Goal: Task Accomplishment & Management: Manage account settings

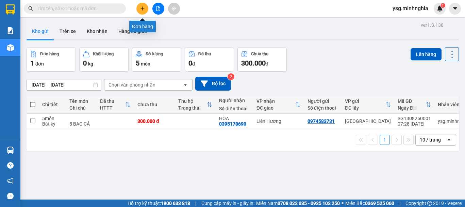
click at [144, 6] on icon "plus" at bounding box center [142, 8] width 5 height 5
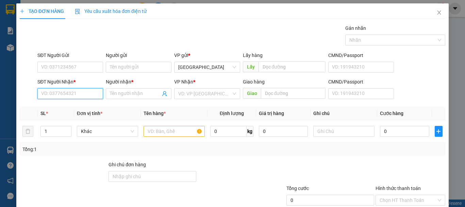
click at [69, 99] on input "SĐT Người Nhận *" at bounding box center [70, 93] width 66 height 11
type input "0855377322"
click at [69, 104] on div "0855377322 - SƠN" at bounding box center [69, 107] width 56 height 7
type input "SƠN"
type input "0855377322"
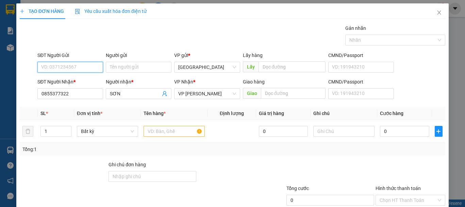
click at [76, 70] on input "SĐT Người Gửi" at bounding box center [70, 67] width 66 height 11
click at [79, 79] on div "0706880425 - SƯƠNG" at bounding box center [69, 80] width 56 height 7
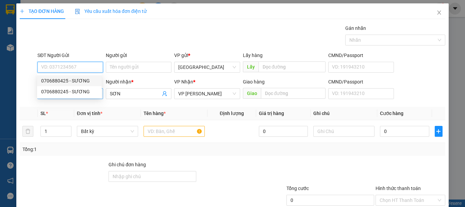
type input "0706880425"
type input "SƯƠNG"
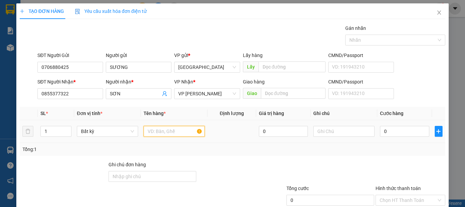
click at [156, 132] on input "text" at bounding box center [173, 131] width 61 height 11
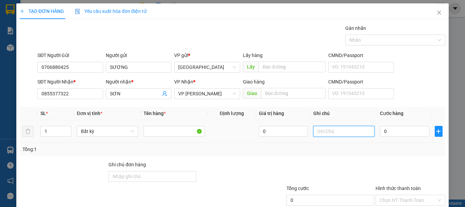
click at [335, 134] on input "text" at bounding box center [343, 131] width 61 height 11
type input "1 TH XỐP ĐL"
click at [401, 130] on input "0" at bounding box center [404, 131] width 49 height 11
type input "3"
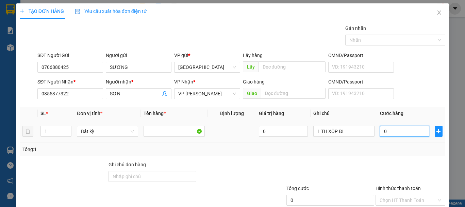
type input "3"
type input "30"
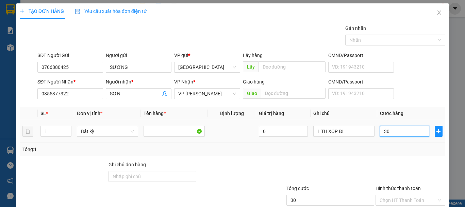
scroll to position [44, 0]
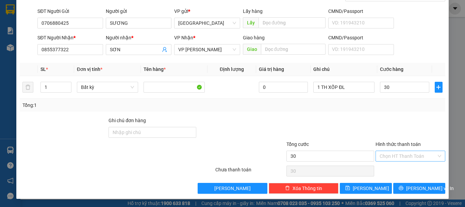
click at [412, 156] on input "Hình thức thanh toán" at bounding box center [407, 156] width 57 height 10
type input "30.000"
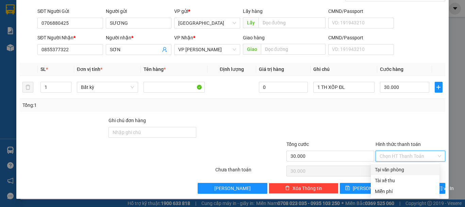
click at [405, 169] on div "Tại văn phòng" at bounding box center [405, 169] width 61 height 7
type input "0"
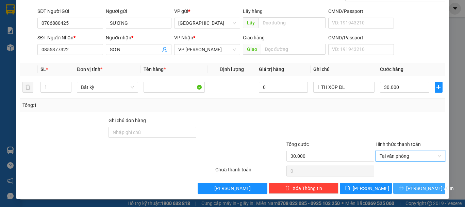
click at [403, 188] on icon "printer" at bounding box center [401, 188] width 4 height 4
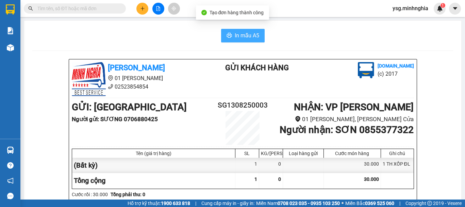
click at [249, 34] on span "In mẫu A5" at bounding box center [247, 35] width 24 height 9
click at [226, 41] on button "In mẫu A5" at bounding box center [243, 36] width 44 height 14
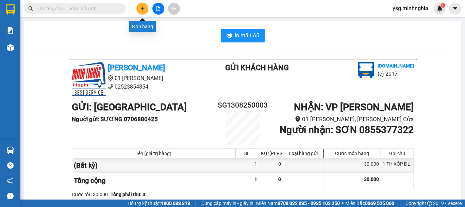
click at [143, 6] on icon "plus" at bounding box center [142, 8] width 5 height 5
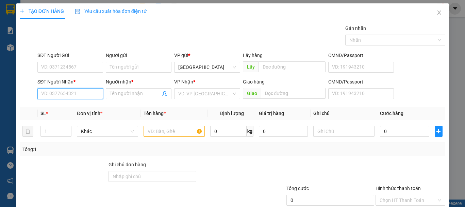
click at [54, 97] on input "SĐT Người Nhận *" at bounding box center [70, 93] width 66 height 11
click at [74, 104] on div "0367762677 - HOA" at bounding box center [69, 107] width 56 height 7
type input "0367762677"
type input "HOA"
type input "0367762677"
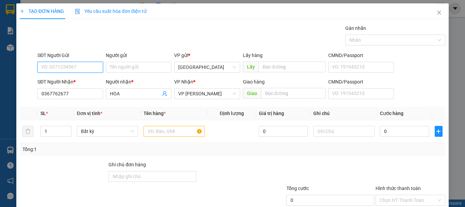
click at [72, 71] on input "SĐT Người Gửi" at bounding box center [70, 67] width 66 height 11
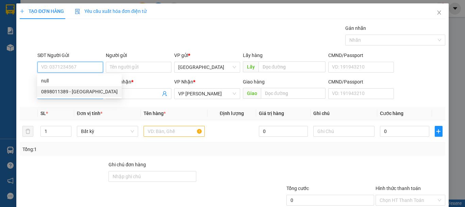
drag, startPoint x: 76, startPoint y: 86, endPoint x: 81, endPoint y: 91, distance: 6.5
click at [77, 86] on div "0898011389 - HẢI ANH" at bounding box center [79, 91] width 85 height 11
type input "0898011389"
type input "HẢI ANH"
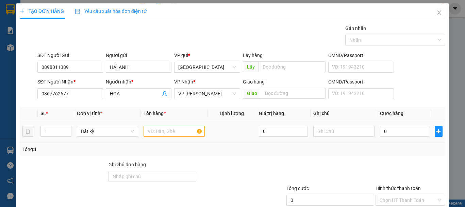
drag, startPoint x: 179, startPoint y: 139, endPoint x: 175, endPoint y: 135, distance: 4.8
click at [179, 139] on td at bounding box center [174, 131] width 67 height 23
click at [175, 135] on input "text" at bounding box center [173, 131] width 61 height 11
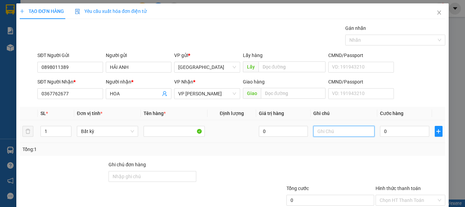
click at [340, 134] on input "text" at bounding box center [343, 131] width 61 height 11
type input "1 TH XỐP ĐL"
click at [381, 132] on input "0" at bounding box center [404, 131] width 49 height 11
type input "1"
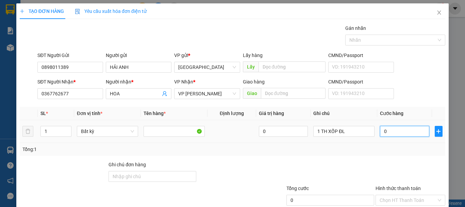
type input "1"
type input "10"
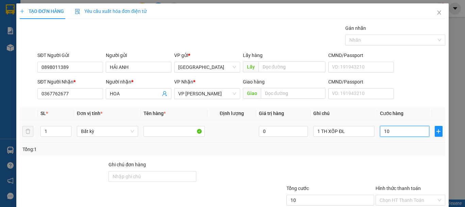
type input "100"
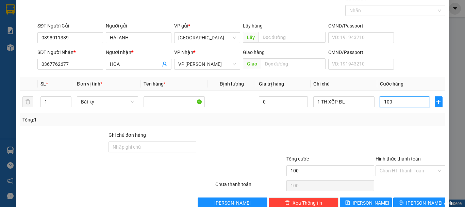
scroll to position [44, 0]
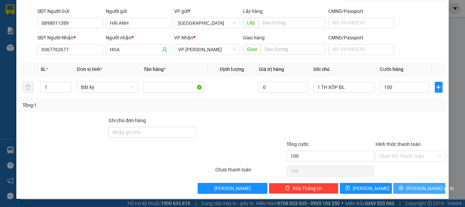
type input "100.000"
click at [403, 186] on button "[PERSON_NAME] và In" at bounding box center [419, 188] width 52 height 11
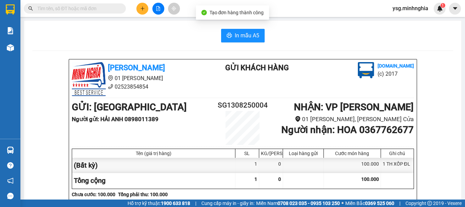
click at [216, 34] on div "In mẫu A5" at bounding box center [242, 36] width 421 height 14
click at [221, 35] on button "In mẫu A5" at bounding box center [243, 36] width 44 height 14
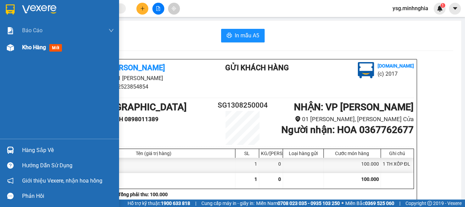
click at [16, 49] on div "Kho hàng mới" at bounding box center [59, 47] width 119 height 17
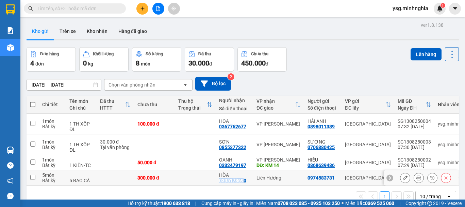
drag, startPoint x: 218, startPoint y: 181, endPoint x: 244, endPoint y: 182, distance: 25.9
click at [244, 182] on td "HÒA 0395178690" at bounding box center [234, 178] width 37 height 15
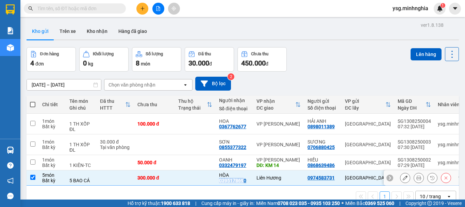
click at [244, 182] on div "0395178690" at bounding box center [232, 180] width 27 height 5
drag, startPoint x: 220, startPoint y: 179, endPoint x: 243, endPoint y: 184, distance: 23.6
click at [243, 184] on td "HÒA 0395178690" at bounding box center [234, 178] width 37 height 15
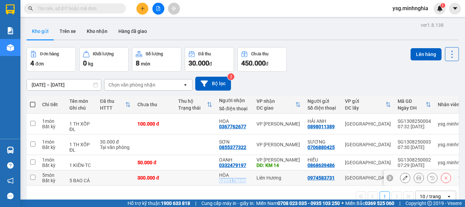
drag, startPoint x: 219, startPoint y: 180, endPoint x: 249, endPoint y: 183, distance: 30.2
click at [249, 183] on div "HÒA 0395178690" at bounding box center [234, 178] width 31 height 11
checkbox input "true"
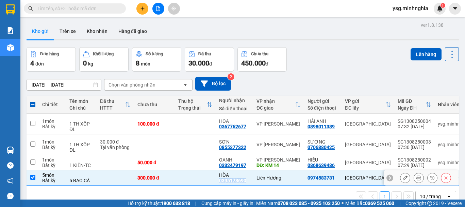
copy div "0395178690"
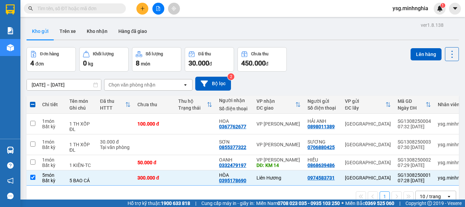
click at [83, 6] on input "text" at bounding box center [77, 8] width 80 height 7
paste input "0395178690"
type input "0395178690"
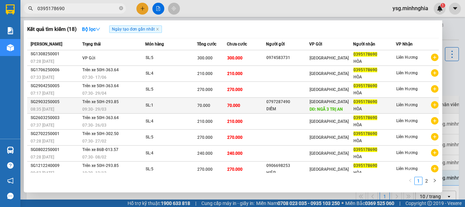
scroll to position [37, 0]
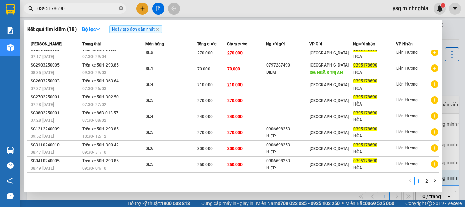
click at [121, 6] on icon "close-circle" at bounding box center [121, 8] width 4 height 4
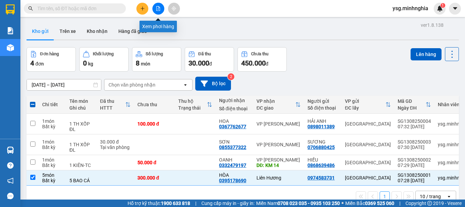
click at [155, 7] on button at bounding box center [158, 9] width 12 height 12
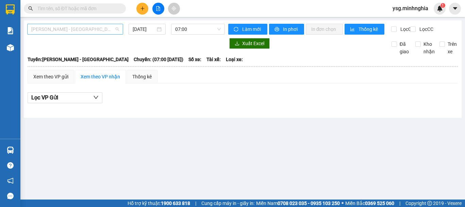
click at [95, 29] on span "[PERSON_NAME] - [GEOGRAPHIC_DATA]" at bounding box center [75, 29] width 88 height 10
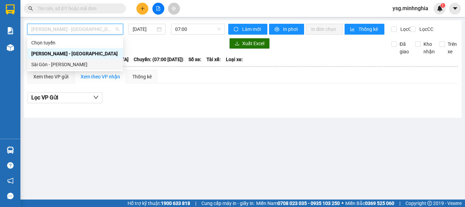
click at [74, 67] on div "Sài Gòn - [PERSON_NAME]" at bounding box center [75, 64] width 88 height 7
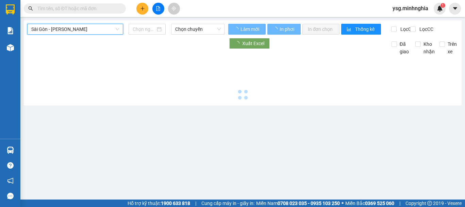
type input "[DATE]"
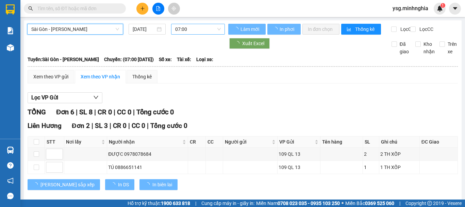
click at [191, 30] on span "07:00" at bounding box center [198, 29] width 46 height 10
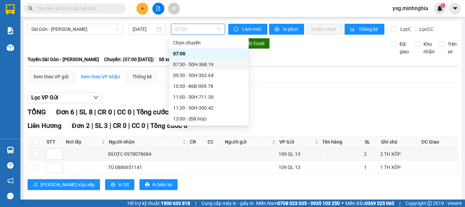
click at [206, 63] on div "07:30 - 50H-368.19" at bounding box center [208, 64] width 71 height 7
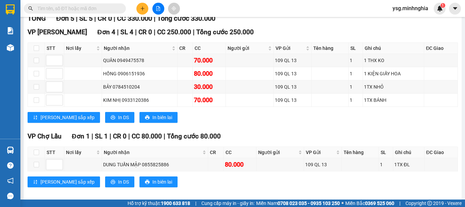
scroll to position [99, 0]
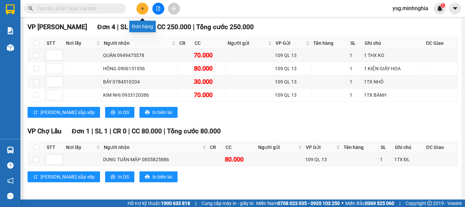
click at [141, 6] on icon "plus" at bounding box center [142, 8] width 5 height 5
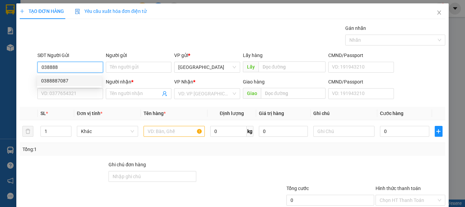
click at [78, 84] on div "0388887087" at bounding box center [69, 80] width 56 height 7
type input "0388887087"
type input "CX HIỆP PHÚ THÀNH,TRẢNG BOM"
type input "0355725161"
type input "TÂM"
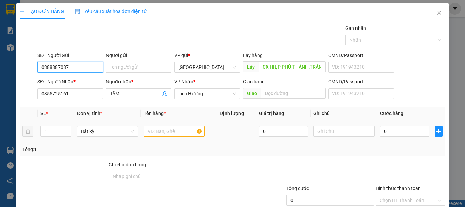
type input "0388887087"
click at [159, 132] on input "text" at bounding box center [173, 131] width 61 height 11
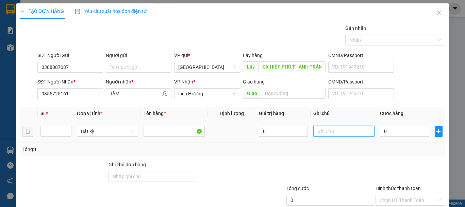
click at [344, 132] on input "text" at bounding box center [343, 131] width 61 height 11
type input "1 TH XỐP ĐL"
click at [401, 132] on input "0" at bounding box center [404, 131] width 49 height 11
type input "9"
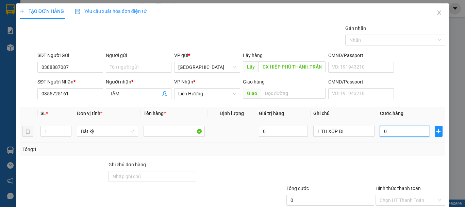
type input "9"
type input "90"
type input "90.000"
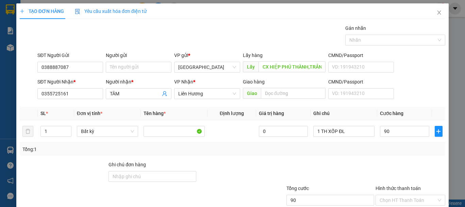
type input "90.000"
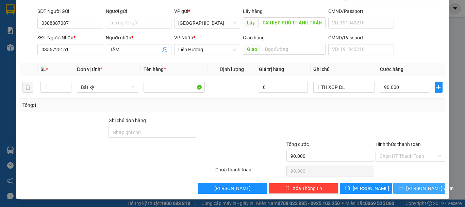
click at [405, 188] on button "[PERSON_NAME] và In" at bounding box center [419, 188] width 52 height 11
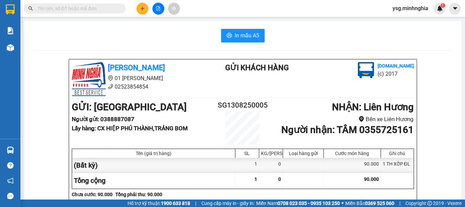
click at [253, 37] on span "In mẫu A5" at bounding box center [247, 35] width 24 height 9
click at [154, 10] on button at bounding box center [158, 9] width 12 height 12
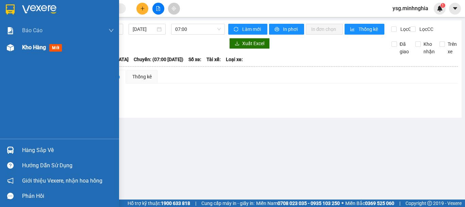
click at [16, 44] on div at bounding box center [10, 48] width 12 height 12
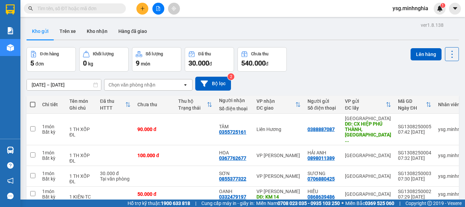
click at [79, 7] on input "text" at bounding box center [77, 8] width 80 height 7
click at [160, 11] on button at bounding box center [158, 9] width 12 height 12
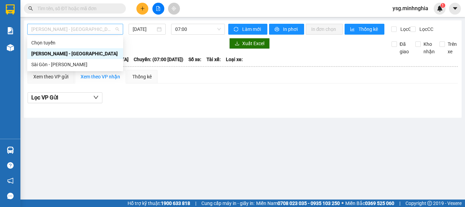
click at [83, 30] on span "[PERSON_NAME] - [GEOGRAPHIC_DATA]" at bounding box center [75, 29] width 88 height 10
click at [53, 63] on div "Sài Gòn - [PERSON_NAME]" at bounding box center [75, 64] width 88 height 7
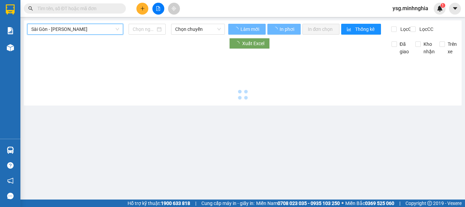
type input "[DATE]"
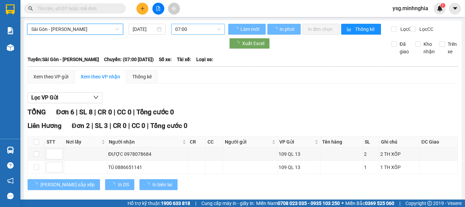
click at [182, 26] on span "07:00" at bounding box center [198, 29] width 46 height 10
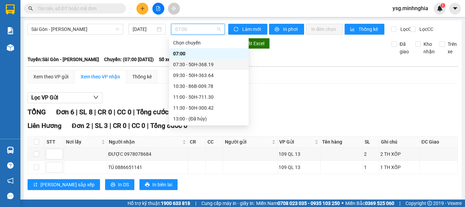
click at [188, 60] on div "07:30 - 50H-368.19" at bounding box center [209, 64] width 80 height 11
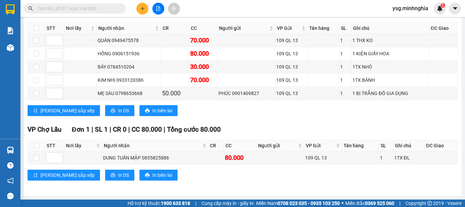
scroll to position [120, 0]
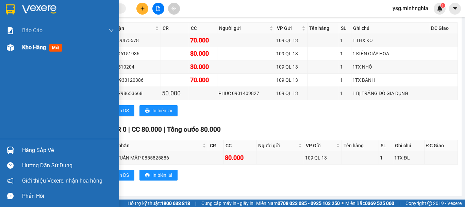
click at [0, 44] on div "Kho hàng mới" at bounding box center [59, 47] width 119 height 17
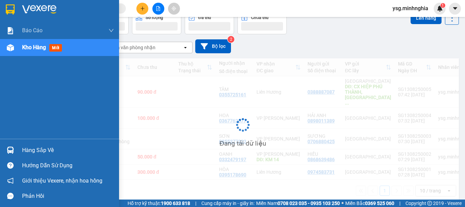
scroll to position [37, 0]
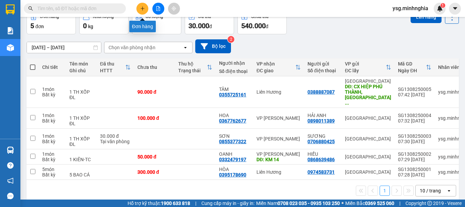
click at [138, 7] on button at bounding box center [142, 9] width 12 height 12
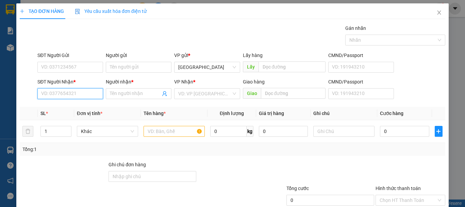
click at [65, 96] on input "SĐT Người Nhận *" at bounding box center [70, 93] width 66 height 11
click at [71, 104] on div "0933979781 - PHÚC" at bounding box center [69, 107] width 56 height 7
type input "0933979781"
type input "PHÚC"
type input "NGÃ 3 SÔNG LŨY"
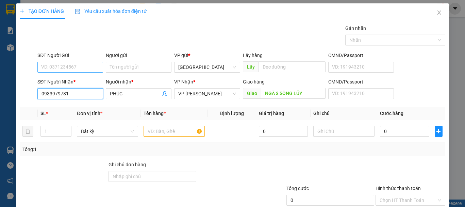
type input "0933979781"
click at [64, 64] on input "SĐT Người Gửi" at bounding box center [70, 67] width 66 height 11
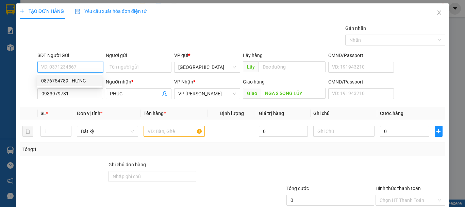
click at [86, 79] on div "0876754789 - HƯNG" at bounding box center [69, 80] width 56 height 7
type input "0876754789"
type input "HƯNG"
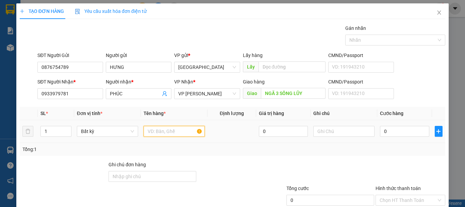
click at [181, 136] on input "text" at bounding box center [173, 131] width 61 height 11
type input "1"
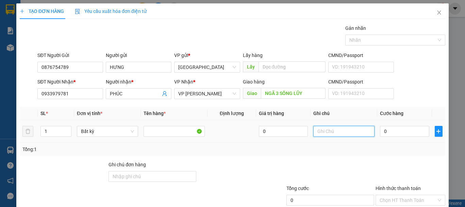
click at [318, 130] on input "text" at bounding box center [343, 131] width 61 height 11
type input "1 CỤC ĐEN QA"
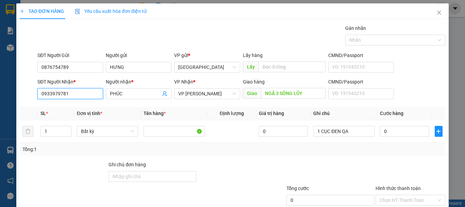
drag, startPoint x: 75, startPoint y: 96, endPoint x: 0, endPoint y: 96, distance: 75.1
click at [0, 96] on div "TẠO ĐƠN HÀNG Yêu cầu xuất hóa đơn điện tử Transit Pickup Surcharge Ids Transit …" at bounding box center [232, 103] width 465 height 207
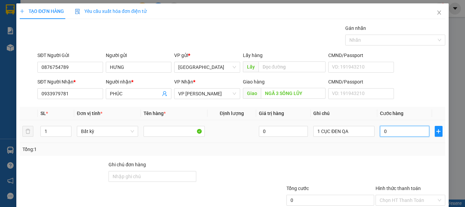
click at [384, 131] on input "0" at bounding box center [404, 131] width 49 height 11
type input "5"
type input "50"
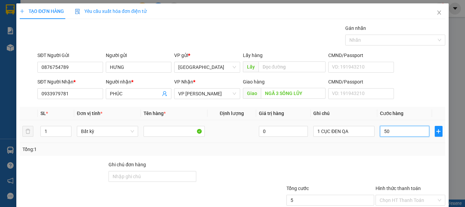
type input "50"
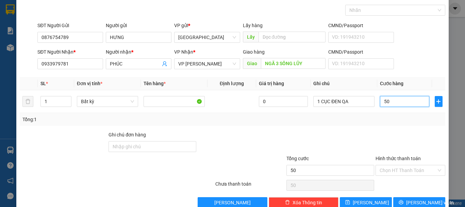
scroll to position [44, 0]
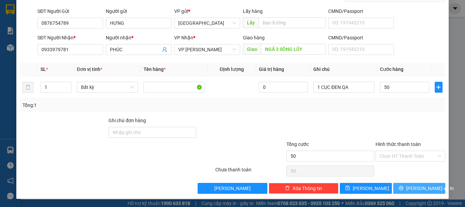
type input "50.000"
click at [404, 184] on button "[PERSON_NAME] và In" at bounding box center [419, 188] width 52 height 11
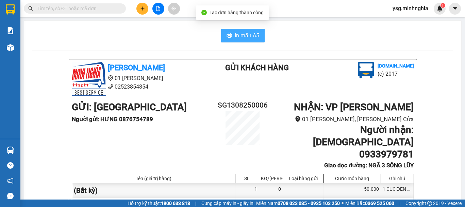
click at [244, 35] on span "In mẫu A5" at bounding box center [247, 35] width 24 height 9
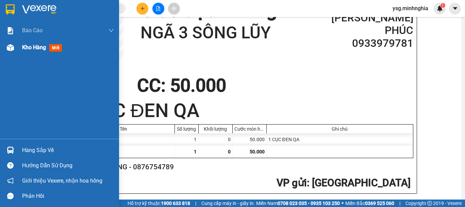
click at [5, 46] on div at bounding box center [10, 48] width 12 height 12
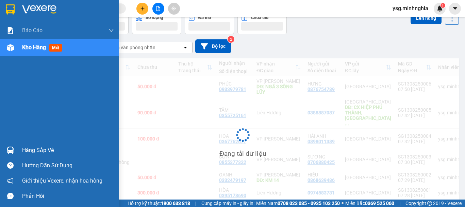
scroll to position [43, 0]
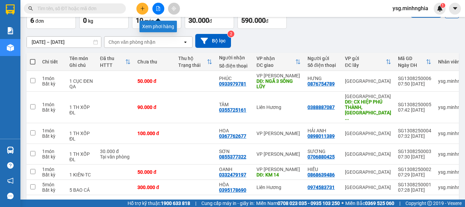
click at [162, 6] on button at bounding box center [158, 9] width 12 height 12
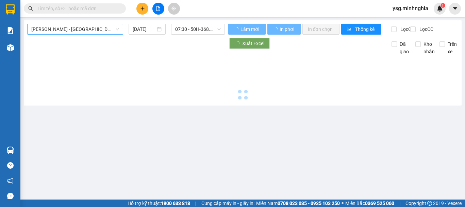
click at [91, 32] on span "Phan Rí - Sài Gòn" at bounding box center [75, 29] width 88 height 10
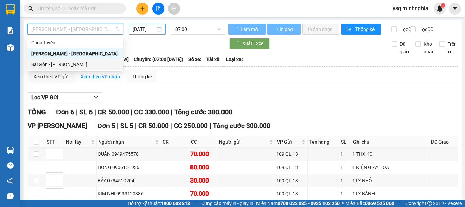
click at [55, 64] on div "Sài Gòn - [PERSON_NAME]" at bounding box center [75, 64] width 88 height 7
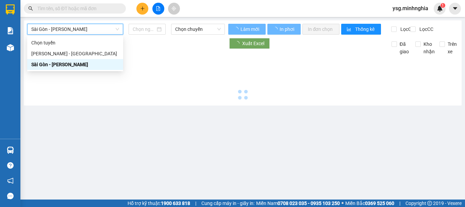
type input "13/08/2025"
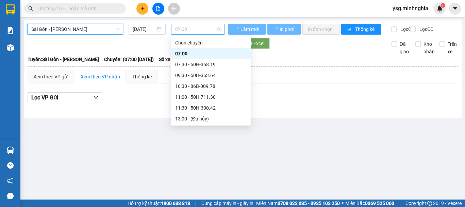
click at [182, 29] on span "07:00" at bounding box center [198, 29] width 46 height 10
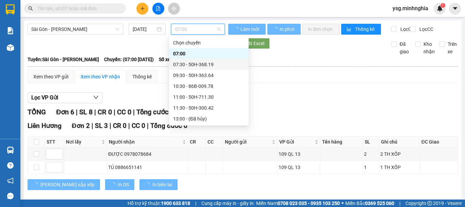
click at [199, 69] on div "07:30 - 50H-368.19" at bounding box center [209, 64] width 80 height 11
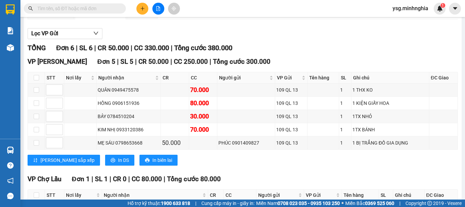
scroll to position [69, 0]
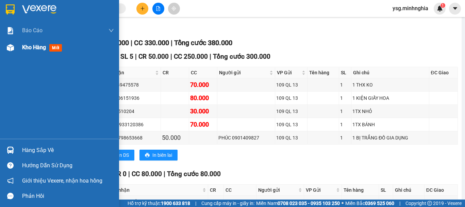
click at [0, 46] on div "Kho hàng mới" at bounding box center [59, 47] width 119 height 17
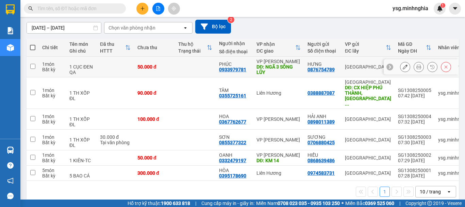
scroll to position [58, 0]
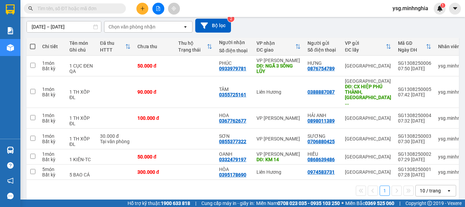
click at [36, 45] on th at bounding box center [33, 47] width 12 height 18
click at [34, 48] on span at bounding box center [32, 46] width 5 height 5
click at [33, 43] on input "checkbox" at bounding box center [33, 43] width 0 height 0
checkbox input "true"
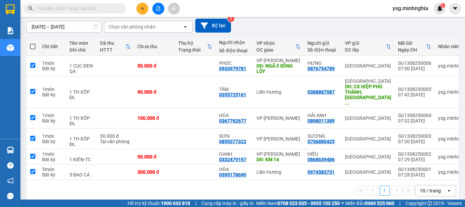
checkbox input "true"
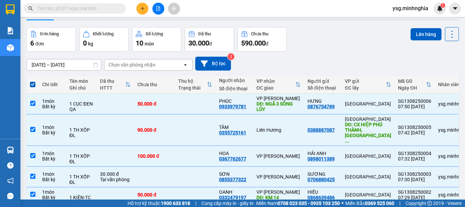
scroll to position [0, 0]
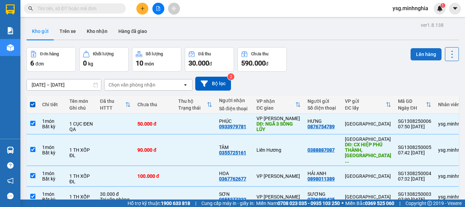
click at [425, 54] on button "Lên hàng" at bounding box center [425, 54] width 31 height 12
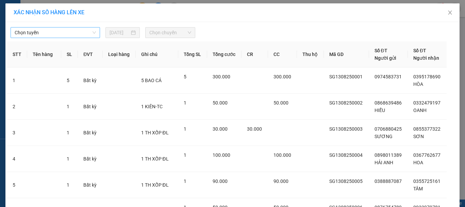
drag, startPoint x: 87, startPoint y: 34, endPoint x: 83, endPoint y: 34, distance: 4.8
click at [87, 34] on span "Chọn tuyến" at bounding box center [55, 33] width 81 height 10
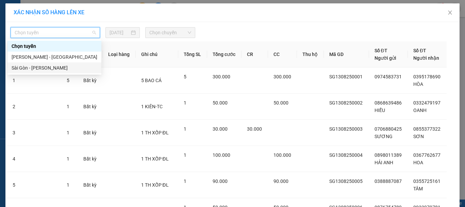
drag, startPoint x: 32, startPoint y: 65, endPoint x: 118, endPoint y: 45, distance: 88.7
click at [33, 66] on div "Sài Gòn - [PERSON_NAME]" at bounding box center [55, 67] width 86 height 7
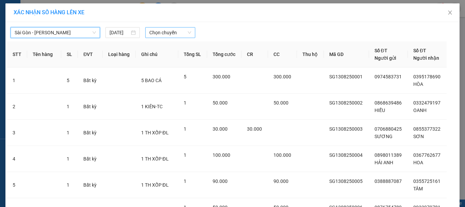
click at [163, 34] on span "Chọn chuyến" at bounding box center [170, 33] width 42 height 10
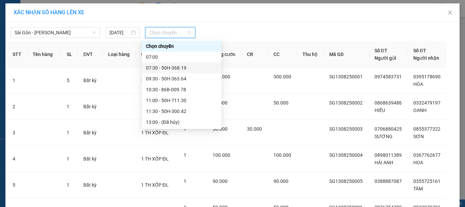
click at [185, 69] on div "07:30 - 50H-368.19" at bounding box center [181, 67] width 71 height 7
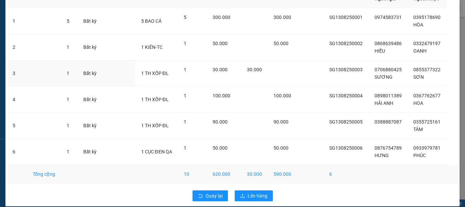
scroll to position [71, 0]
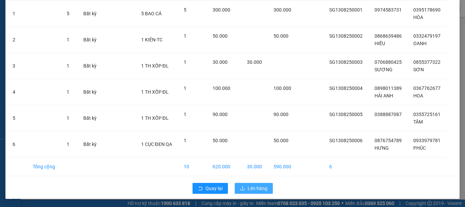
click at [254, 186] on span "Lên hàng" at bounding box center [258, 188] width 20 height 7
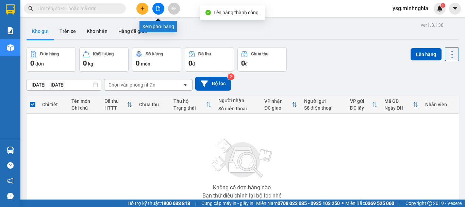
click at [156, 7] on icon "file-add" at bounding box center [158, 8] width 5 height 5
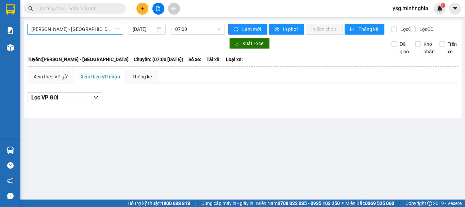
drag, startPoint x: 85, startPoint y: 26, endPoint x: 86, endPoint y: 33, distance: 7.2
click at [85, 26] on span "Phan Rí - Sài Gòn" at bounding box center [75, 29] width 88 height 10
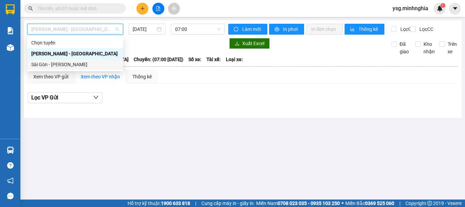
click at [73, 63] on div "Sài Gòn - [PERSON_NAME]" at bounding box center [75, 64] width 88 height 7
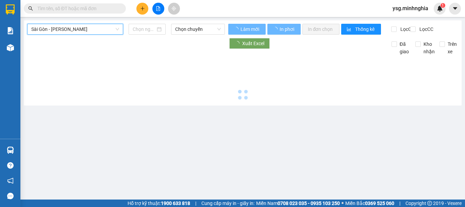
type input "13/08/2025"
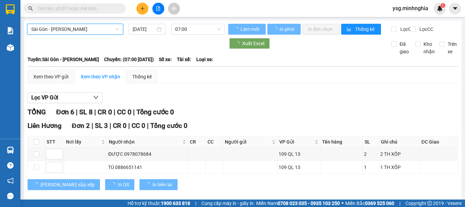
click at [194, 28] on span "07:00" at bounding box center [198, 29] width 46 height 10
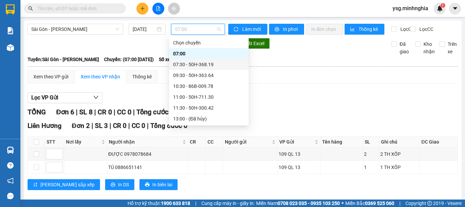
click at [199, 65] on div "07:30 - 50H-368.19" at bounding box center [208, 64] width 71 height 7
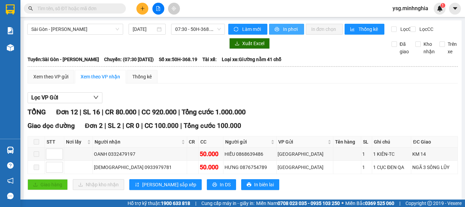
click at [292, 30] on span "In phơi" at bounding box center [291, 29] width 16 height 7
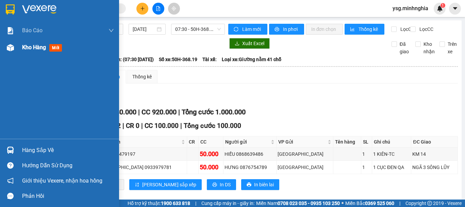
click at [5, 48] on div at bounding box center [10, 48] width 12 height 12
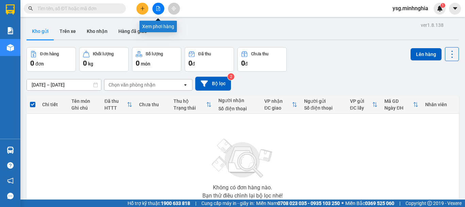
click at [157, 9] on icon "file-add" at bounding box center [158, 8] width 5 height 5
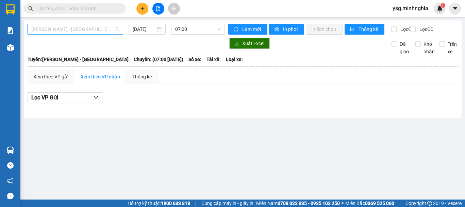
click at [92, 25] on span "Phan Rí - Sài Gòn" at bounding box center [75, 29] width 88 height 10
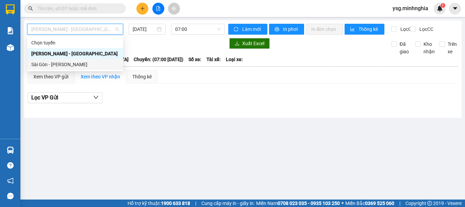
drag, startPoint x: 73, startPoint y: 67, endPoint x: 80, endPoint y: 66, distance: 6.9
click at [80, 66] on div "Sài Gòn - [PERSON_NAME]" at bounding box center [75, 64] width 88 height 7
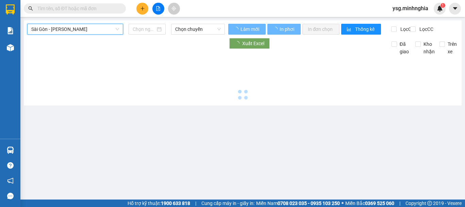
type input "13/08/2025"
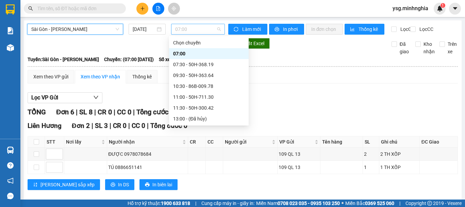
click at [177, 26] on span "07:00" at bounding box center [198, 29] width 46 height 10
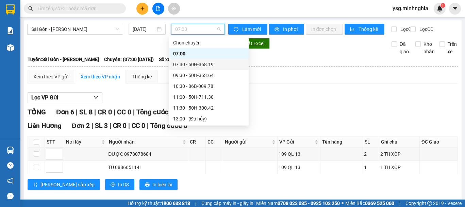
click at [204, 64] on div "07:30 - 50H-368.19" at bounding box center [208, 64] width 71 height 7
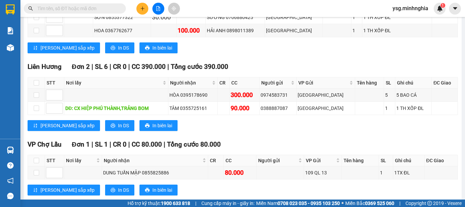
scroll to position [302, 0]
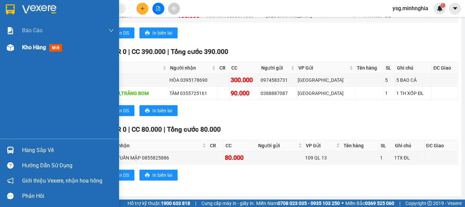
click at [12, 48] on img at bounding box center [10, 47] width 7 height 7
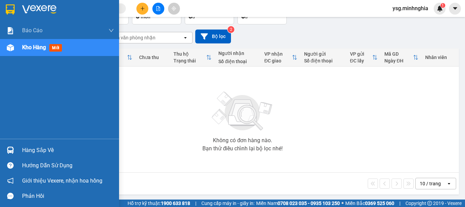
scroll to position [48, 0]
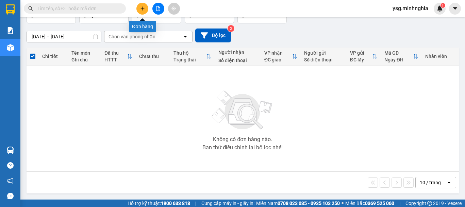
click at [142, 7] on icon "plus" at bounding box center [142, 8] width 0 height 4
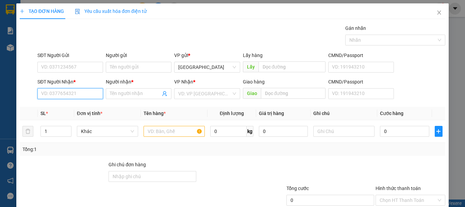
click at [58, 93] on input "SĐT Người Nhận *" at bounding box center [70, 93] width 66 height 11
click at [56, 103] on div "0934466416 - TRANG" at bounding box center [69, 107] width 65 height 11
type input "0934466416"
type input "TRANG"
type input "0934466416"
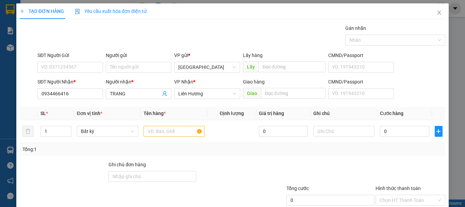
click at [68, 75] on form "SĐT Người Gửi VD: 0371234567 Người gửi Tên người gửi VP gửi * Sài Gòn Lấy hàng …" at bounding box center [232, 77] width 425 height 50
click at [84, 66] on input "SĐT Người Gửi" at bounding box center [70, 67] width 66 height 11
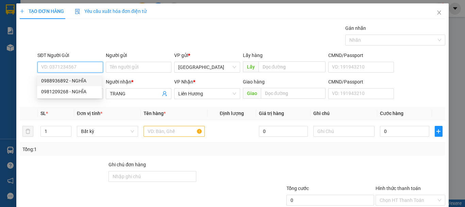
click at [79, 79] on div "0988936892 - NGHĨA" at bounding box center [69, 80] width 56 height 7
type input "0988936892"
type input "NGHĨA"
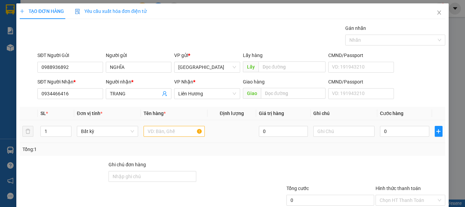
click at [158, 125] on div at bounding box center [173, 132] width 61 height 14
click at [158, 129] on input "text" at bounding box center [173, 131] width 61 height 11
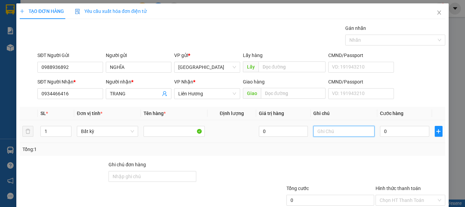
click at [324, 132] on input "text" at bounding box center [343, 131] width 61 height 11
type input "1 TH XỐP -XÚC XÍCH"
click at [396, 131] on input "0" at bounding box center [404, 131] width 49 height 11
type input "4"
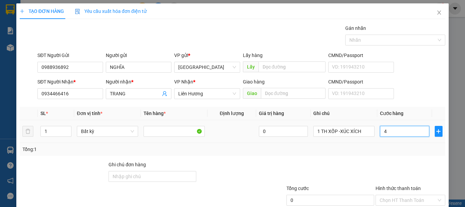
type input "4"
type input "40"
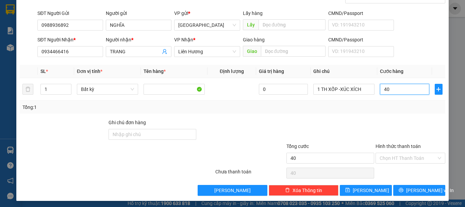
scroll to position [44, 0]
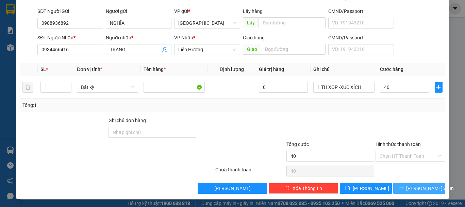
type input "40.000"
click at [414, 186] on span "[PERSON_NAME] và In" at bounding box center [430, 188] width 48 height 7
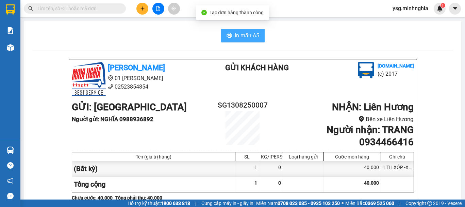
click at [235, 34] on span "In mẫu A5" at bounding box center [247, 35] width 24 height 9
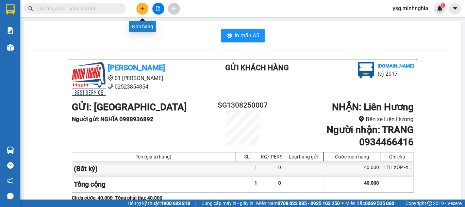
click at [142, 7] on icon "plus" at bounding box center [142, 8] width 5 height 5
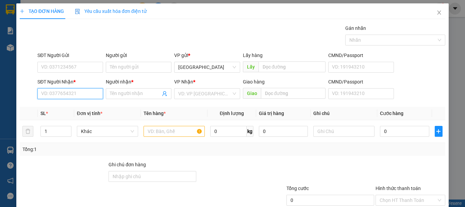
click at [72, 92] on input "SĐT Người Nhận *" at bounding box center [70, 93] width 66 height 11
click at [72, 97] on input "SĐT Người Nhận *" at bounding box center [70, 93] width 66 height 11
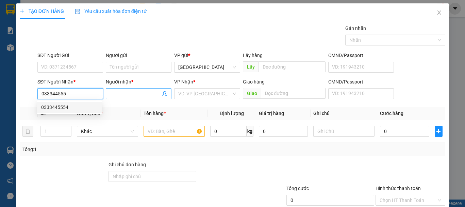
drag, startPoint x: 84, startPoint y: 109, endPoint x: 138, endPoint y: 93, distance: 56.6
click at [84, 108] on div "0333445554" at bounding box center [69, 107] width 56 height 7
type input "0333445554"
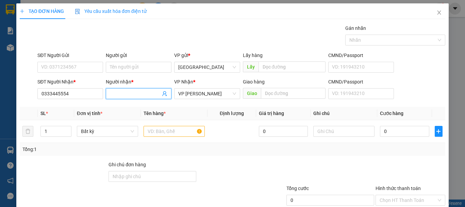
click at [137, 93] on input "Người nhận *" at bounding box center [135, 93] width 51 height 7
type input "PHƯỢNG"
click at [81, 65] on input "SĐT Người Gửi" at bounding box center [70, 67] width 66 height 11
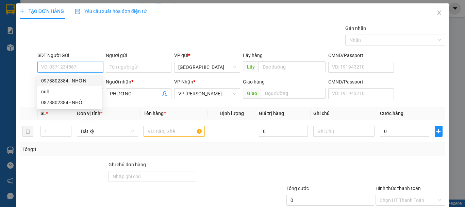
click at [86, 80] on div "0978802384 - NHỚN" at bounding box center [69, 80] width 56 height 7
type input "0978802384"
type input "NHỚN"
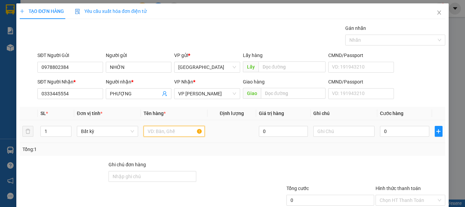
click at [160, 136] on input "text" at bounding box center [173, 131] width 61 height 11
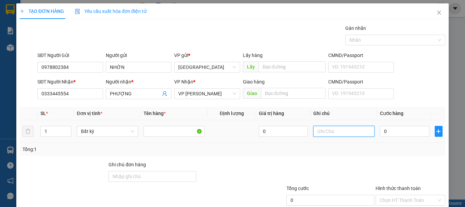
click at [315, 132] on input "text" at bounding box center [343, 131] width 61 height 11
type input "1 THG KL"
click at [407, 129] on input "0" at bounding box center [404, 131] width 49 height 11
type input "6"
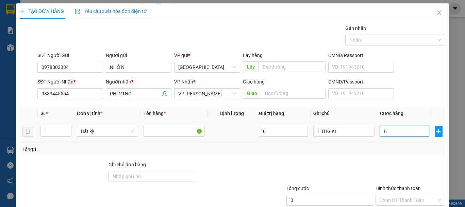
type input "6"
type input "60"
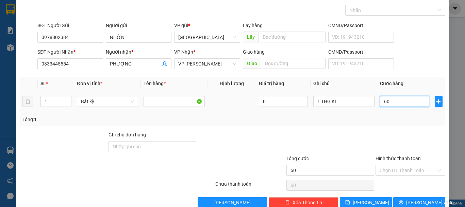
scroll to position [44, 0]
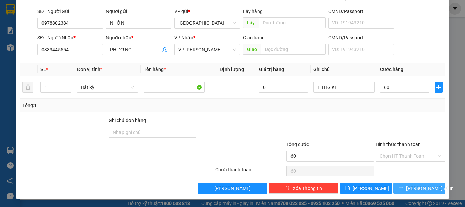
type input "60.000"
click at [417, 191] on span "[PERSON_NAME] và In" at bounding box center [430, 188] width 48 height 7
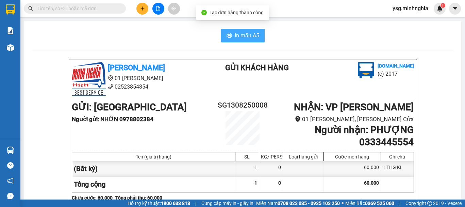
click at [248, 34] on span "In mẫu A5" at bounding box center [247, 35] width 24 height 9
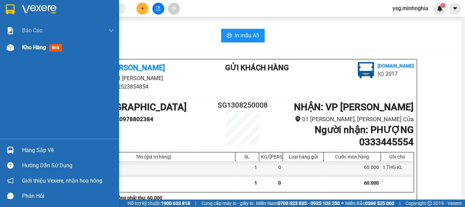
click at [15, 53] on div at bounding box center [10, 48] width 12 height 12
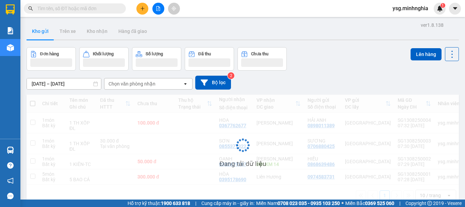
click at [162, 8] on button at bounding box center [158, 9] width 12 height 12
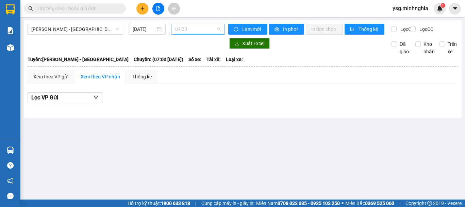
click at [192, 29] on span "07:00" at bounding box center [198, 29] width 46 height 10
click at [74, 10] on input "text" at bounding box center [77, 8] width 80 height 7
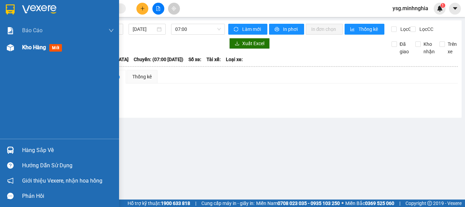
click at [7, 44] on img at bounding box center [10, 47] width 7 height 7
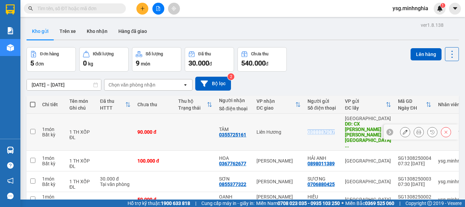
drag, startPoint x: 306, startPoint y: 124, endPoint x: 335, endPoint y: 124, distance: 28.6
click at [335, 124] on td "0388887087" at bounding box center [322, 132] width 37 height 37
checkbox input "true"
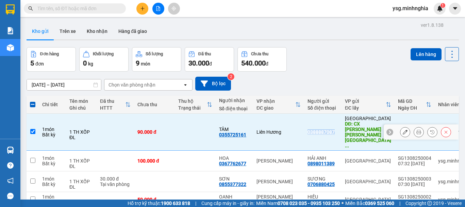
copy div "0388887087"
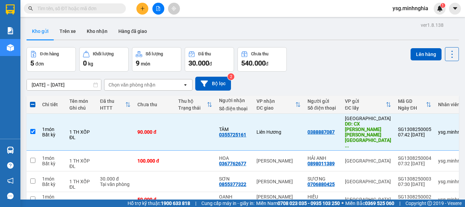
click at [52, 10] on input "text" at bounding box center [77, 8] width 80 height 7
paste input "0388887087"
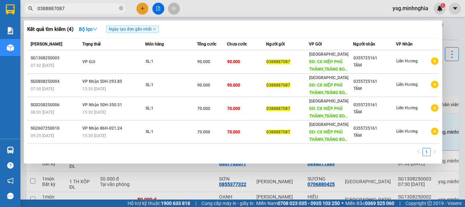
drag, startPoint x: 56, startPoint y: 6, endPoint x: 4, endPoint y: 6, distance: 51.7
click at [8, 6] on section "Kết quả tìm kiếm ( 4 ) Bộ lọc Ngày tạo đơn gần nhất Mã ĐH Trạng thái Món hàng T…" at bounding box center [232, 103] width 465 height 207
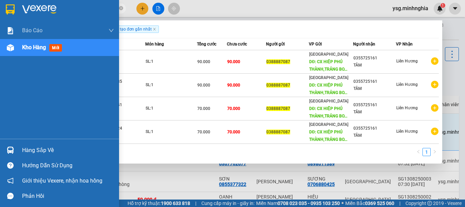
paste input "933979781"
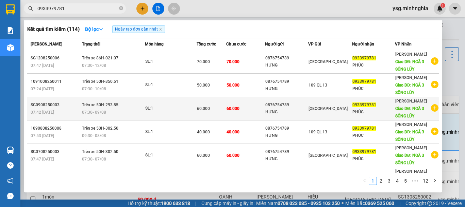
type input "0933979781"
click at [196, 120] on td "SL: 1" at bounding box center [171, 108] width 52 height 23
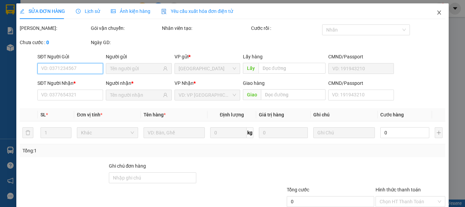
type input "0876754789"
type input "0933979781"
type input "NGÃ 3 SÔNG LŨY"
type input "60.000"
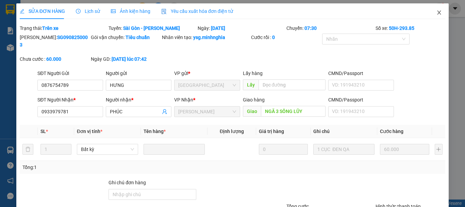
click at [437, 13] on icon "close" at bounding box center [439, 13] width 4 height 4
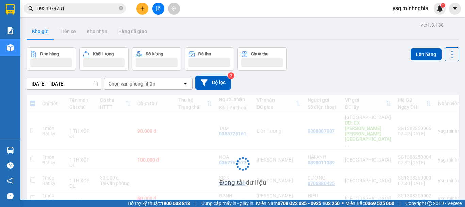
click at [102, 9] on input "0933979781" at bounding box center [77, 8] width 80 height 7
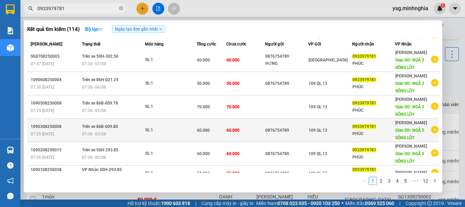
scroll to position [104, 0]
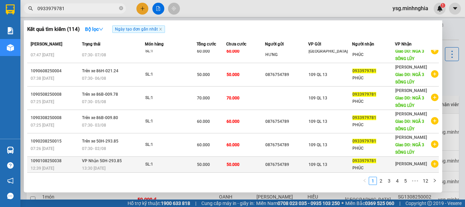
click at [206, 163] on span "50.000" at bounding box center [203, 165] width 13 height 5
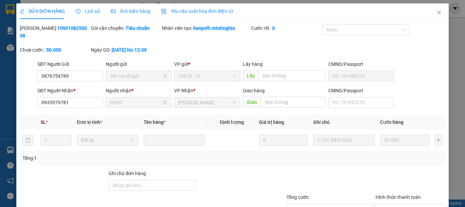
type input "0876754789"
type input "0933979781"
type input "PHÚC"
type input "50.000"
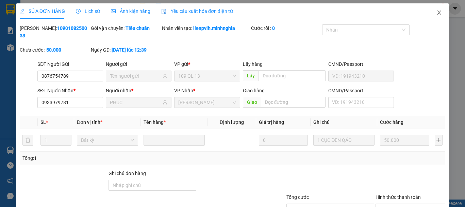
click at [429, 12] on span "Close" at bounding box center [438, 12] width 19 height 19
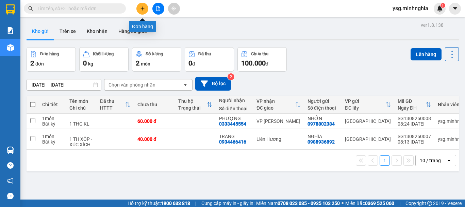
click at [145, 12] on button at bounding box center [142, 9] width 12 height 12
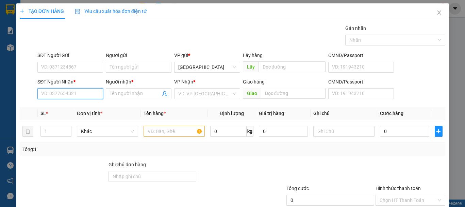
click at [58, 91] on input "SĐT Người Nhận *" at bounding box center [70, 93] width 66 height 11
type input "0395390042"
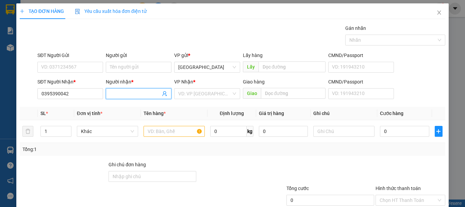
click at [135, 92] on input "Người nhận *" at bounding box center [135, 93] width 51 height 7
type input "DŨNG"
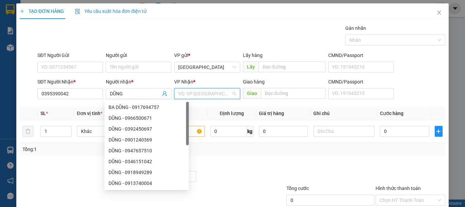
click at [199, 92] on input "search" at bounding box center [204, 94] width 53 height 10
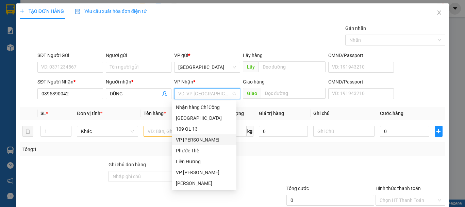
click at [191, 142] on div "VP [PERSON_NAME]" at bounding box center [204, 139] width 56 height 7
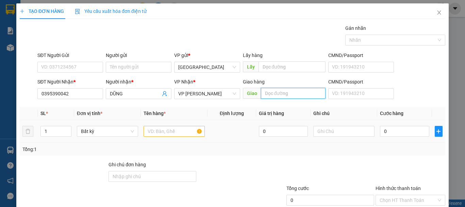
click at [288, 90] on input "text" at bounding box center [293, 93] width 65 height 11
type input "V"
type input "C"
type input "B"
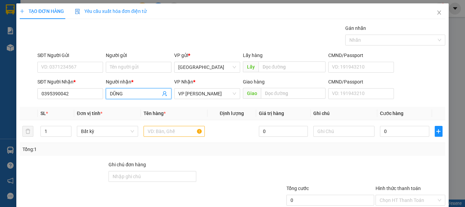
click at [134, 97] on input "DŨNG" at bounding box center [135, 93] width 51 height 7
type input "DŨNG (0348296476)"
click at [272, 92] on input "text" at bounding box center [293, 93] width 65 height 11
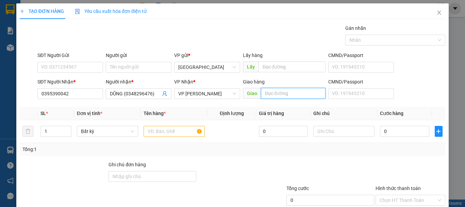
type input "b"
type input "BẦU ỐC"
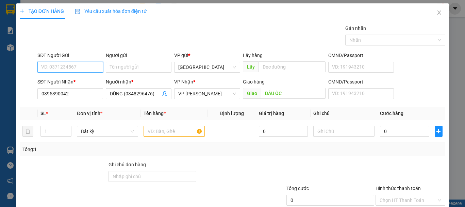
click at [74, 65] on input "SĐT Người Gửi" at bounding box center [70, 67] width 66 height 11
type input "0385977407"
click at [158, 135] on input "text" at bounding box center [173, 131] width 61 height 11
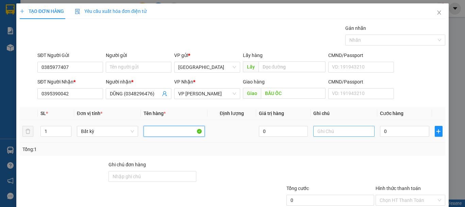
type input "1"
click at [331, 134] on input "text" at bounding box center [343, 131] width 61 height 11
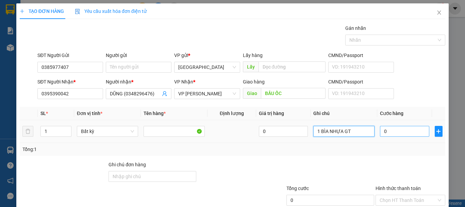
type input "1 BÌA NHỰA GT"
click at [392, 133] on input "0" at bounding box center [404, 131] width 49 height 11
type input "4"
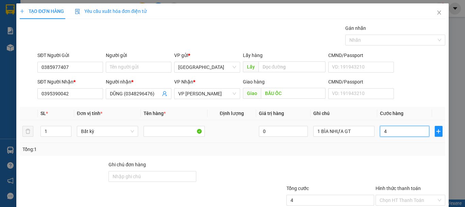
type input "40"
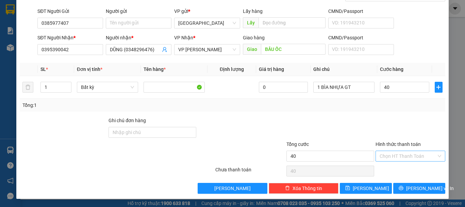
click at [399, 160] on input "Hình thức thanh toán" at bounding box center [407, 156] width 57 height 10
type input "40.000"
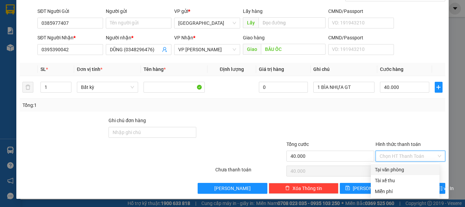
click at [397, 168] on div "Tại văn phòng" at bounding box center [405, 169] width 61 height 7
type input "0"
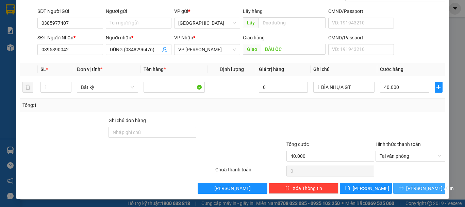
click at [403, 187] on icon "printer" at bounding box center [400, 188] width 5 height 5
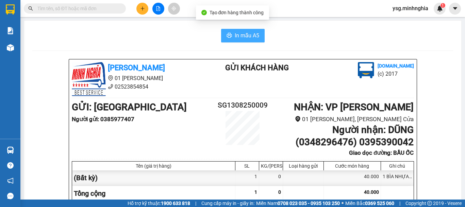
click at [239, 30] on button "In mẫu A5" at bounding box center [243, 36] width 44 height 14
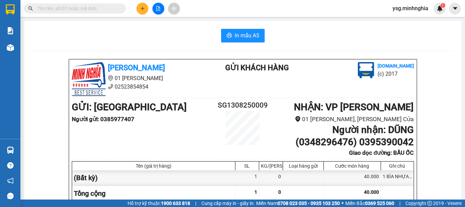
scroll to position [362, 0]
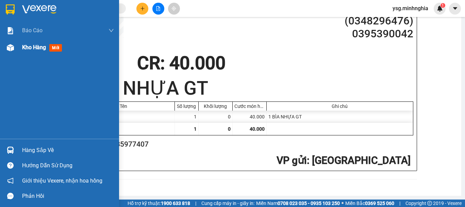
click at [7, 53] on div at bounding box center [10, 48] width 12 height 12
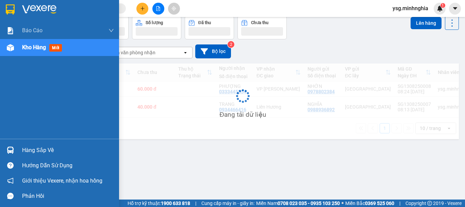
scroll to position [31, 0]
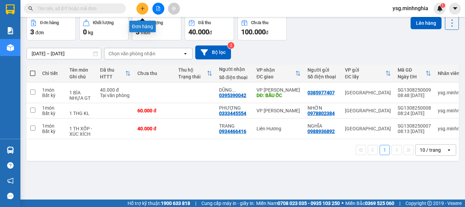
click at [143, 11] on button at bounding box center [142, 9] width 12 height 12
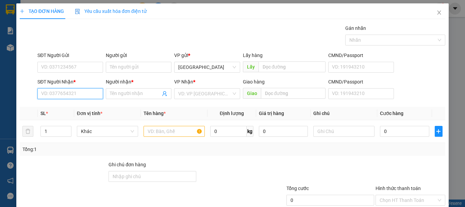
click at [76, 94] on input "SĐT Người Nhận *" at bounding box center [70, 93] width 66 height 11
type input "0916836927"
click at [82, 106] on div "0916836927 - DƯƠNG" at bounding box center [69, 107] width 56 height 7
type input "DƯƠNG"
click at [192, 91] on span "Liên Hương" at bounding box center [206, 94] width 57 height 10
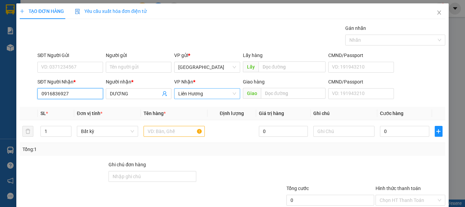
type input "0916836927"
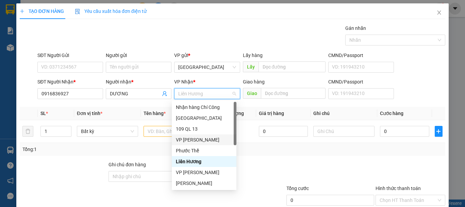
click at [195, 139] on div "VP Phan Rí" at bounding box center [204, 139] width 56 height 7
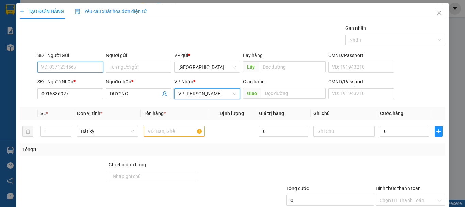
click at [64, 64] on input "SĐT Người Gửi" at bounding box center [70, 67] width 66 height 11
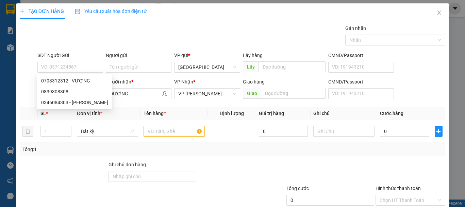
click at [183, 18] on div "TẠO ĐƠN HÀNG Yêu cầu xuất hóa đơn điện tử" at bounding box center [232, 11] width 425 height 16
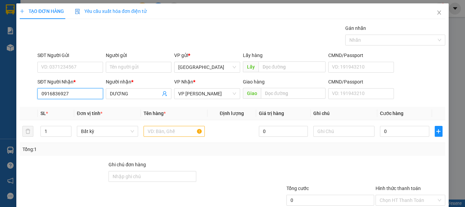
drag, startPoint x: 79, startPoint y: 97, endPoint x: 10, endPoint y: 89, distance: 69.4
click at [14, 90] on div "TẠO ĐƠN HÀNG Yêu cầu xuất hóa đơn điện tử Transit Pickup Surcharge Ids Transit …" at bounding box center [232, 103] width 465 height 207
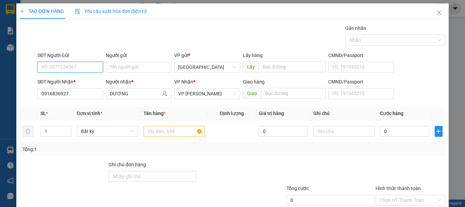
click at [75, 64] on input "SĐT Người Gửi" at bounding box center [70, 67] width 66 height 11
type input "0355495716"
click at [182, 129] on input "text" at bounding box center [173, 131] width 61 height 11
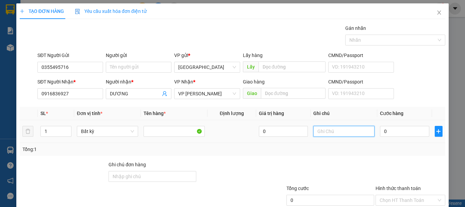
click at [350, 132] on input "text" at bounding box center [343, 131] width 61 height 11
type input "1 BỊ ĐEN-PT"
click at [403, 133] on input "0" at bounding box center [404, 131] width 49 height 11
type input "3"
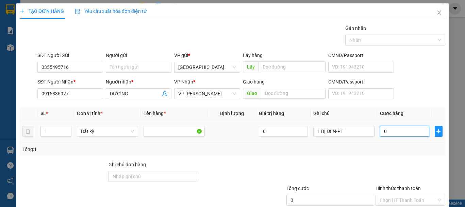
type input "3"
type input "30"
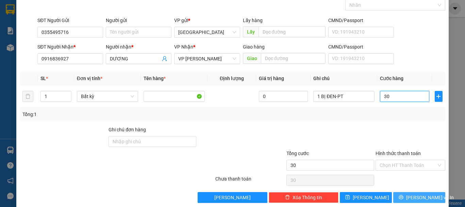
scroll to position [44, 0]
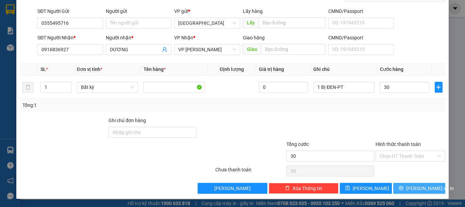
type input "30.000"
click at [407, 185] on button "[PERSON_NAME] và In" at bounding box center [419, 188] width 52 height 11
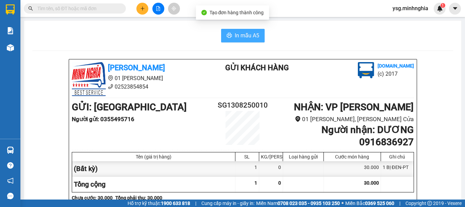
click at [250, 35] on span "In mẫu A5" at bounding box center [247, 35] width 24 height 9
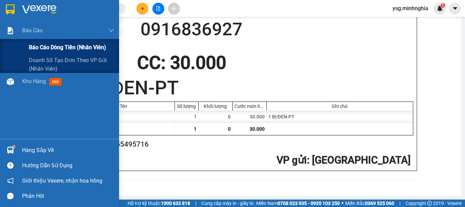
click at [36, 45] on span "Báo cáo dòng tiền (nhân viên)" at bounding box center [67, 47] width 77 height 9
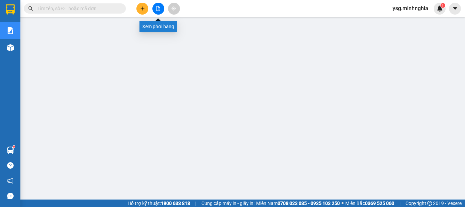
click at [156, 6] on icon "file-add" at bounding box center [158, 8] width 5 height 5
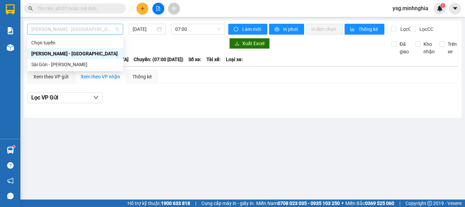
click at [68, 29] on span "Phan Rí - Sài Gòn" at bounding box center [75, 29] width 88 height 10
click at [72, 59] on div "Sài Gòn - [PERSON_NAME]" at bounding box center [75, 64] width 96 height 11
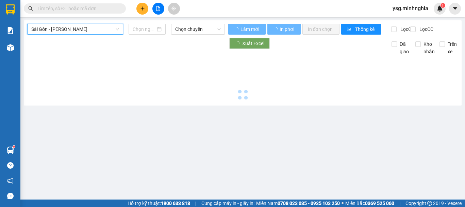
type input "13/08/2025"
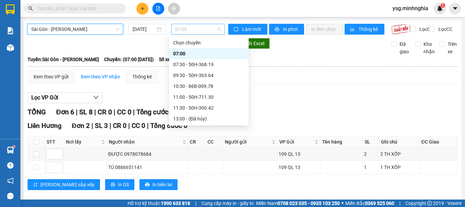
click at [203, 28] on span "07:00" at bounding box center [198, 29] width 46 height 10
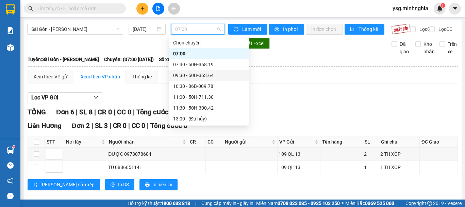
click at [217, 73] on div "09:30 - 50H-363.64" at bounding box center [208, 75] width 71 height 7
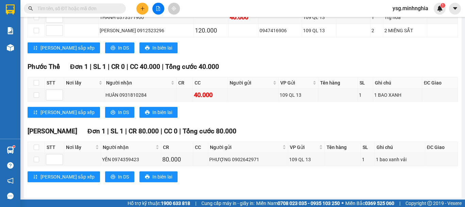
scroll to position [249, 0]
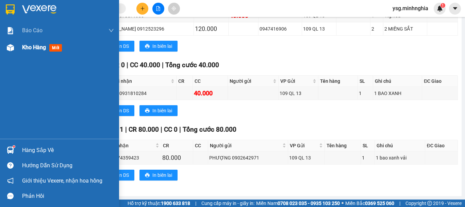
click at [20, 50] on div "Kho hàng mới" at bounding box center [59, 47] width 119 height 17
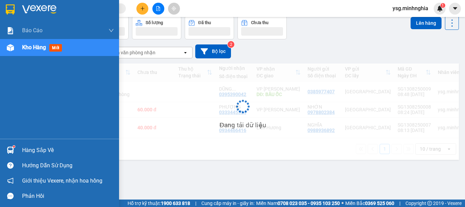
scroll to position [31, 0]
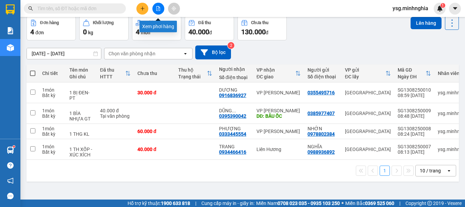
click at [162, 6] on button at bounding box center [158, 9] width 12 height 12
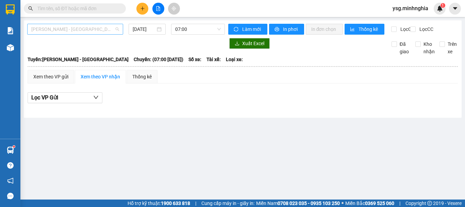
click at [112, 30] on span "Phan Rí - Sài Gòn" at bounding box center [75, 29] width 88 height 10
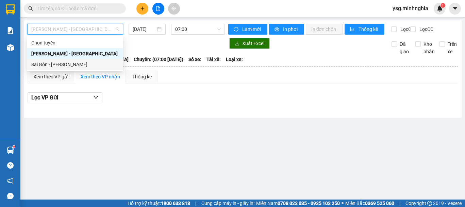
click at [94, 63] on div "Sài Gòn - [PERSON_NAME]" at bounding box center [75, 64] width 88 height 7
type input "13/08/2025"
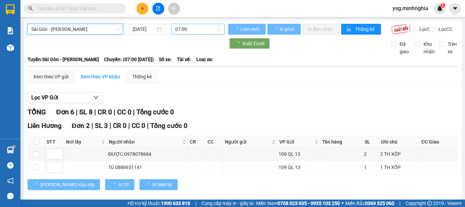
click at [194, 29] on span "07:00" at bounding box center [198, 29] width 46 height 10
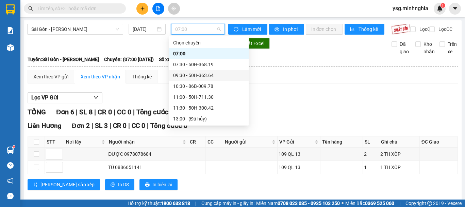
click at [213, 75] on div "09:30 - 50H-363.64" at bounding box center [208, 75] width 71 height 7
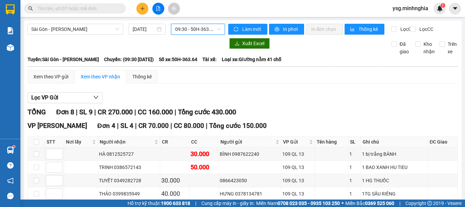
click at [184, 33] on span "09:30 - 50H-363.64" at bounding box center [198, 29] width 46 height 10
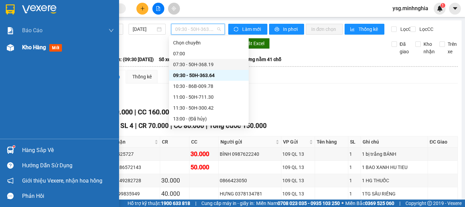
click at [6, 53] on div at bounding box center [10, 48] width 12 height 12
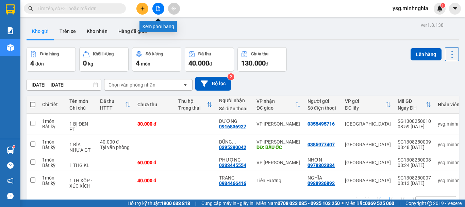
click at [157, 7] on icon "file-add" at bounding box center [158, 8] width 5 height 5
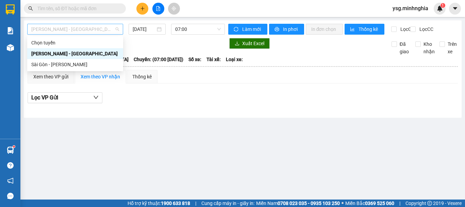
click at [116, 29] on span "Phan Rí - Sài Gòn" at bounding box center [75, 29] width 88 height 10
click at [86, 69] on div "Sài Gòn - [PERSON_NAME]" at bounding box center [75, 64] width 96 height 11
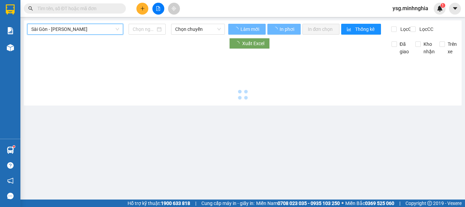
type input "13/08/2025"
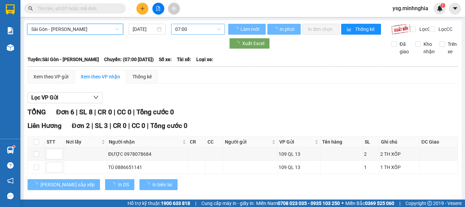
click at [207, 28] on span "07:00" at bounding box center [198, 29] width 46 height 10
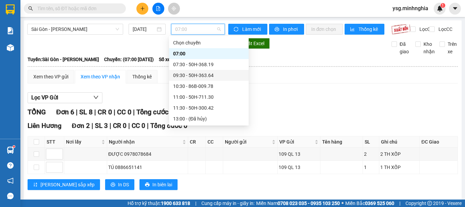
click at [195, 77] on div "09:30 - 50H-363.64" at bounding box center [208, 75] width 71 height 7
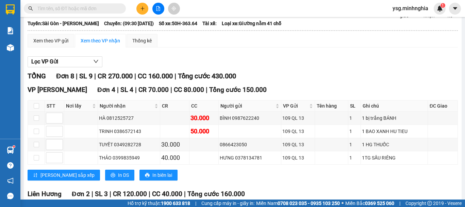
scroll to position [35, 0]
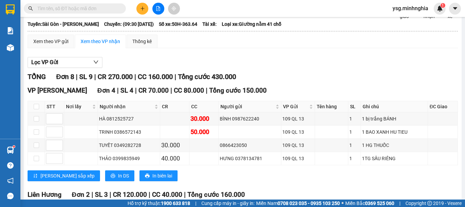
click at [89, 7] on input "text" at bounding box center [77, 8] width 80 height 7
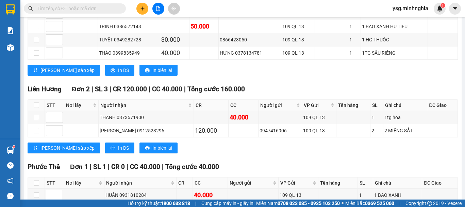
scroll to position [0, 0]
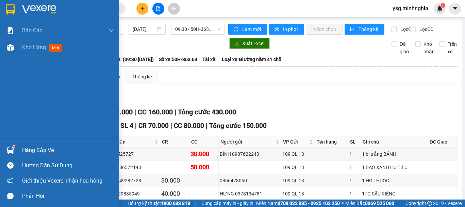
drag, startPoint x: 6, startPoint y: 48, endPoint x: 2, endPoint y: 60, distance: 12.5
click at [2, 59] on div "Báo cáo Báo cáo dòng tiền (nhân viên) Doanh số tạo đơn theo VP gửi (nhân viên) …" at bounding box center [59, 80] width 119 height 117
click at [7, 56] on div "Kho hàng mới" at bounding box center [59, 47] width 119 height 17
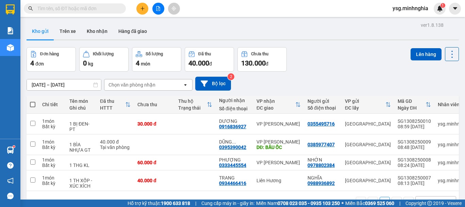
click at [35, 104] on th at bounding box center [33, 105] width 12 height 18
click at [30, 104] on span at bounding box center [32, 104] width 5 height 5
click at [33, 101] on input "checkbox" at bounding box center [33, 101] width 0 height 0
checkbox input "true"
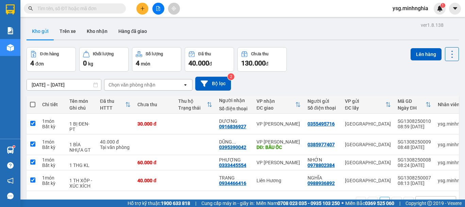
checkbox input "true"
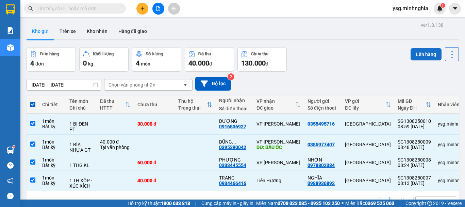
click at [417, 50] on button "Lên hàng" at bounding box center [425, 54] width 31 height 12
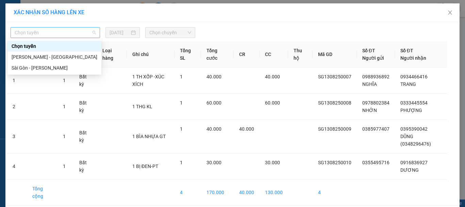
click at [92, 33] on span "Chọn tuyến" at bounding box center [55, 33] width 81 height 10
click at [37, 67] on div "Sài Gòn - [PERSON_NAME]" at bounding box center [55, 67] width 86 height 7
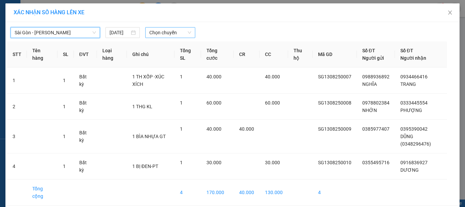
click at [174, 36] on span "Chọn chuyến" at bounding box center [170, 33] width 42 height 10
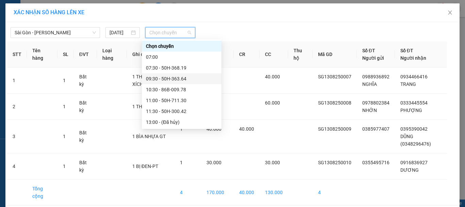
click at [196, 79] on div "09:30 - 50H-363.64" at bounding box center [181, 78] width 71 height 7
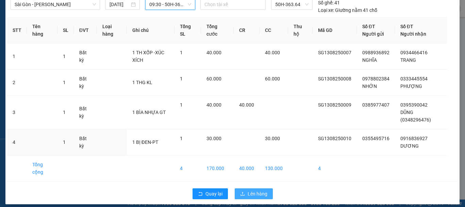
scroll to position [34, 0]
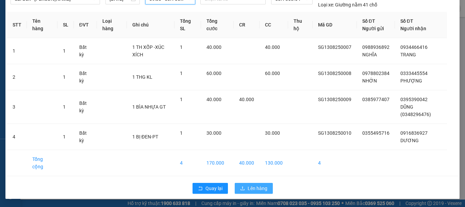
click at [252, 189] on span "Lên hàng" at bounding box center [258, 188] width 20 height 7
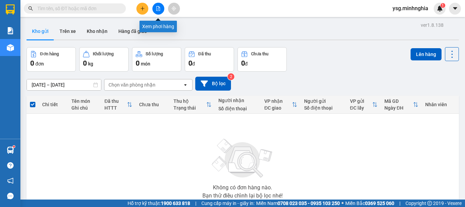
click at [155, 11] on button at bounding box center [158, 9] width 12 height 12
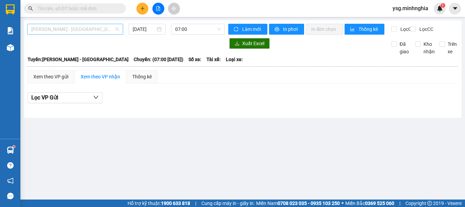
click at [69, 30] on span "Phan Rí - Sài Gòn" at bounding box center [75, 29] width 88 height 10
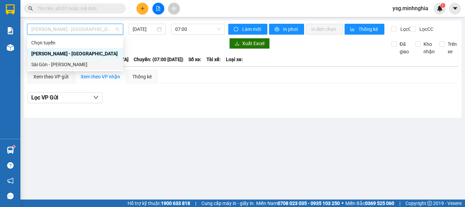
click at [54, 64] on div "Sài Gòn - [PERSON_NAME]" at bounding box center [75, 64] width 88 height 7
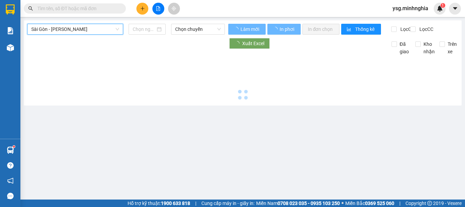
type input "13/08/2025"
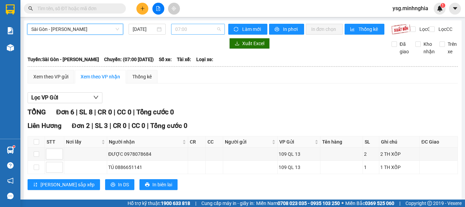
click at [191, 29] on span "07:00" at bounding box center [198, 29] width 46 height 10
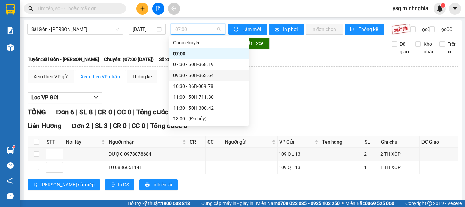
click at [207, 75] on div "09:30 - 50H-363.64" at bounding box center [208, 75] width 71 height 7
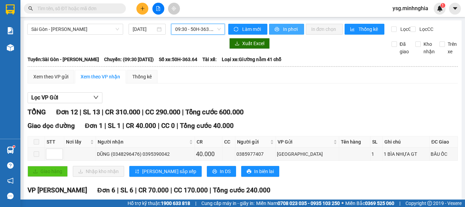
click at [290, 31] on span "In phơi" at bounding box center [291, 29] width 16 height 7
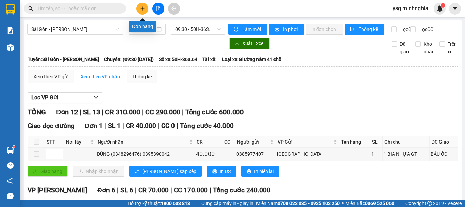
click at [145, 10] on button at bounding box center [142, 9] width 12 height 12
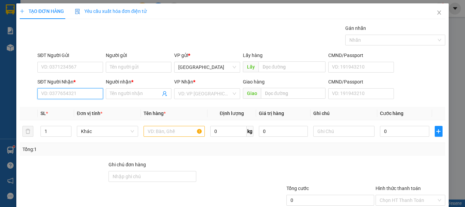
click at [67, 95] on input "SĐT Người Nhận *" at bounding box center [70, 93] width 66 height 11
click at [80, 106] on div "0337735227 - BẢO" at bounding box center [69, 107] width 56 height 7
type input "0337735227"
type input "BẢO"
type input "0337735227"
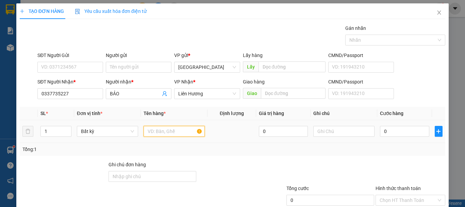
click at [180, 135] on input "text" at bounding box center [173, 131] width 61 height 11
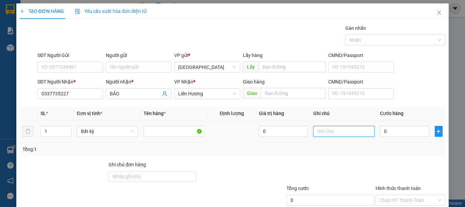
click at [337, 129] on input "text" at bounding box center [343, 131] width 61 height 11
type input "1 BAO TRẮNG BÁNH CANH"
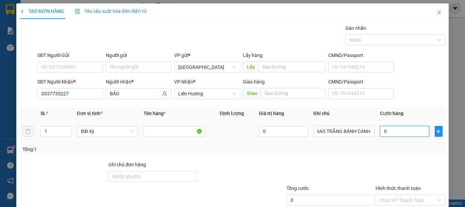
scroll to position [0, 0]
click at [407, 130] on input "0" at bounding box center [404, 131] width 49 height 11
type input "5"
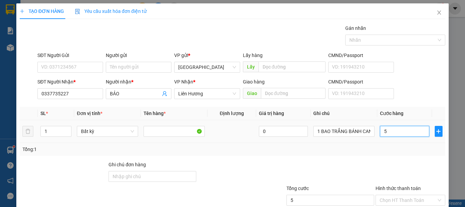
type input "50"
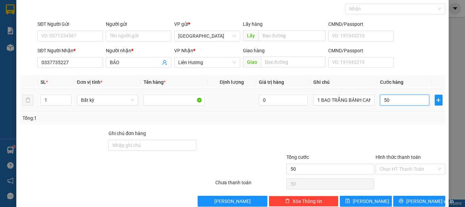
scroll to position [44, 0]
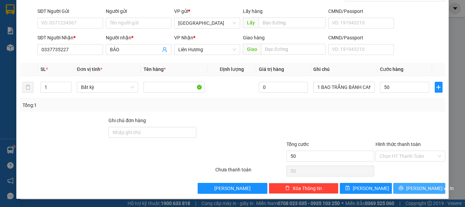
type input "50.000"
click at [422, 185] on span "[PERSON_NAME] và In" at bounding box center [430, 188] width 48 height 7
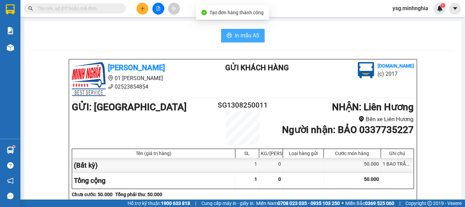
click at [226, 33] on icon "printer" at bounding box center [228, 35] width 5 height 5
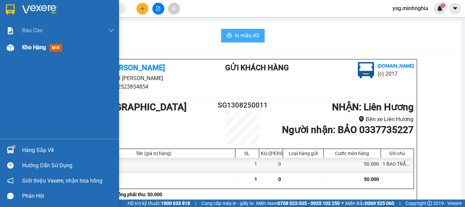
click at [11, 54] on div "Kho hàng mới" at bounding box center [59, 47] width 119 height 17
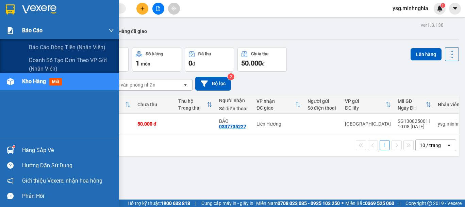
click at [7, 25] on div at bounding box center [10, 31] width 12 height 12
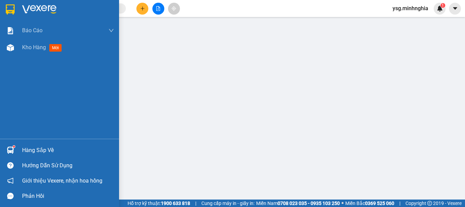
click at [17, 50] on div "Kho hàng mới" at bounding box center [59, 47] width 119 height 17
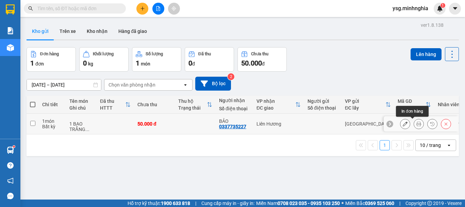
click at [415, 125] on button at bounding box center [419, 124] width 10 height 12
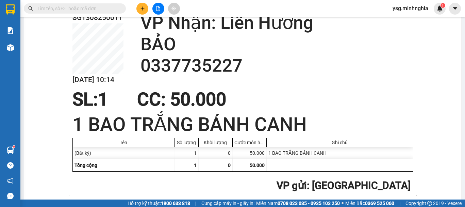
scroll to position [313, 0]
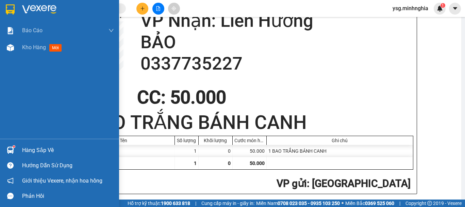
click at [6, 58] on div "Báo cáo Báo cáo dòng tiền (nhân viên) Doanh số tạo đơn theo VP gửi (nhân viên) …" at bounding box center [59, 80] width 119 height 117
click at [9, 51] on img at bounding box center [10, 47] width 7 height 7
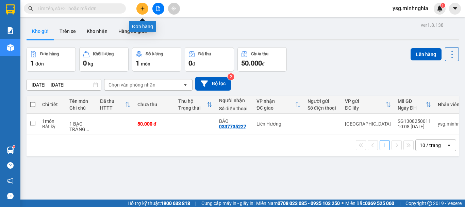
click at [139, 5] on button at bounding box center [142, 9] width 12 height 12
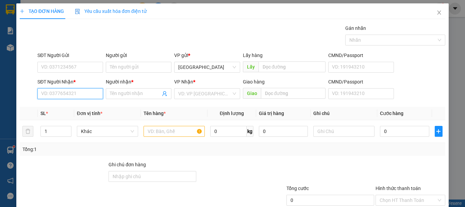
click at [55, 88] on input "SĐT Người Nhận *" at bounding box center [70, 93] width 66 height 11
click at [50, 95] on input "03456255091" at bounding box center [70, 93] width 66 height 11
type input "0346255091"
click at [63, 104] on div "0346255091 - TRƯỜNG" at bounding box center [69, 107] width 56 height 7
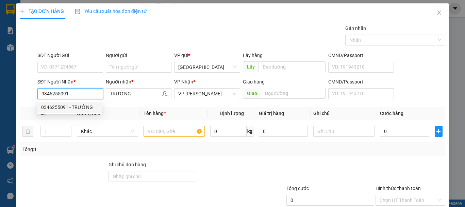
type input "TRƯỜNG"
type input "0346255091"
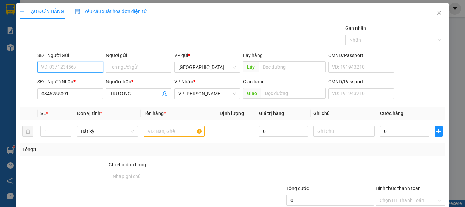
click at [70, 64] on input "SĐT Người Gửi" at bounding box center [70, 67] width 66 height 11
click at [85, 80] on div "0888600456 - HIỀN" at bounding box center [69, 80] width 56 height 7
type input "0888600456"
type input "HIỀN"
click at [145, 133] on input "text" at bounding box center [173, 131] width 61 height 11
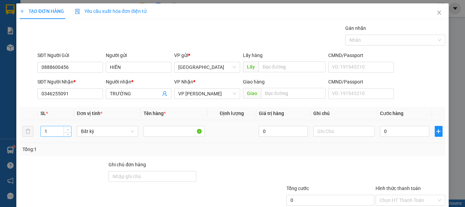
type input "2"
click at [67, 129] on icon "up" at bounding box center [68, 130] width 2 height 2
drag, startPoint x: 80, startPoint y: 96, endPoint x: 0, endPoint y: 98, distance: 80.3
click at [0, 98] on div "TẠO ĐƠN HÀNG Yêu cầu xuất hóa đơn điện tử Transit Pickup Surcharge Ids Transit …" at bounding box center [232, 103] width 465 height 207
click at [326, 132] on input "text" at bounding box center [343, 131] width 61 height 11
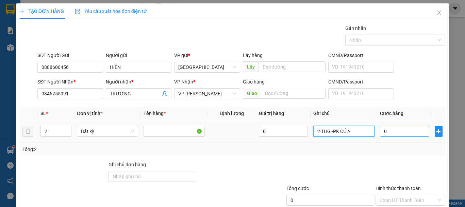
type input "2 THG -PK CỬA"
click at [406, 131] on input "0" at bounding box center [404, 131] width 49 height 11
type input "9"
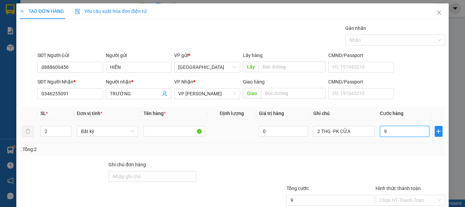
type input "90"
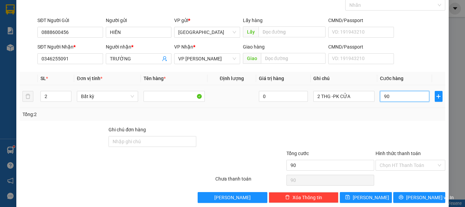
scroll to position [44, 0]
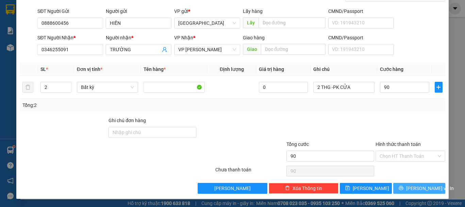
type input "90.000"
click at [413, 187] on span "[PERSON_NAME] và In" at bounding box center [430, 188] width 48 height 7
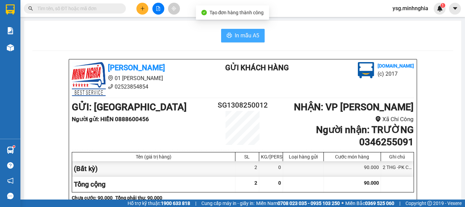
click at [238, 38] on span "In mẫu A5" at bounding box center [247, 35] width 24 height 9
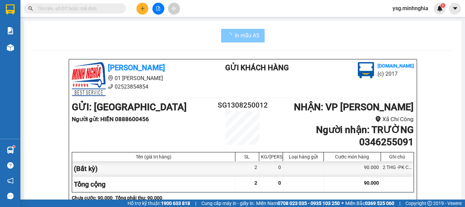
scroll to position [353, 0]
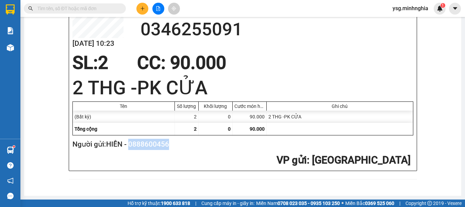
drag, startPoint x: 130, startPoint y: 145, endPoint x: 178, endPoint y: 162, distance: 50.4
click at [178, 162] on div "Người gửi: HIỀN - 0888600456 VP gửi : Sài Gòn" at bounding box center [241, 153] width 341 height 29
copy div "0888600456"
click at [75, 10] on input "text" at bounding box center [77, 8] width 80 height 7
paste input "0888600456"
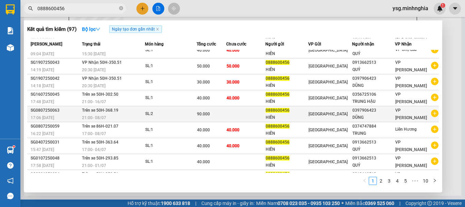
scroll to position [37, 0]
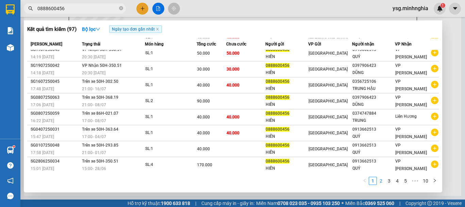
type input "0888600456"
click at [382, 185] on li "2" at bounding box center [381, 181] width 8 height 8
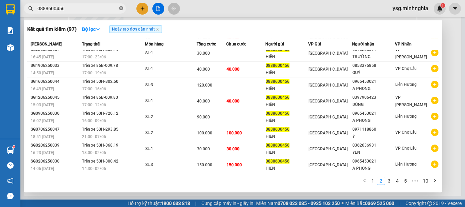
click at [122, 6] on icon "close-circle" at bounding box center [121, 8] width 4 height 4
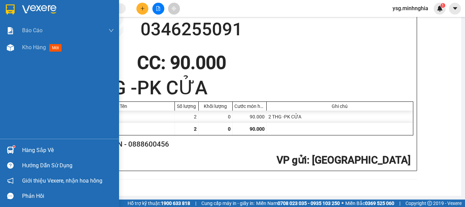
click at [6, 56] on div "Báo cáo Báo cáo dòng tiền (nhân viên) Doanh số tạo đơn theo VP gửi (nhân viên) …" at bounding box center [59, 80] width 119 height 117
click at [4, 52] on div at bounding box center [10, 48] width 12 height 12
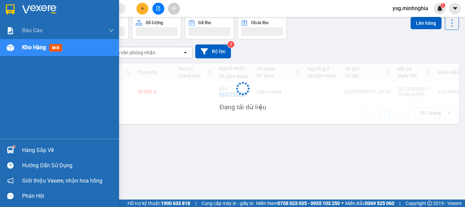
scroll to position [31, 0]
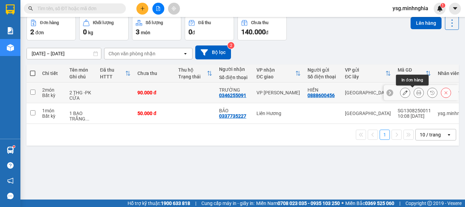
click at [416, 92] on icon at bounding box center [418, 92] width 5 height 5
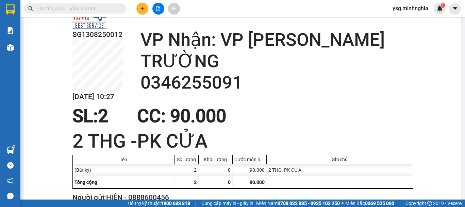
scroll to position [283, 0]
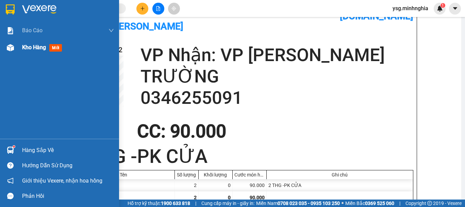
click at [0, 52] on div "Kho hàng mới" at bounding box center [59, 47] width 119 height 17
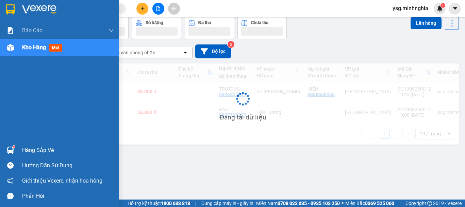
scroll to position [31, 0]
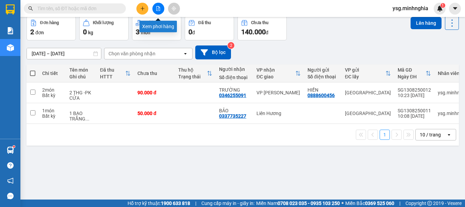
click at [154, 5] on button at bounding box center [158, 9] width 12 height 12
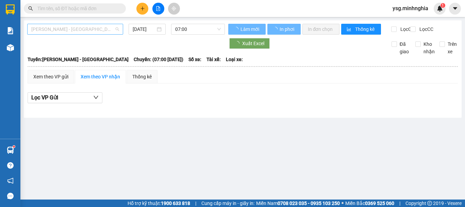
click at [90, 33] on span "Phan Rí - Sài Gòn" at bounding box center [75, 29] width 88 height 10
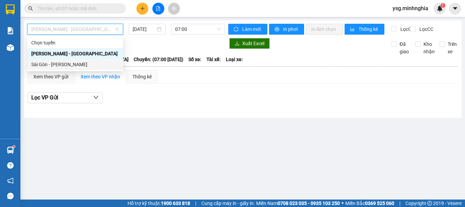
click at [72, 62] on div "Sài Gòn - [PERSON_NAME]" at bounding box center [75, 64] width 88 height 7
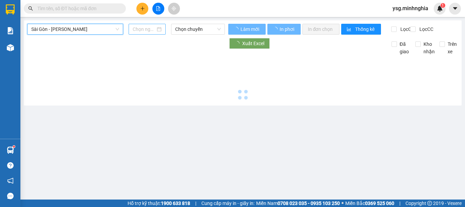
type input "13/08/2025"
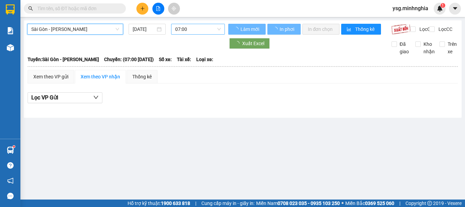
click at [183, 27] on span "07:00" at bounding box center [198, 29] width 46 height 10
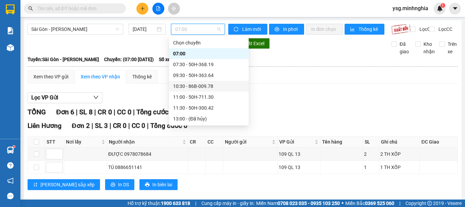
click at [188, 81] on div "10:30 - 86B-009.78" at bounding box center [209, 86] width 80 height 11
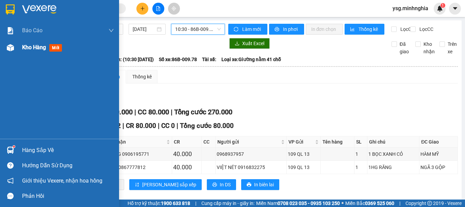
drag, startPoint x: 22, startPoint y: 48, endPoint x: 10, endPoint y: 43, distance: 13.3
click at [22, 48] on div "Kho hàng mới" at bounding box center [59, 47] width 119 height 17
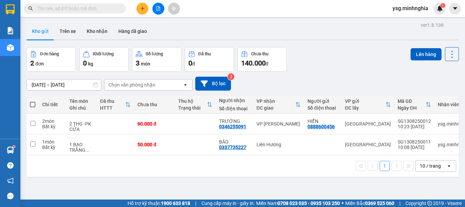
click at [31, 101] on label at bounding box center [32, 104] width 5 height 7
click at [33, 101] on input "checkbox" at bounding box center [33, 101] width 0 height 0
checkbox input "true"
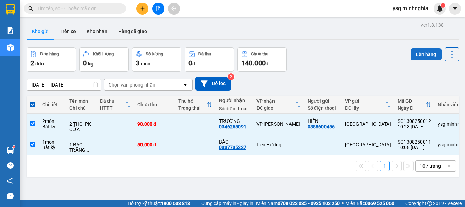
click at [416, 53] on button "Lên hàng" at bounding box center [425, 54] width 31 height 12
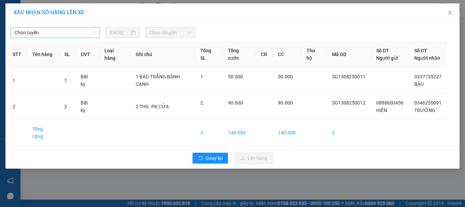
click at [70, 33] on span "Chọn tuyến" at bounding box center [55, 33] width 81 height 10
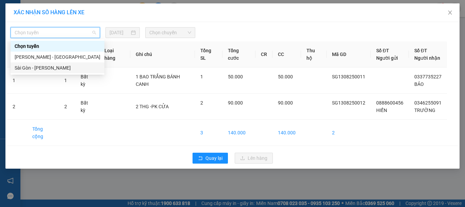
click at [59, 71] on div "Sài Gòn - [PERSON_NAME]" at bounding box center [58, 67] width 86 height 7
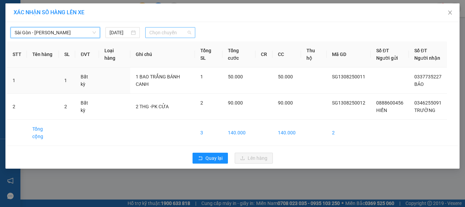
click at [162, 32] on span "Chọn chuyến" at bounding box center [170, 33] width 42 height 10
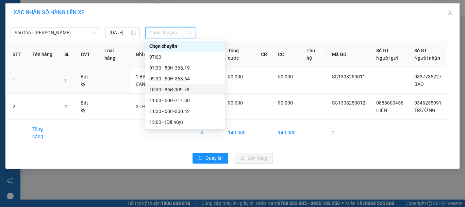
click at [179, 92] on div "10:30 - 86B-009.78" at bounding box center [184, 89] width 71 height 7
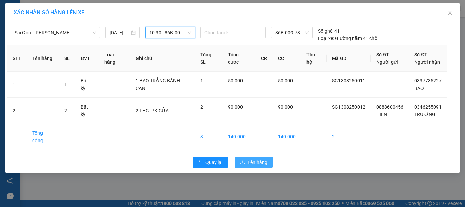
click at [254, 164] on span "Lên hàng" at bounding box center [258, 162] width 20 height 7
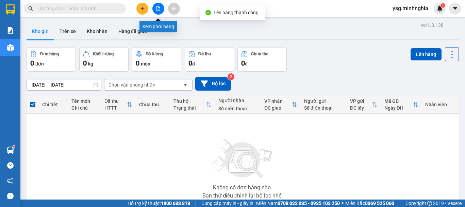
click at [155, 7] on button at bounding box center [158, 9] width 12 height 12
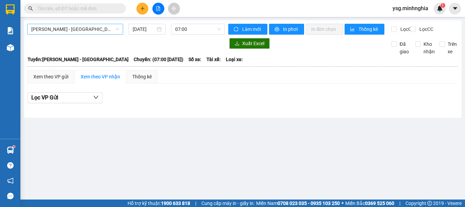
click at [97, 25] on main "Phan Rí - Sài Gòn 13/08/2025 07:00 Làm mới In phơi In đơn chọn Thống kê Lọc CR …" at bounding box center [232, 100] width 465 height 200
drag, startPoint x: 97, startPoint y: 26, endPoint x: 97, endPoint y: 35, distance: 9.9
click at [97, 26] on span "Phan Rí - Sài Gòn" at bounding box center [75, 29] width 88 height 10
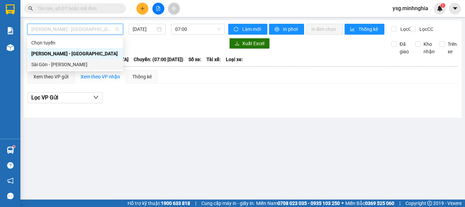
click at [81, 65] on div "Sài Gòn - [PERSON_NAME]" at bounding box center [75, 64] width 88 height 7
type input "13/08/2025"
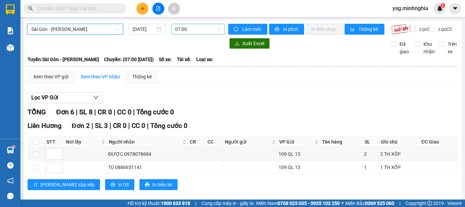
click at [208, 30] on span "07:00" at bounding box center [198, 29] width 46 height 10
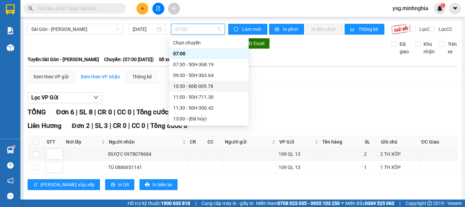
click at [204, 83] on div "10:30 - 86B-009.78" at bounding box center [208, 86] width 71 height 7
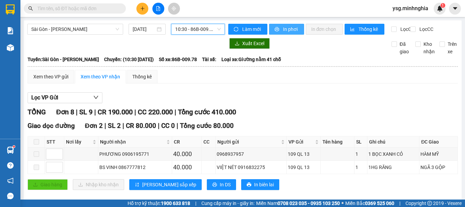
click at [283, 28] on span "In phơi" at bounding box center [291, 29] width 16 height 7
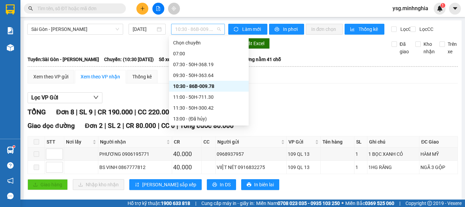
click at [198, 30] on span "10:30 - 86B-009.78" at bounding box center [198, 29] width 46 height 10
click at [196, 97] on div "11:00 - 50H-711.30" at bounding box center [208, 97] width 71 height 7
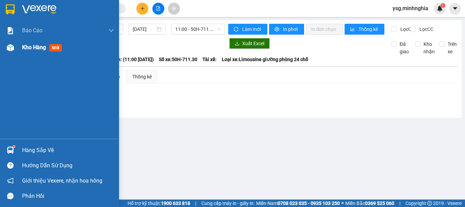
click at [10, 49] on img at bounding box center [10, 47] width 7 height 7
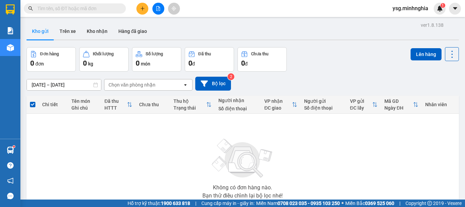
click at [136, 8] on div at bounding box center [158, 9] width 51 height 12
click at [138, 8] on button at bounding box center [142, 9] width 12 height 12
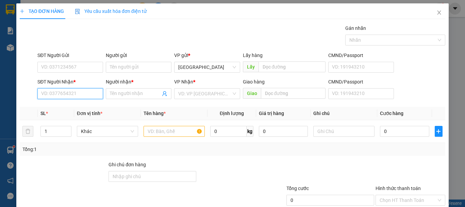
click at [72, 93] on input "SĐT Người Nhận *" at bounding box center [70, 93] width 66 height 11
click at [66, 106] on div "0933533036 - VUI" at bounding box center [69, 107] width 56 height 7
type input "0933533036"
type input "VUI"
type input "0933533036"
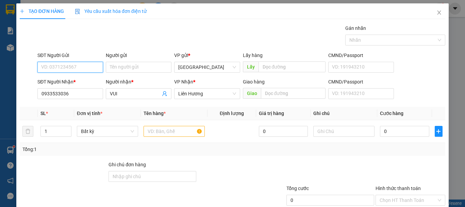
click at [79, 67] on input "SĐT Người Gửi" at bounding box center [70, 67] width 66 height 11
click at [72, 80] on div "0826902197" at bounding box center [69, 80] width 56 height 7
type input "0826902197"
click at [174, 134] on input "text" at bounding box center [173, 131] width 61 height 11
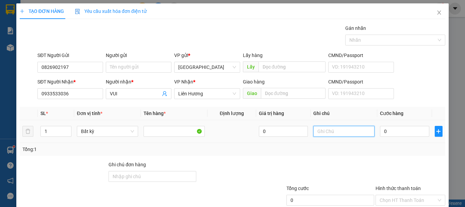
click at [335, 131] on input "text" at bounding box center [343, 131] width 61 height 11
type input "1 BÌA-GT"
click at [391, 133] on input "0" at bounding box center [404, 131] width 49 height 11
type input "3"
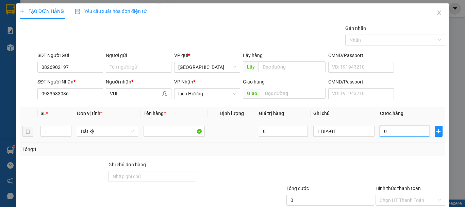
type input "3"
type input "30"
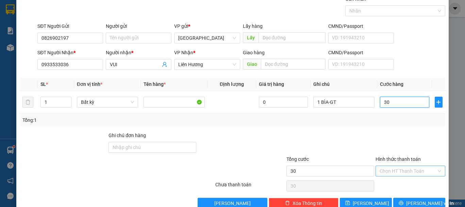
scroll to position [44, 0]
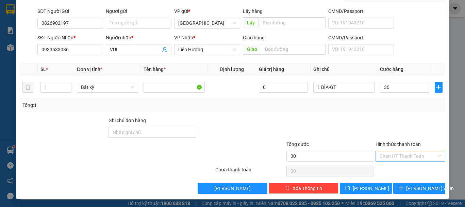
type input "30.000"
click at [394, 153] on input "Hình thức thanh toán" at bounding box center [407, 156] width 57 height 10
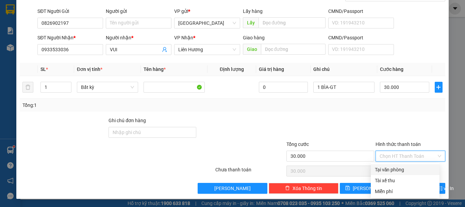
click at [394, 172] on div "Tại văn phòng" at bounding box center [405, 169] width 61 height 7
type input "0"
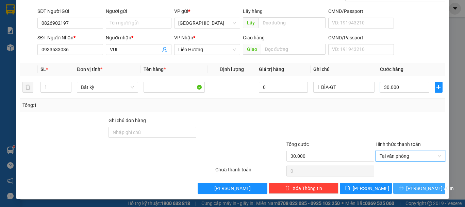
click at [399, 189] on button "[PERSON_NAME] và In" at bounding box center [419, 188] width 52 height 11
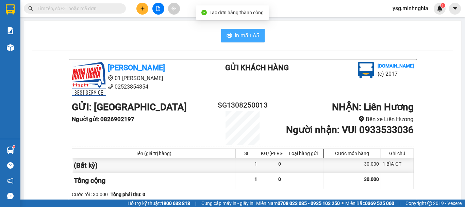
click at [238, 37] on span "In mẫu A5" at bounding box center [247, 35] width 24 height 9
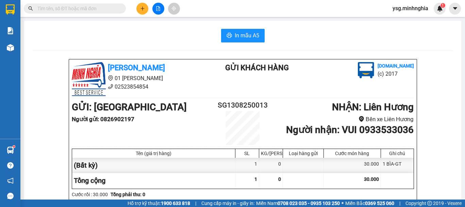
scroll to position [350, 0]
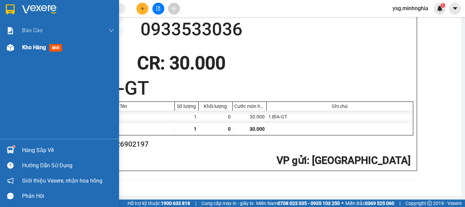
click at [5, 50] on div at bounding box center [10, 48] width 12 height 12
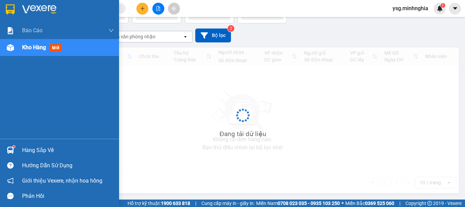
scroll to position [31, 0]
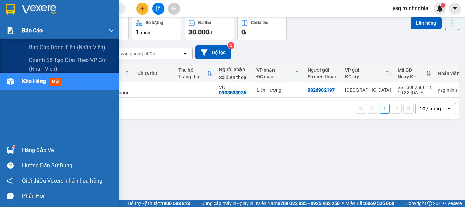
click at [10, 34] on img at bounding box center [10, 30] width 7 height 7
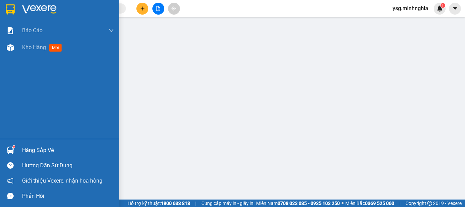
click at [0, 44] on div "Kho hàng mới" at bounding box center [59, 47] width 119 height 17
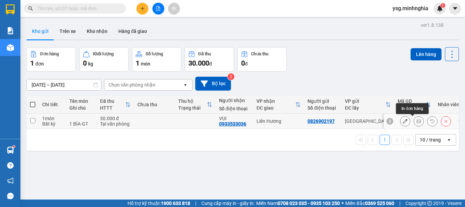
click at [416, 124] on button at bounding box center [419, 122] width 10 height 12
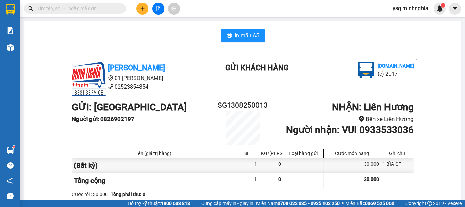
scroll to position [350, 0]
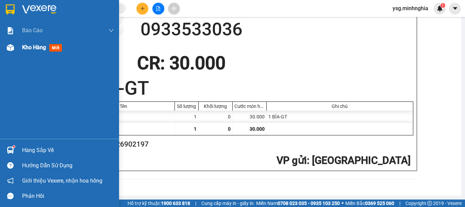
click at [0, 49] on div "Kho hàng mới" at bounding box center [59, 47] width 119 height 17
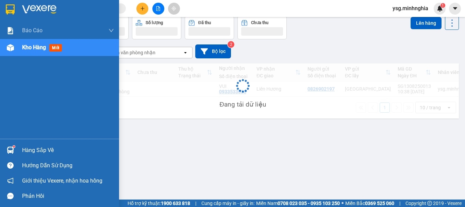
scroll to position [31, 0]
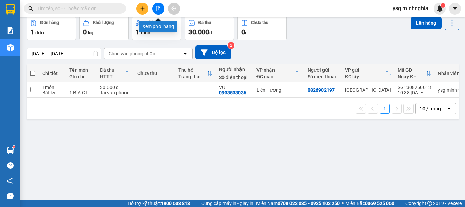
click at [159, 5] on button at bounding box center [158, 9] width 12 height 12
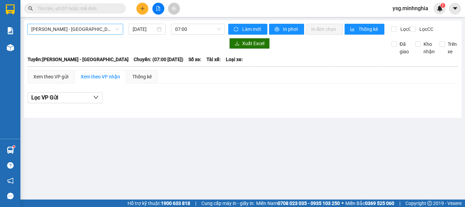
click at [96, 26] on span "Phan Rí - Sài Gòn" at bounding box center [75, 29] width 88 height 10
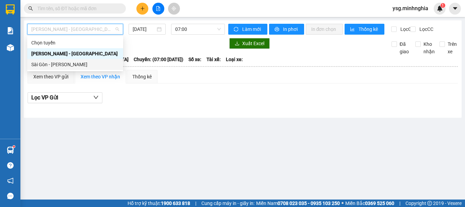
click at [56, 69] on div "Sài Gòn - [PERSON_NAME]" at bounding box center [75, 64] width 96 height 11
type input "13/08/2025"
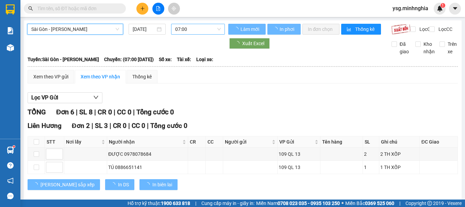
click at [203, 30] on span "07:00" at bounding box center [198, 29] width 46 height 10
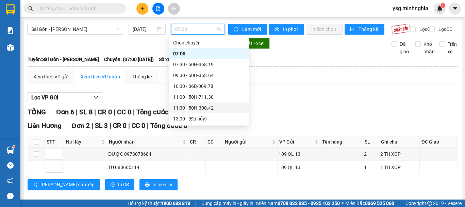
click at [198, 106] on div "11:30 - 50H-300.42" at bounding box center [208, 107] width 71 height 7
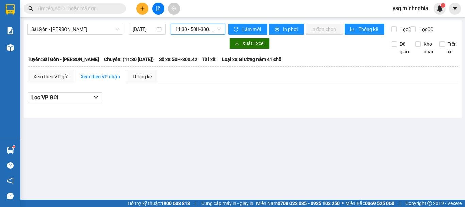
click at [197, 26] on span "11:30 - 50H-300.42" at bounding box center [198, 29] width 46 height 10
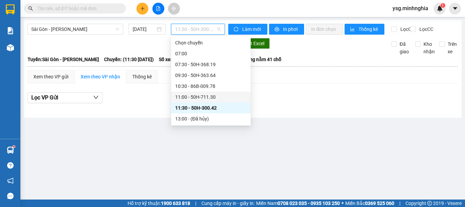
click at [204, 95] on div "11:00 - 50H-711.30" at bounding box center [210, 97] width 71 height 7
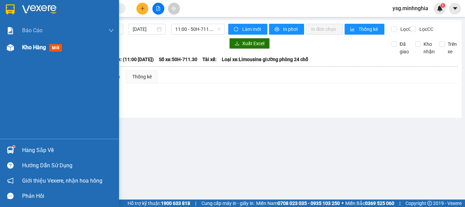
click at [13, 51] on img at bounding box center [10, 47] width 7 height 7
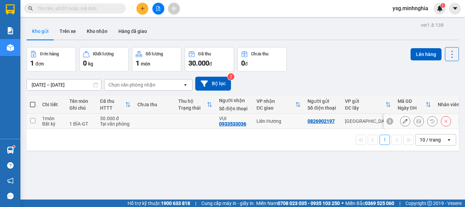
click at [151, 126] on td at bounding box center [154, 121] width 41 height 15
checkbox input "true"
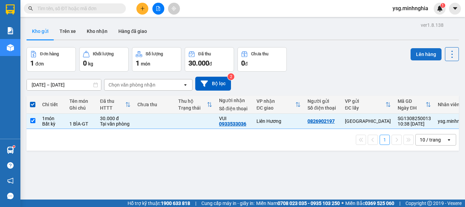
click at [426, 57] on button "Lên hàng" at bounding box center [425, 54] width 31 height 12
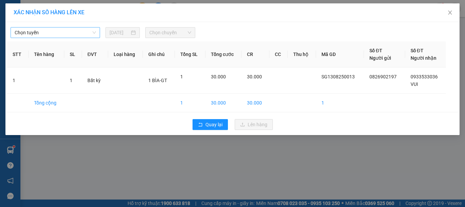
click at [76, 32] on span "Chọn tuyến" at bounding box center [55, 33] width 81 height 10
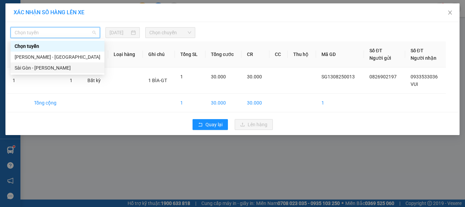
click at [46, 66] on div "Sài Gòn - [PERSON_NAME]" at bounding box center [58, 67] width 86 height 7
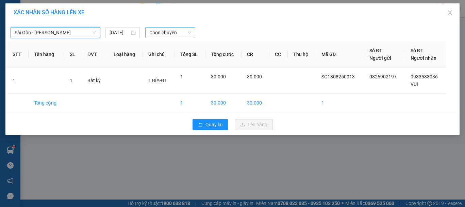
click at [173, 31] on span "Chọn chuyến" at bounding box center [170, 33] width 42 height 10
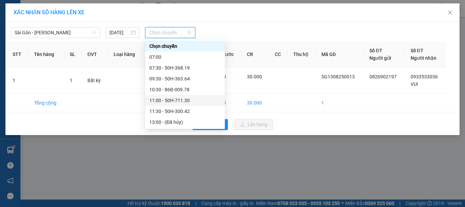
click at [192, 102] on div "11:00 - 50H-711.30" at bounding box center [184, 100] width 71 height 7
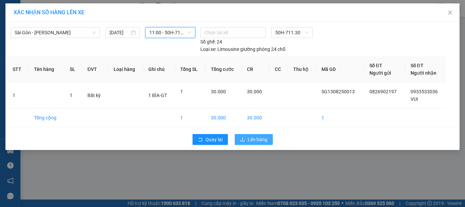
click at [254, 145] on div "Quay lại Lên hàng" at bounding box center [232, 140] width 451 height 18
click at [253, 138] on span "Lên hàng" at bounding box center [258, 139] width 20 height 7
click at [447, 14] on span "Close" at bounding box center [449, 12] width 19 height 19
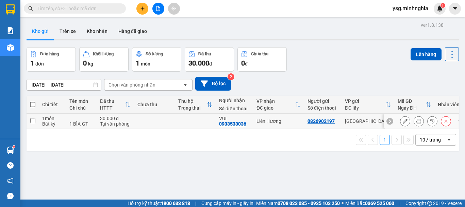
click at [143, 129] on td at bounding box center [154, 121] width 41 height 15
checkbox input "true"
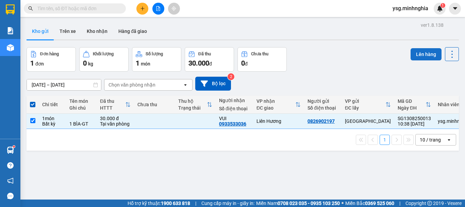
click at [412, 55] on button "Lên hàng" at bounding box center [425, 54] width 31 height 12
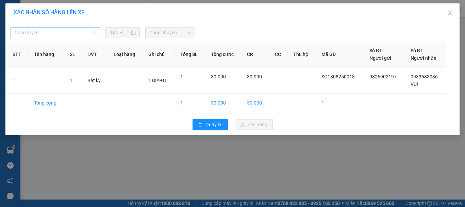
click at [75, 34] on span "Chọn tuyến" at bounding box center [55, 33] width 81 height 10
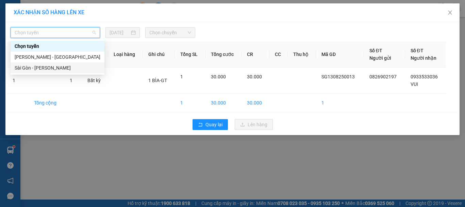
click at [56, 68] on div "Sài Gòn - [PERSON_NAME]" at bounding box center [58, 67] width 86 height 7
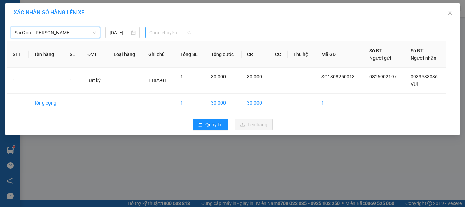
click at [173, 33] on span "Chọn chuyến" at bounding box center [170, 33] width 42 height 10
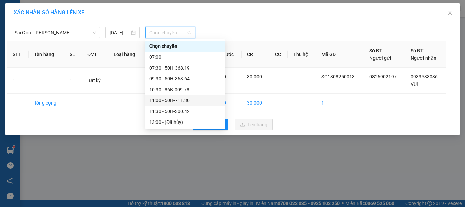
click at [194, 102] on div "11:00 - 50H-711.30" at bounding box center [184, 100] width 71 height 7
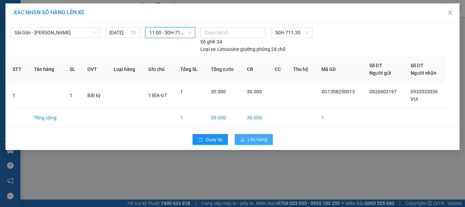
click at [259, 144] on button "Lên hàng" at bounding box center [254, 139] width 38 height 11
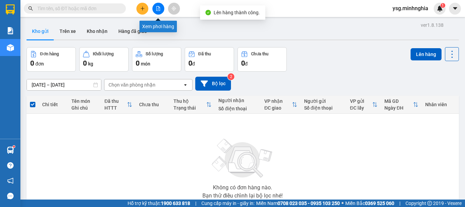
click at [154, 8] on button at bounding box center [158, 9] width 12 height 12
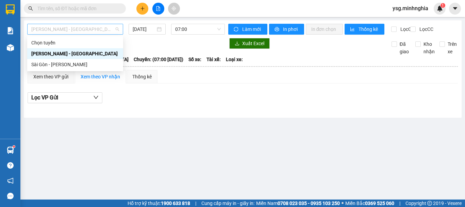
click at [68, 29] on span "Phan Rí - Sài Gòn" at bounding box center [75, 29] width 88 height 10
click at [59, 64] on div "Sài Gòn - [PERSON_NAME]" at bounding box center [75, 64] width 88 height 7
type input "13/08/2025"
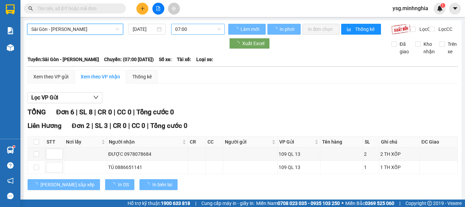
click at [178, 32] on span "07:00" at bounding box center [198, 29] width 46 height 10
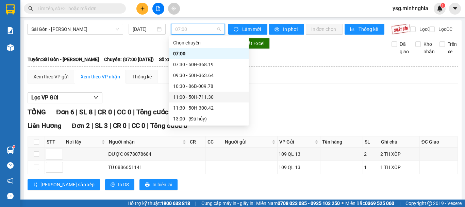
click at [200, 98] on div "11:00 - 50H-711.30" at bounding box center [208, 97] width 71 height 7
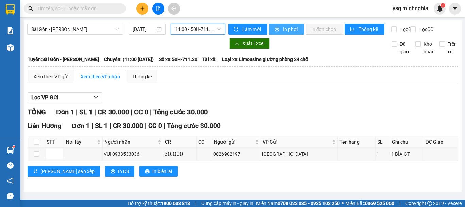
click at [286, 27] on span "In phơi" at bounding box center [291, 29] width 16 height 7
click at [183, 31] on span "11:00 - 50H-711.30" at bounding box center [198, 29] width 46 height 10
click at [201, 30] on span "11:00 - 50H-711.30" at bounding box center [198, 29] width 46 height 10
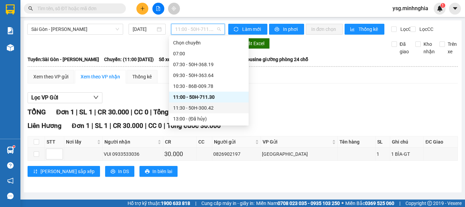
click at [198, 111] on div "11:30 - 50H-300.42" at bounding box center [208, 107] width 71 height 7
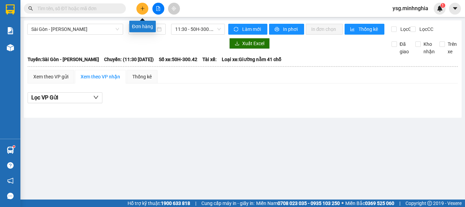
click at [138, 6] on button at bounding box center [142, 9] width 12 height 12
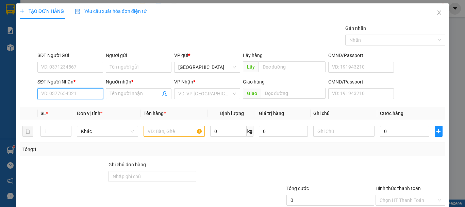
click at [90, 95] on input "SĐT Người Nhận *" at bounding box center [70, 93] width 66 height 11
type input "0916464317"
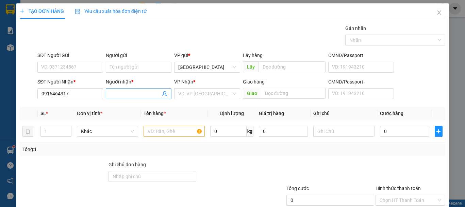
click at [130, 92] on input "Người nhận *" at bounding box center [135, 93] width 51 height 7
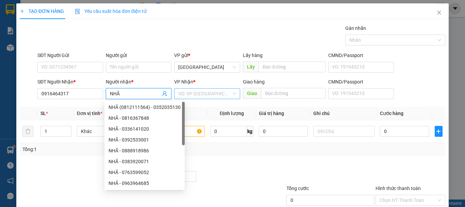
type input "NHÃ"
click at [200, 93] on input "search" at bounding box center [204, 94] width 53 height 10
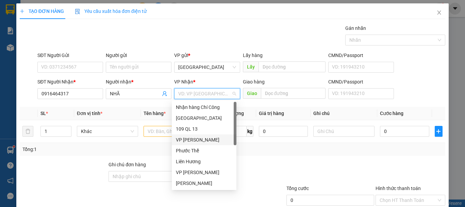
click at [200, 139] on div "VP Phan Rí" at bounding box center [204, 139] width 56 height 7
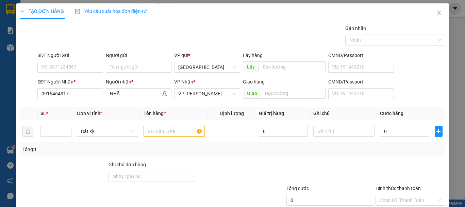
click at [89, 58] on div "SĐT Người Gửi" at bounding box center [70, 55] width 66 height 7
click at [89, 62] on input "SĐT Người Gửi" at bounding box center [70, 67] width 66 height 11
click at [88, 68] on input "SĐT Người Gửi" at bounding box center [70, 67] width 66 height 11
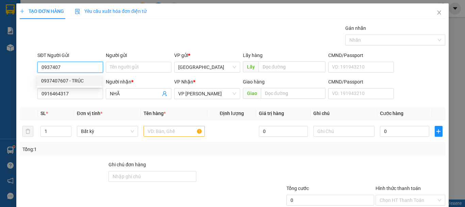
click at [63, 81] on div "0937407607 - TRÚC" at bounding box center [69, 80] width 56 height 7
type input "0937407607"
type input "TRÚC"
type input "0937407607"
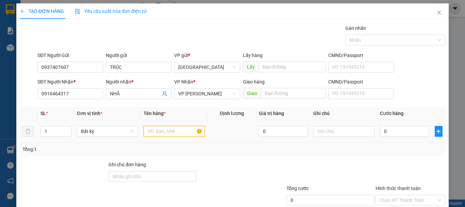
click at [153, 130] on input "text" at bounding box center [173, 131] width 61 height 11
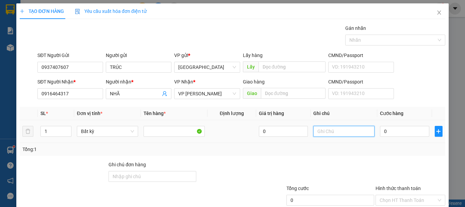
click at [341, 131] on input "text" at bounding box center [343, 131] width 61 height 11
click at [392, 133] on input "0" at bounding box center [404, 131] width 49 height 11
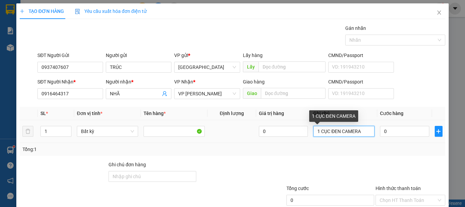
click at [339, 132] on input "1 CỤC ĐEN CAMERA" at bounding box center [343, 131] width 61 height 11
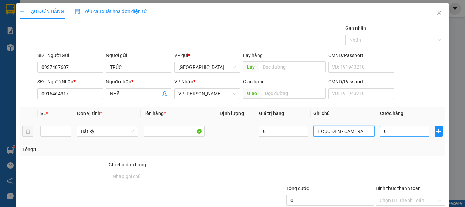
type input "1 CỤC ĐEN - CAMERA"
click at [386, 128] on input "0" at bounding box center [404, 131] width 49 height 11
type input "4"
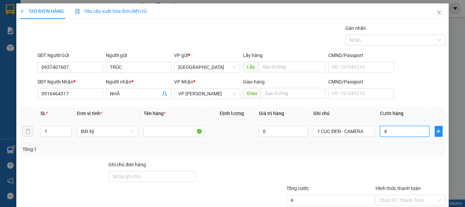
type input "40"
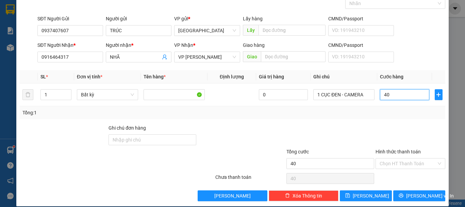
scroll to position [44, 0]
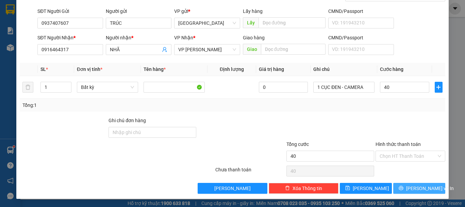
type input "40.000"
click at [411, 190] on span "[PERSON_NAME] và In" at bounding box center [430, 188] width 48 height 7
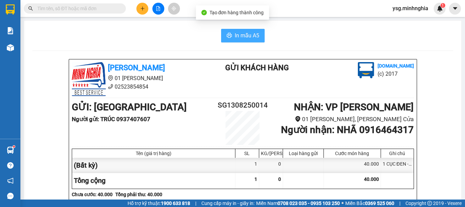
click at [235, 31] on span "In mẫu A5" at bounding box center [247, 35] width 24 height 9
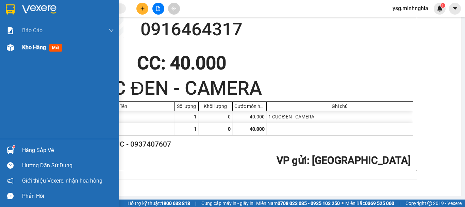
click at [12, 55] on div "Kho hàng mới" at bounding box center [59, 47] width 119 height 17
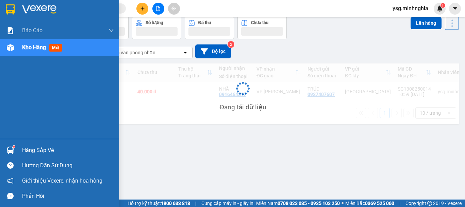
scroll to position [31, 0]
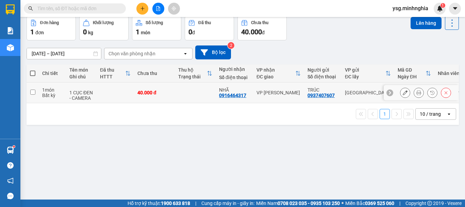
click at [163, 86] on td "40.000 đ" at bounding box center [154, 93] width 41 height 21
checkbox input "true"
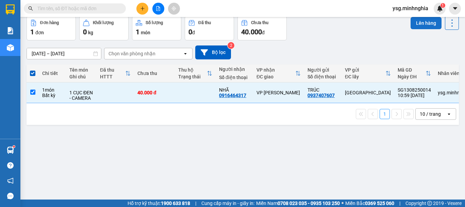
click at [415, 26] on button "Lên hàng" at bounding box center [425, 23] width 31 height 12
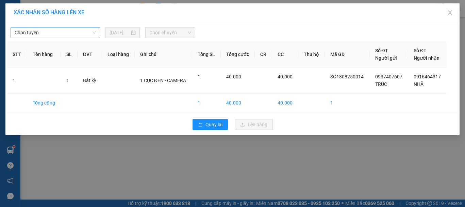
click at [91, 36] on span "Chọn tuyến" at bounding box center [55, 33] width 81 height 10
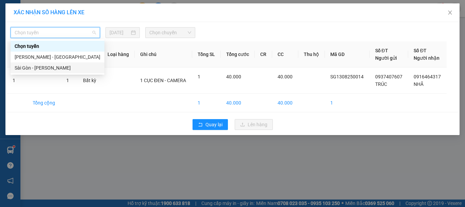
click at [43, 68] on div "Sài Gòn - [PERSON_NAME]" at bounding box center [58, 67] width 86 height 7
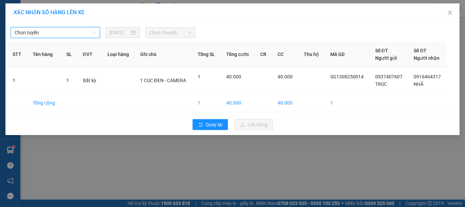
click at [158, 30] on span "Chọn chuyến" at bounding box center [170, 33] width 42 height 10
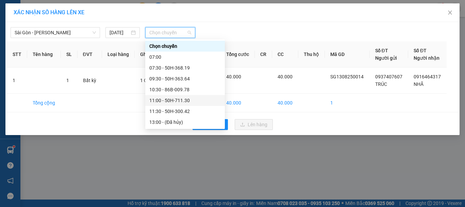
click at [171, 101] on div "11:00 - 50H-711.30" at bounding box center [184, 100] width 71 height 7
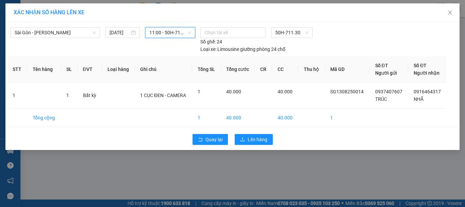
click at [256, 146] on div "Quay lại Lên hàng" at bounding box center [232, 140] width 451 height 18
click at [246, 136] on button "Lên hàng" at bounding box center [254, 139] width 38 height 11
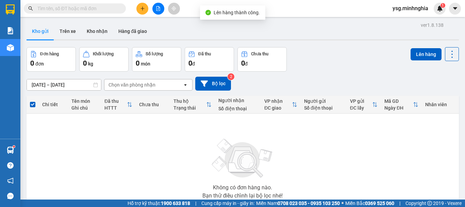
click at [162, 7] on button at bounding box center [158, 9] width 12 height 12
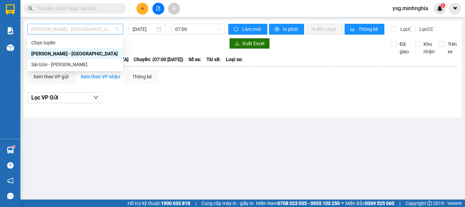
click at [67, 30] on span "Phan Rí - Sài Gòn" at bounding box center [75, 29] width 88 height 10
click at [63, 63] on div "Sài Gòn - [PERSON_NAME]" at bounding box center [75, 64] width 88 height 7
type input "13/08/2025"
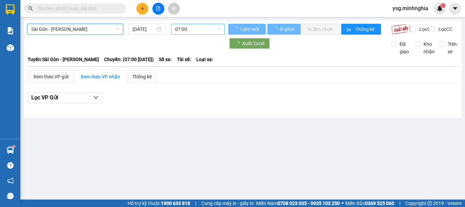
click at [187, 27] on span "07:00" at bounding box center [198, 29] width 46 height 10
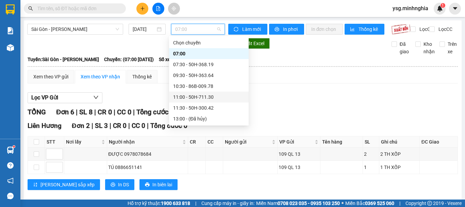
click at [197, 94] on div "11:00 - 50H-711.30" at bounding box center [208, 97] width 71 height 7
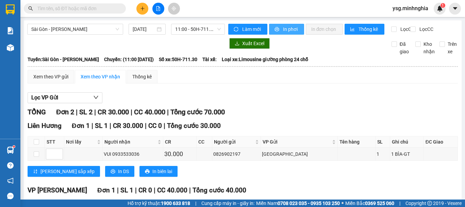
click at [286, 30] on span "In phơi" at bounding box center [291, 29] width 16 height 7
click at [211, 27] on span "11:00 - 50H-711.30" at bounding box center [198, 29] width 46 height 10
click at [255, 70] on th at bounding box center [242, 67] width 431 height 6
drag, startPoint x: 177, startPoint y: 31, endPoint x: 180, endPoint y: 43, distance: 11.8
click at [177, 32] on span "11:00 - 50H-711.30" at bounding box center [198, 29] width 46 height 10
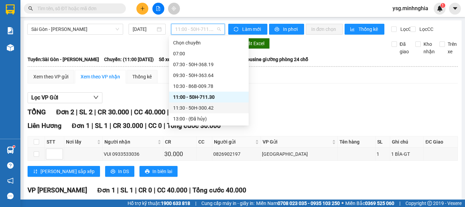
click at [195, 109] on div "11:30 - 50H-300.42" at bounding box center [208, 107] width 71 height 7
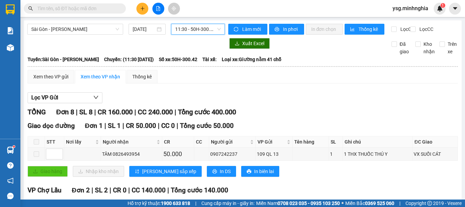
click at [209, 28] on span "11:30 - 50H-300.42" at bounding box center [198, 29] width 46 height 10
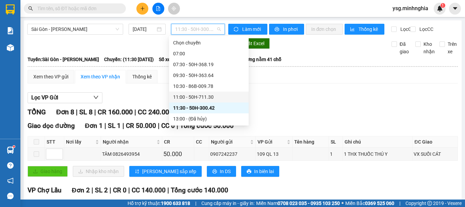
click at [202, 97] on div "11:00 - 50H-711.30" at bounding box center [208, 97] width 71 height 7
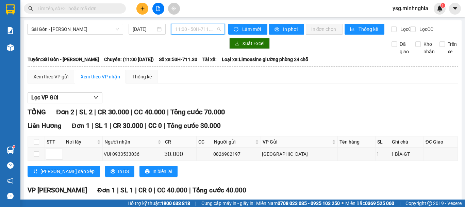
click at [197, 28] on span "11:00 - 50H-711.30" at bounding box center [198, 29] width 46 height 10
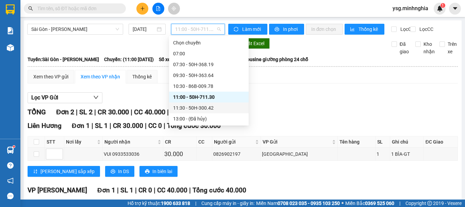
click at [211, 112] on div "11:30 - 50H-300.42" at bounding box center [209, 108] width 80 height 11
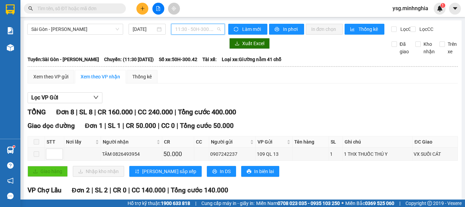
click at [217, 32] on span "11:30 - 50H-300.42" at bounding box center [198, 29] width 46 height 10
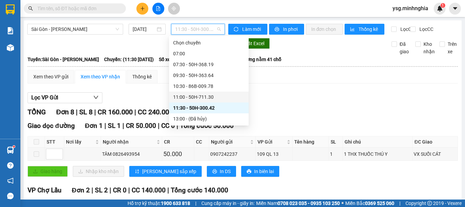
click at [201, 98] on div "11:00 - 50H-711.30" at bounding box center [208, 97] width 71 height 7
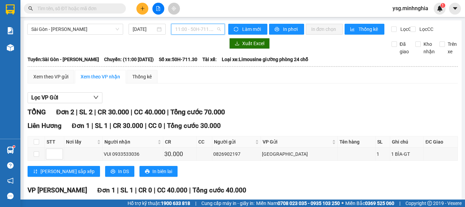
drag, startPoint x: 189, startPoint y: 31, endPoint x: 192, endPoint y: 70, distance: 39.9
click at [189, 31] on span "11:00 - 50H-711.30" at bounding box center [198, 29] width 46 height 10
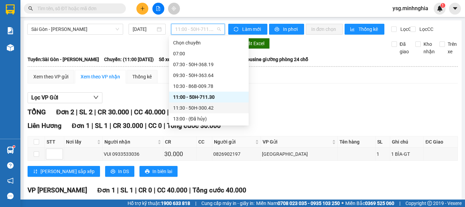
click at [193, 106] on div "11:30 - 50H-300.42" at bounding box center [208, 107] width 71 height 7
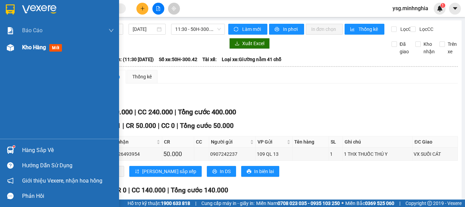
click at [5, 52] on div at bounding box center [10, 48] width 12 height 12
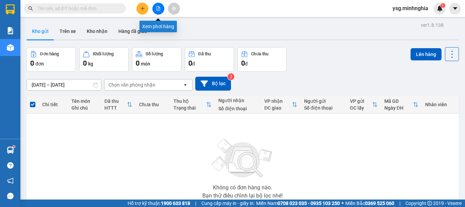
click at [156, 8] on icon "file-add" at bounding box center [158, 8] width 4 height 5
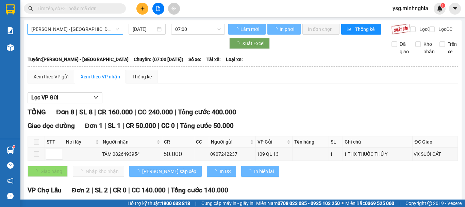
click at [94, 30] on span "Phan Rí - Sài Gòn" at bounding box center [75, 29] width 88 height 10
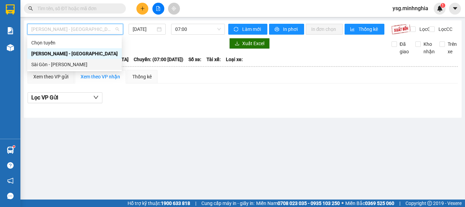
click at [75, 64] on div "Sài Gòn - [PERSON_NAME]" at bounding box center [74, 64] width 86 height 7
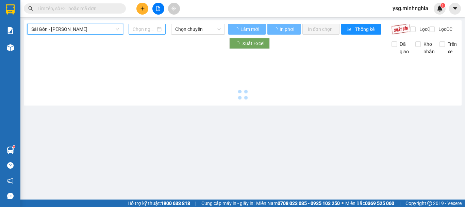
type input "13/08/2025"
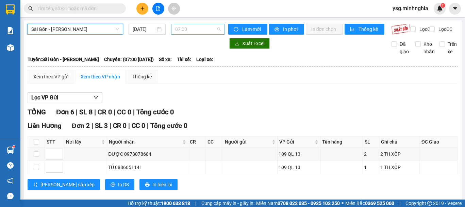
click at [189, 29] on span "07:00" at bounding box center [198, 29] width 46 height 10
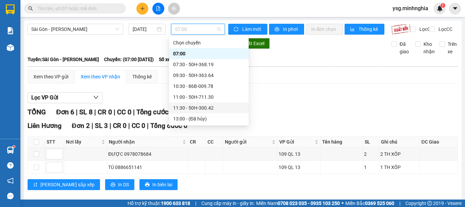
click at [188, 106] on div "11:30 - 50H-300.42" at bounding box center [208, 107] width 71 height 7
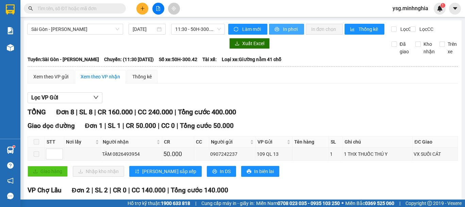
click at [283, 25] on button "In phơi" at bounding box center [286, 29] width 35 height 11
click at [298, 34] on button "In phơi" at bounding box center [286, 29] width 35 height 11
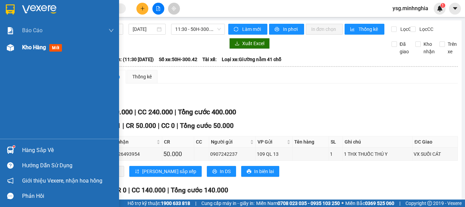
click at [35, 49] on span "Kho hàng" at bounding box center [34, 47] width 24 height 6
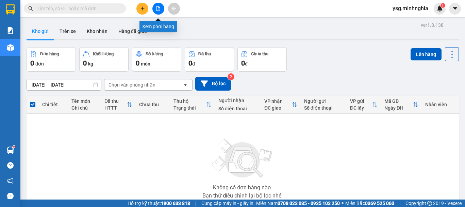
click at [159, 7] on icon "file-add" at bounding box center [158, 8] width 5 height 5
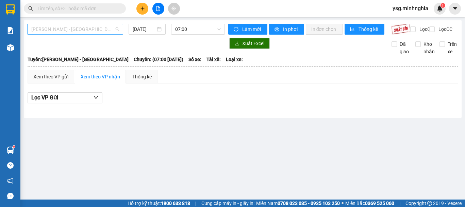
click at [83, 27] on span "Phan Rí - Sài Gòn" at bounding box center [75, 29] width 88 height 10
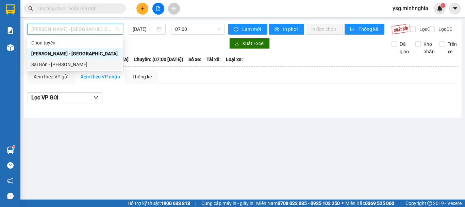
click at [81, 62] on div "Sài Gòn - [PERSON_NAME]" at bounding box center [75, 64] width 88 height 7
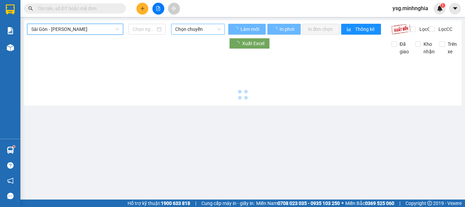
type input "13/08/2025"
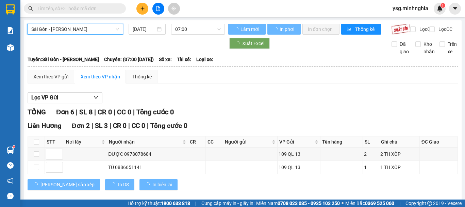
click at [209, 29] on span "07:00" at bounding box center [198, 29] width 46 height 10
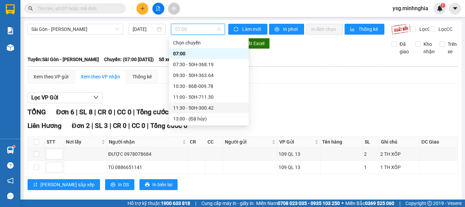
click at [203, 108] on div "11:30 - 50H-300.42" at bounding box center [208, 107] width 71 height 7
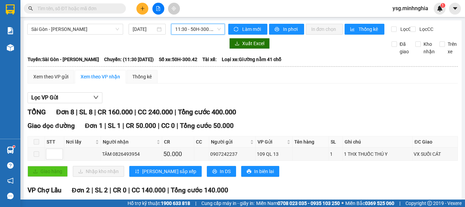
click at [137, 4] on div at bounding box center [158, 9] width 51 height 12
click at [137, 6] on button at bounding box center [142, 9] width 12 height 12
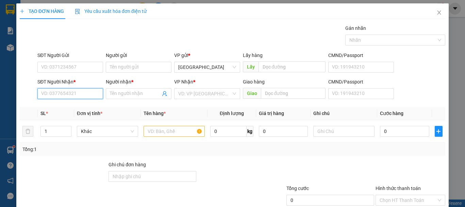
click at [77, 94] on input "SĐT Người Nhận *" at bounding box center [70, 93] width 66 height 11
click at [83, 106] on div "0919954455 - THẾ HÀM" at bounding box center [69, 107] width 56 height 7
type input "0919954455"
type input "THẾ HÀM"
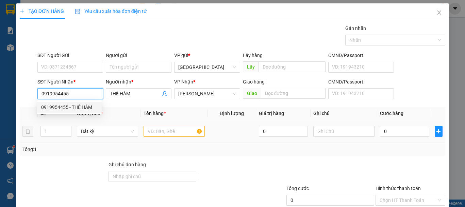
type input "0919954455"
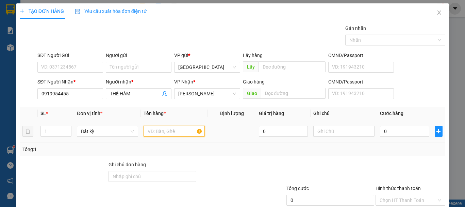
click at [154, 129] on input "text" at bounding box center [173, 131] width 61 height 11
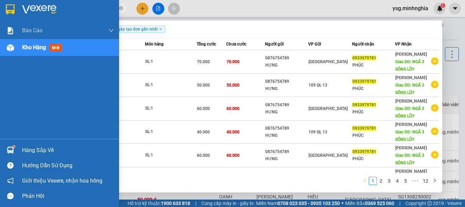
scroll to position [104, 0]
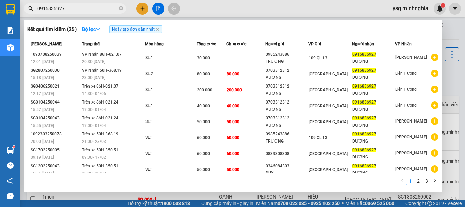
type input "0916836927"
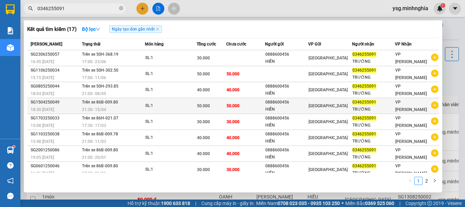
type input "0346255091"
click at [216, 111] on td "50.000" at bounding box center [212, 106] width 30 height 16
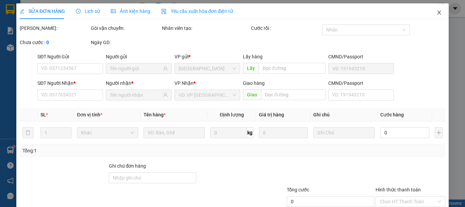
type input "0888600456"
type input "0346255091"
type input "50.000"
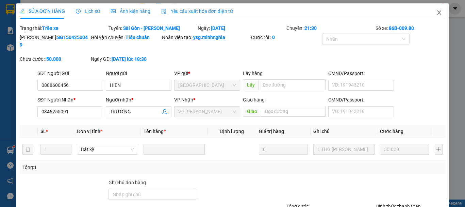
click at [436, 12] on icon "close" at bounding box center [438, 12] width 5 height 5
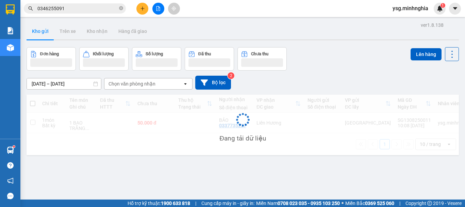
click at [82, 8] on input "0346255091" at bounding box center [77, 8] width 80 height 7
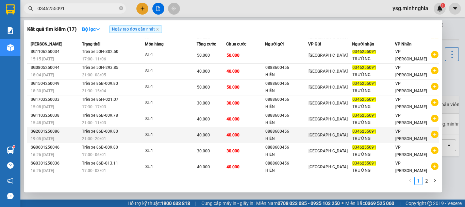
scroll to position [37, 0]
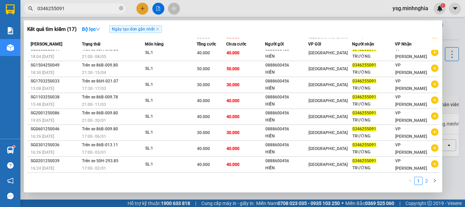
click at [430, 180] on link "2" at bounding box center [426, 180] width 7 height 7
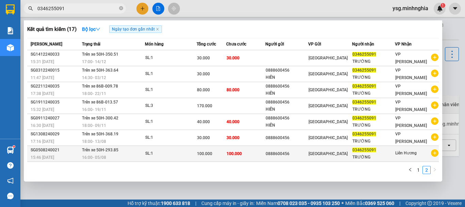
scroll to position [0, 0]
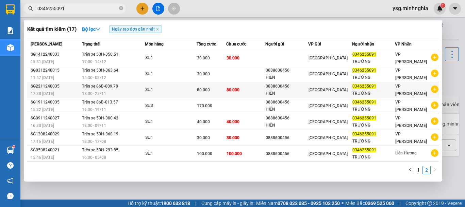
click at [228, 94] on td "80.000" at bounding box center [245, 90] width 39 height 16
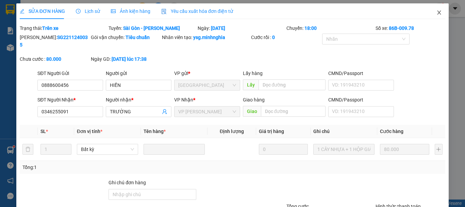
type input "0888600456"
type input "0346255091"
type input "80.000"
click at [434, 8] on span "Close" at bounding box center [438, 12] width 19 height 19
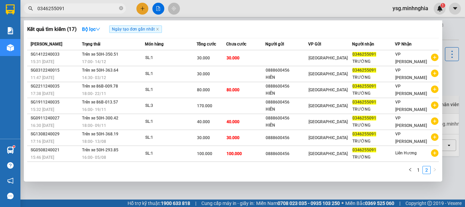
click at [63, 7] on input "0346255091" at bounding box center [77, 8] width 80 height 7
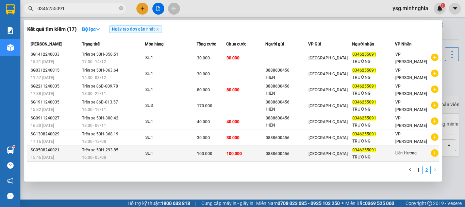
click at [230, 158] on td "100.000" at bounding box center [245, 154] width 39 height 16
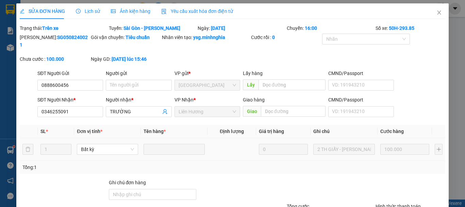
type input "0888600456"
type input "0346255091"
type input "100.000"
click at [436, 12] on icon "close" at bounding box center [438, 12] width 5 height 5
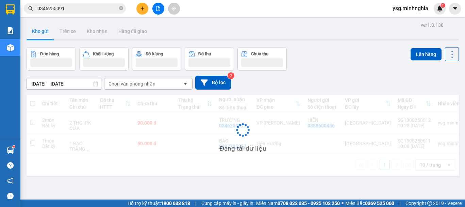
click at [83, 8] on input "0346255091" at bounding box center [77, 8] width 80 height 7
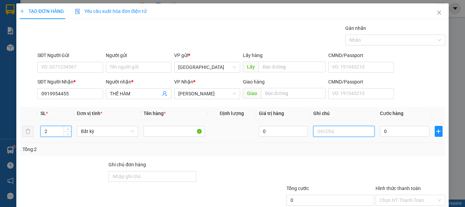
click at [323, 133] on input "text" at bounding box center [343, 131] width 61 height 11
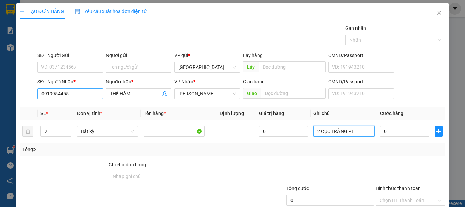
type input "2 CỤC TRẮNG PT"
drag, startPoint x: 77, startPoint y: 96, endPoint x: 6, endPoint y: 101, distance: 71.2
click at [6, 101] on div "TẠO ĐƠN HÀNG Yêu cầu xuất hóa đơn điện tử Transit Pickup Surcharge Ids Transit …" at bounding box center [232, 103] width 465 height 207
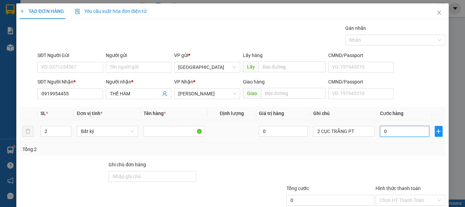
click at [391, 135] on input "0" at bounding box center [404, 131] width 49 height 11
type input "1"
type input "16"
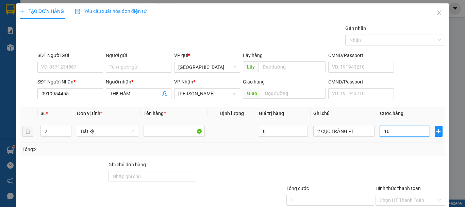
type input "16"
type input "16-"
type input "0"
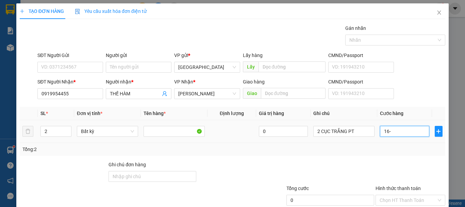
type input "16"
type input "160"
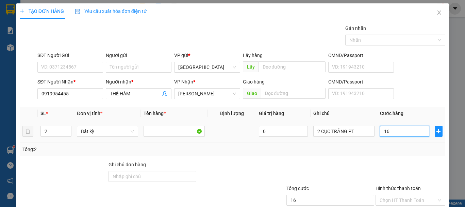
type input "160"
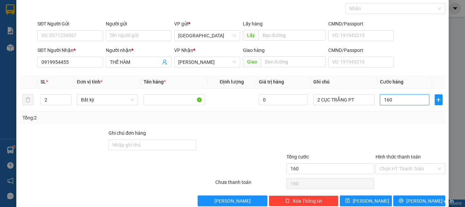
scroll to position [44, 0]
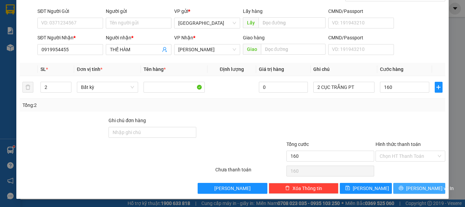
type input "160.000"
click at [435, 193] on button "[PERSON_NAME] và In" at bounding box center [419, 188] width 52 height 11
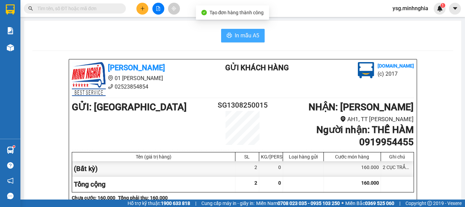
click at [235, 34] on span "In mẫu A5" at bounding box center [247, 35] width 24 height 9
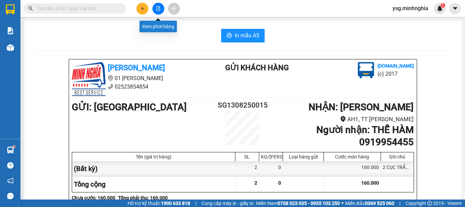
click at [141, 7] on icon "plus" at bounding box center [142, 8] width 5 height 5
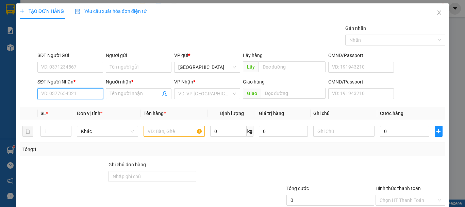
click at [76, 92] on input "SĐT Người Nhận *" at bounding box center [70, 93] width 66 height 11
click at [77, 105] on div "0917674547 - HƯNG" at bounding box center [69, 107] width 56 height 7
type input "0917674547"
type input "HƯNG"
type input "0917674547"
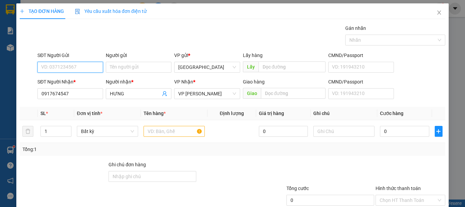
click at [79, 65] on input "SĐT Người Gửi" at bounding box center [70, 67] width 66 height 11
click at [81, 86] on div "0933787027 0933787027 - SƯƠNG" at bounding box center [69, 81] width 65 height 14
click at [84, 82] on div "SĐT Người Nhận *" at bounding box center [70, 81] width 66 height 7
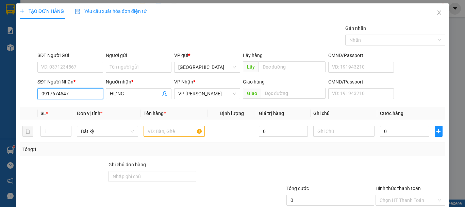
click at [84, 88] on input "0917674547" at bounding box center [70, 93] width 66 height 11
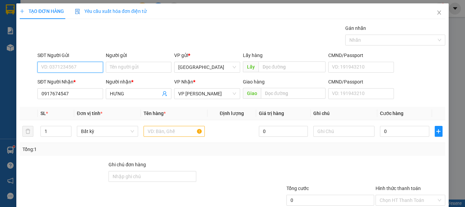
click at [86, 66] on input "SĐT Người Gửi" at bounding box center [70, 67] width 66 height 11
click at [73, 81] on div "0933787027 - SƯƠNG" at bounding box center [69, 80] width 56 height 7
type input "0933787027"
type input "SƯƠNG"
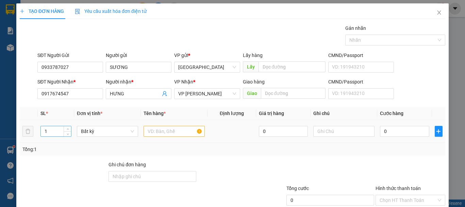
click at [70, 128] on div "1" at bounding box center [55, 131] width 31 height 11
type input "2"
click at [64, 130] on span "Increase Value" at bounding box center [67, 129] width 7 height 6
click at [163, 131] on input "text" at bounding box center [173, 131] width 61 height 11
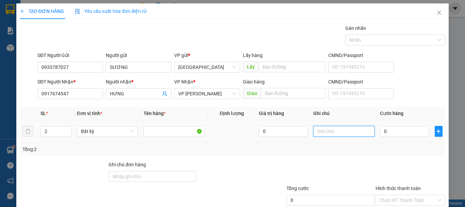
click at [320, 130] on input "text" at bounding box center [343, 131] width 61 height 11
type input "2 KIỆN TỦ ĐIỆN"
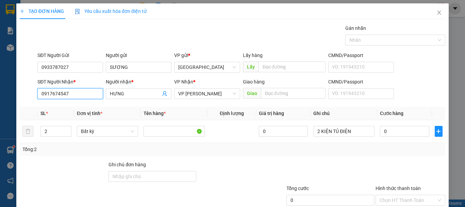
drag, startPoint x: 93, startPoint y: 97, endPoint x: 0, endPoint y: 97, distance: 93.2
click at [0, 97] on div "TẠO ĐƠN HÀNG Yêu cầu xuất hóa đơn điện tử Transit Pickup Surcharge Ids Transit …" at bounding box center [232, 103] width 465 height 207
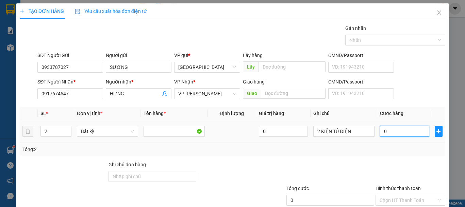
click at [383, 129] on input "0" at bounding box center [404, 131] width 49 height 11
type input "1"
type input "14"
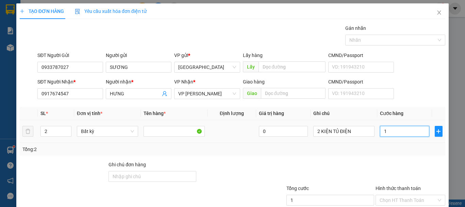
type input "14"
type input "140"
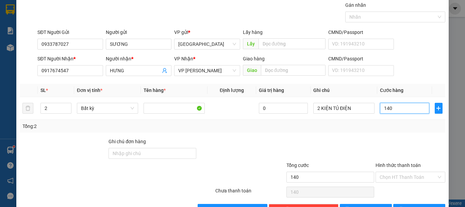
scroll to position [44, 0]
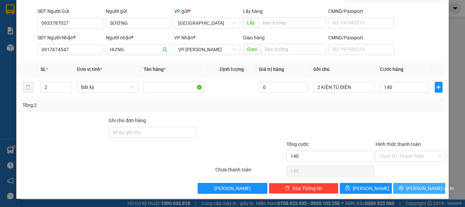
type input "140.000"
click at [403, 186] on icon "printer" at bounding box center [400, 188] width 5 height 5
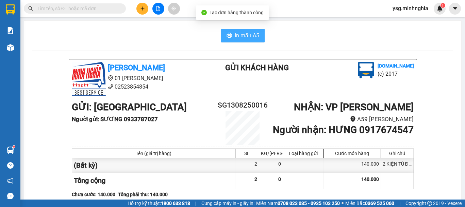
click at [256, 39] on button "In mẫu A5" at bounding box center [243, 36] width 44 height 14
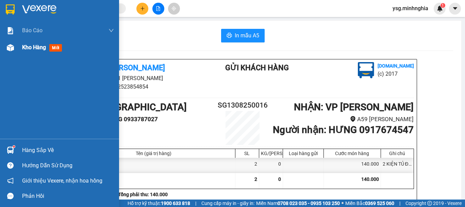
drag, startPoint x: 256, startPoint y: 39, endPoint x: 28, endPoint y: 57, distance: 229.2
click at [11, 46] on img at bounding box center [10, 47] width 7 height 7
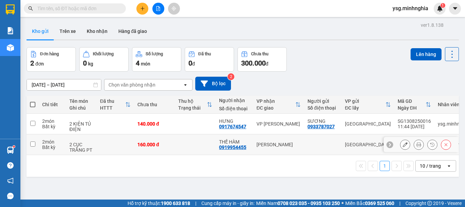
click at [403, 147] on button at bounding box center [405, 145] width 10 height 12
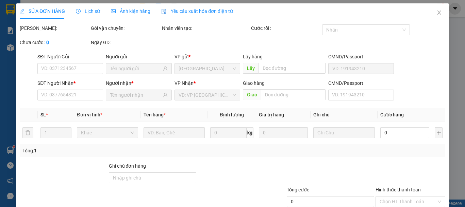
type input "0919954455"
type input "160.000"
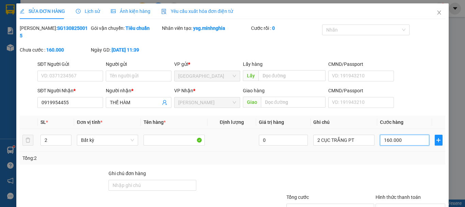
click at [384, 136] on input "160.000" at bounding box center [404, 140] width 49 height 11
type input "1"
type input "15"
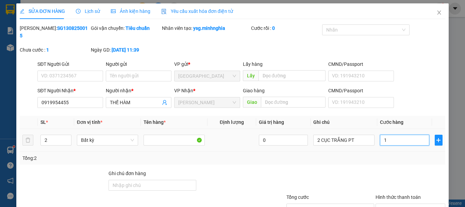
type input "15"
type input "150"
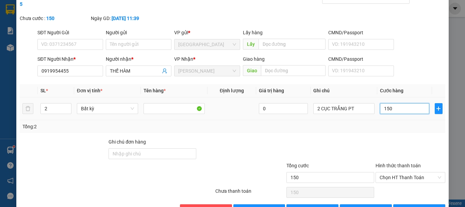
scroll to position [46, 0]
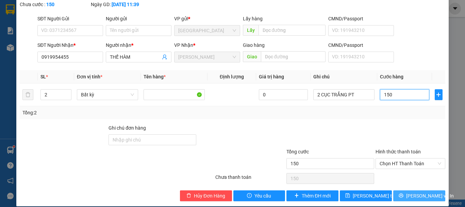
type input "150"
type input "150.000"
click at [399, 191] on button "[PERSON_NAME] và In" at bounding box center [419, 196] width 52 height 11
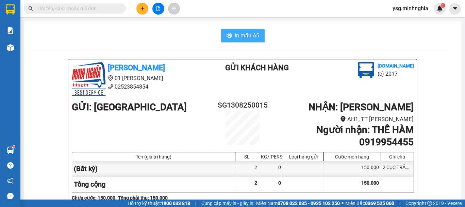
click at [231, 34] on button "In mẫu A5" at bounding box center [243, 36] width 44 height 14
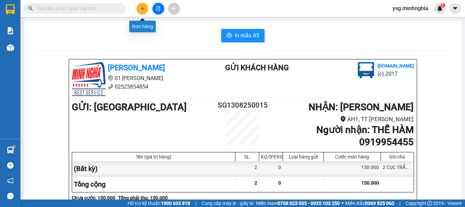
click at [140, 9] on icon "plus" at bounding box center [142, 8] width 5 height 5
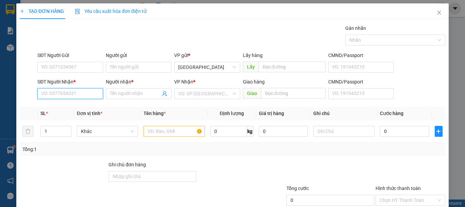
click at [72, 97] on input "SĐT Người Nhận *" at bounding box center [70, 93] width 66 height 11
type input "0365315769"
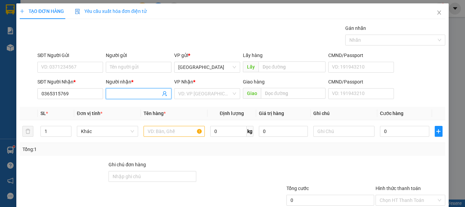
click at [131, 90] on input "Người nhận *" at bounding box center [135, 93] width 51 height 7
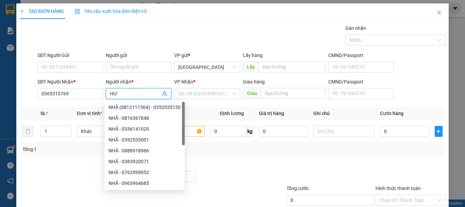
type input "H"
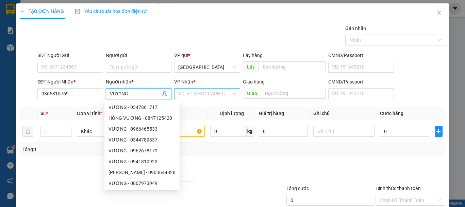
type input "VƯƠNG"
click at [190, 94] on input "search" at bounding box center [204, 94] width 53 height 10
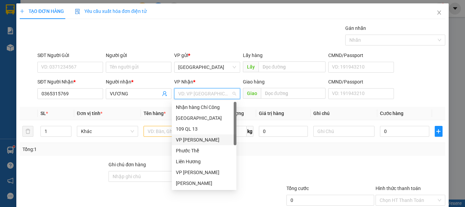
click at [202, 139] on div "VP Phan Rí" at bounding box center [204, 139] width 56 height 7
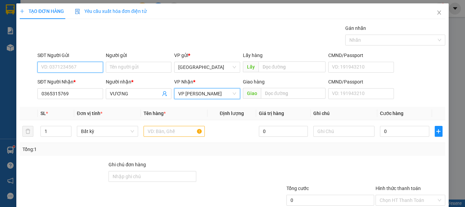
click at [64, 71] on input "SĐT Người Gửi" at bounding box center [70, 67] width 66 height 11
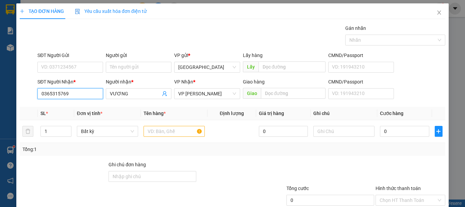
drag, startPoint x: 69, startPoint y: 93, endPoint x: 0, endPoint y: 93, distance: 69.4
click at [0, 93] on div "TẠO ĐƠN HÀNG Yêu cầu xuất hóa đơn điện tử Transit Pickup Surcharge Ids Transit …" at bounding box center [232, 103] width 465 height 207
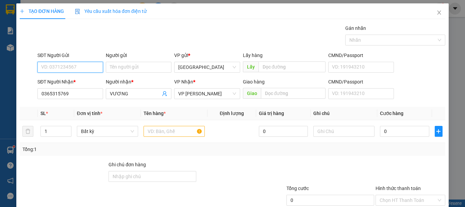
click at [68, 71] on input "SĐT Người Gửi" at bounding box center [70, 67] width 66 height 11
paste input "0365315769"
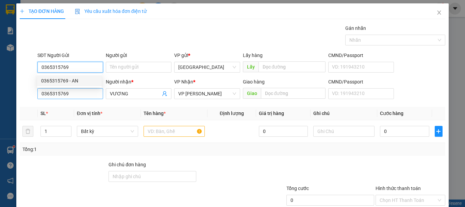
type input "0365315769"
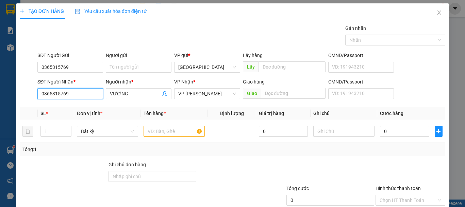
drag, startPoint x: 83, startPoint y: 99, endPoint x: 0, endPoint y: 93, distance: 83.2
click at [0, 93] on div "TẠO ĐƠN HÀNG Yêu cầu xuất hóa đơn điện tử Transit Pickup Surcharge Ids Transit …" at bounding box center [232, 103] width 465 height 207
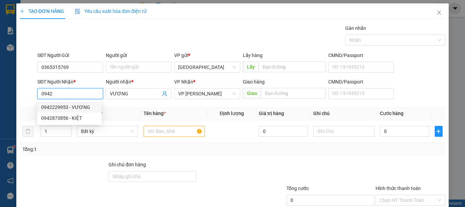
click at [50, 108] on div "0942229953 - VƯƠNG" at bounding box center [69, 107] width 56 height 7
type input "0942229953"
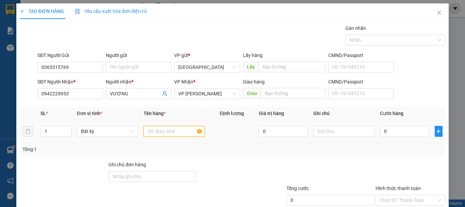
click at [174, 132] on input "text" at bounding box center [173, 131] width 61 height 11
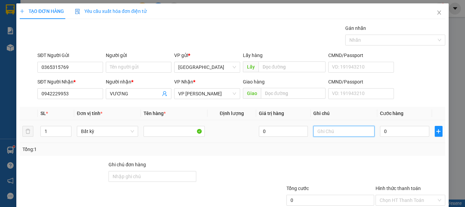
click at [348, 133] on input "text" at bounding box center [343, 131] width 61 height 11
type input "1 TH XỐP-CÁ"
click at [392, 135] on input "0" at bounding box center [404, 131] width 49 height 11
type input "3"
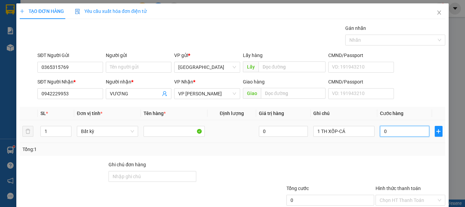
type input "3"
type input "30"
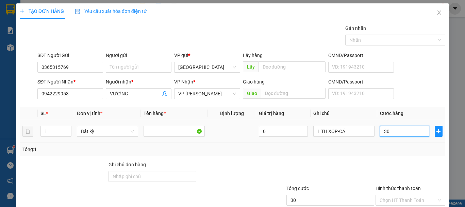
scroll to position [44, 0]
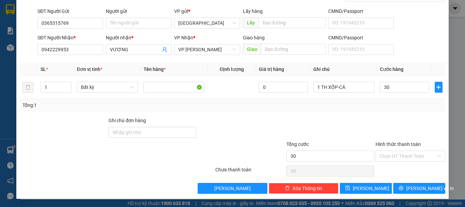
type input "30.000"
click at [401, 181] on div "Transit Pickup Surcharge Ids Transit Deliver Surcharge Ids Transit Deliver Surc…" at bounding box center [232, 87] width 425 height 214
click at [402, 185] on button "[PERSON_NAME] và In" at bounding box center [419, 188] width 52 height 11
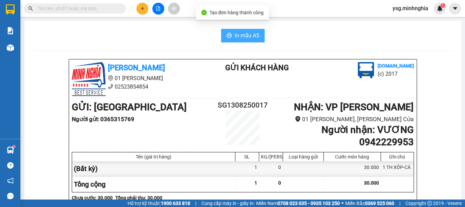
click at [248, 37] on span "In mẫu A5" at bounding box center [247, 35] width 24 height 9
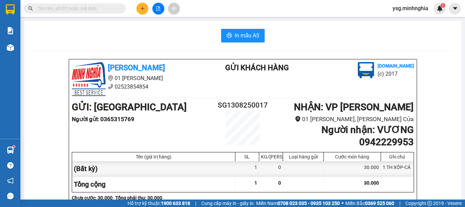
click at [149, 11] on div at bounding box center [158, 9] width 51 height 12
click at [143, 11] on button at bounding box center [142, 9] width 12 height 12
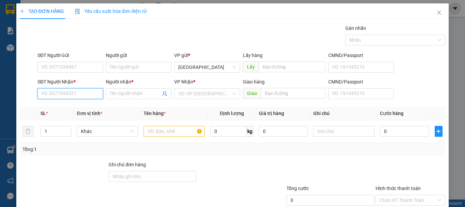
click at [86, 93] on input "SĐT Người Nhận *" at bounding box center [70, 93] width 66 height 11
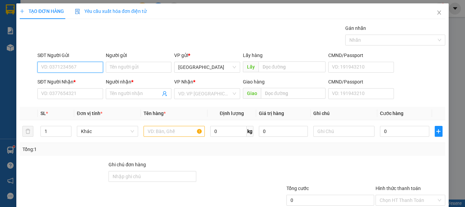
click at [84, 70] on input "SĐT Người Gửi" at bounding box center [70, 67] width 66 height 11
click at [73, 78] on div "0947958127 - NHUNG" at bounding box center [69, 80] width 56 height 7
type input "0947958127"
type input "NHUNG"
type input "0347450272"
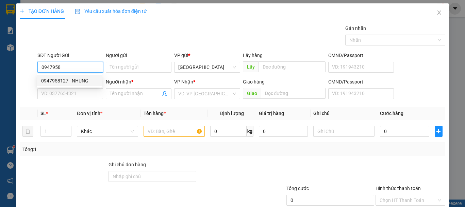
type input "CƠ"
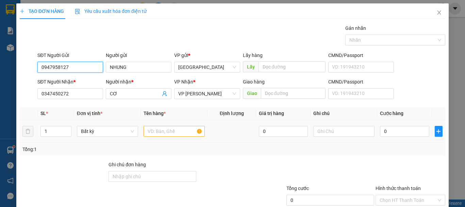
type input "0947958127"
click at [172, 131] on input "text" at bounding box center [173, 131] width 61 height 11
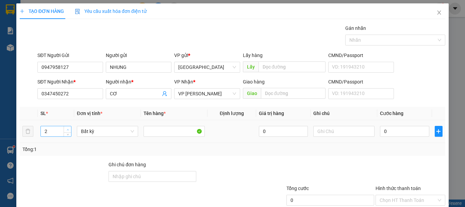
click at [67, 129] on icon "up" at bounding box center [68, 130] width 2 height 2
type input "3"
click at [66, 135] on span "down" at bounding box center [68, 134] width 4 height 4
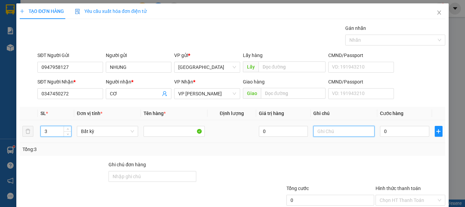
click at [351, 136] on input "text" at bounding box center [343, 131] width 61 height 11
type input "3 THG MÂM XE"
click at [388, 138] on div "0" at bounding box center [404, 132] width 49 height 14
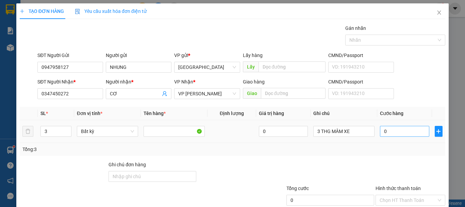
click at [389, 137] on div "0" at bounding box center [404, 132] width 49 height 14
click at [389, 131] on input "0" at bounding box center [404, 131] width 49 height 11
type input "1"
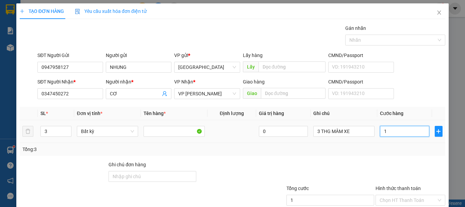
type input "18"
type input "180"
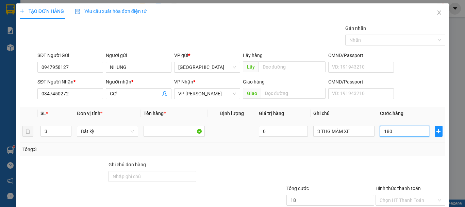
type input "180"
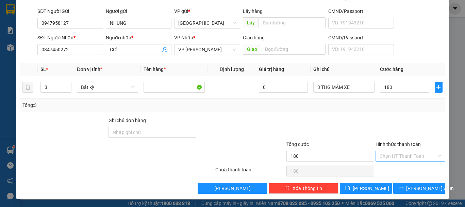
type input "180.000"
click at [391, 156] on input "Hình thức thanh toán" at bounding box center [407, 156] width 57 height 10
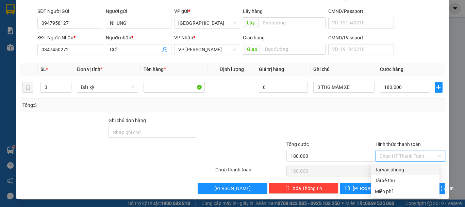
click at [391, 168] on div "Tại văn phòng" at bounding box center [405, 169] width 61 height 7
type input "0"
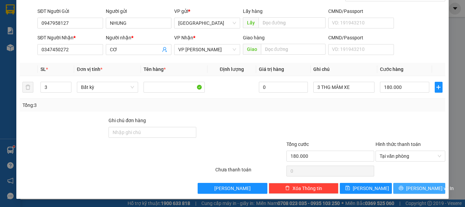
click at [394, 192] on button "[PERSON_NAME] và In" at bounding box center [419, 188] width 52 height 11
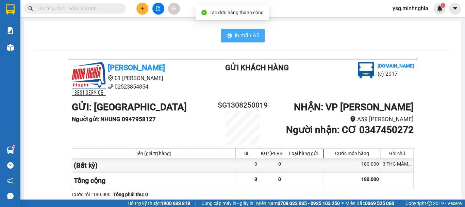
click at [236, 35] on span "In mẫu A5" at bounding box center [247, 35] width 24 height 9
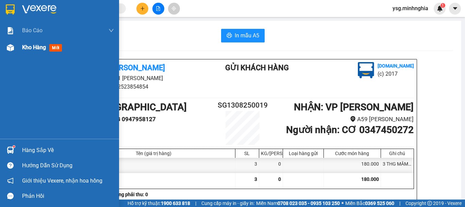
click at [17, 51] on div "Kho hàng mới" at bounding box center [59, 47] width 119 height 17
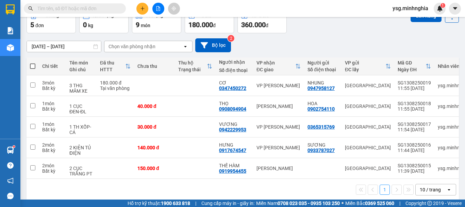
scroll to position [39, 0]
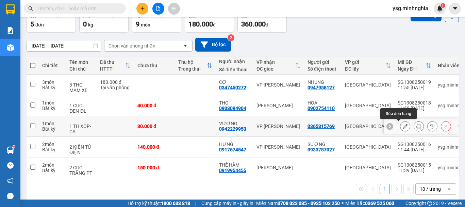
click at [400, 124] on button at bounding box center [405, 127] width 10 height 12
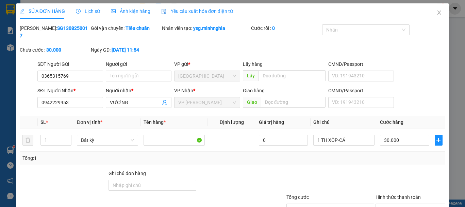
type input "0365315769"
type input "0942229953"
type input "30.000"
click at [350, 135] on input "1 TH XỐP-CÁ" at bounding box center [343, 140] width 61 height 11
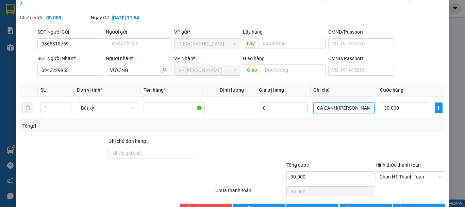
scroll to position [46, 0]
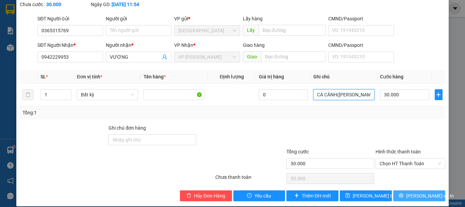
type input "1 TH XỐP-CÁ CẢNH(KO BAO CHẾT)"
click at [410, 192] on span "[PERSON_NAME] và In" at bounding box center [430, 195] width 48 height 7
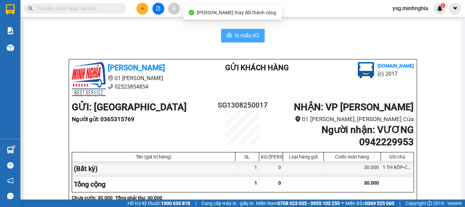
click at [240, 34] on span "In mẫu A5" at bounding box center [247, 35] width 24 height 9
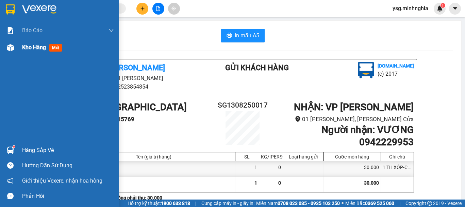
click at [13, 52] on div at bounding box center [10, 48] width 12 height 12
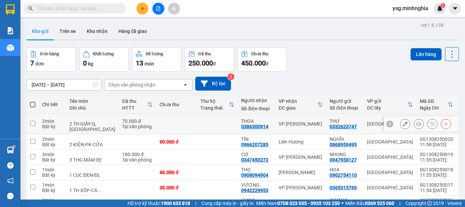
scroll to position [90, 0]
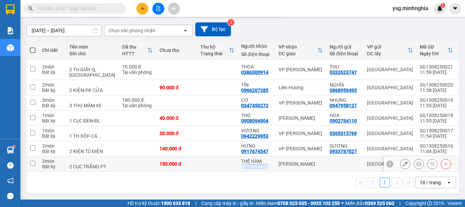
drag, startPoint x: 219, startPoint y: 162, endPoint x: 245, endPoint y: 163, distance: 26.6
click at [245, 163] on td "THẾ HÀM 0919954455" at bounding box center [256, 164] width 37 height 15
checkbox input "true"
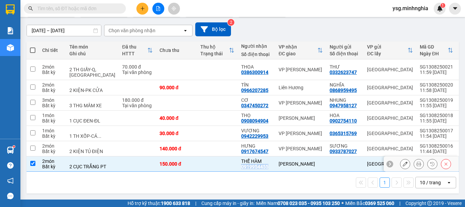
copy div "0919954455"
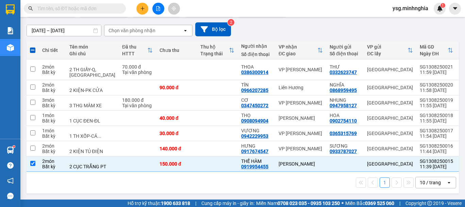
click at [92, 6] on input "text" at bounding box center [77, 8] width 80 height 7
paste input "0919954455"
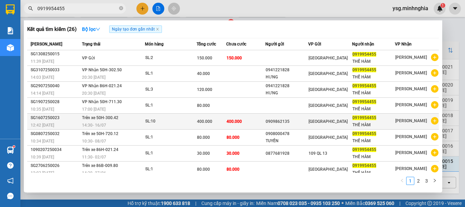
type input "0919954455"
click at [219, 124] on div "400.000" at bounding box center [211, 121] width 29 height 7
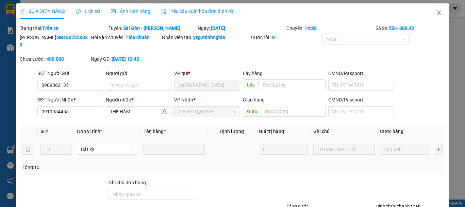
type input "0909862135"
type input "0919954455"
type input "400.000"
click at [429, 14] on span "Close" at bounding box center [438, 12] width 19 height 19
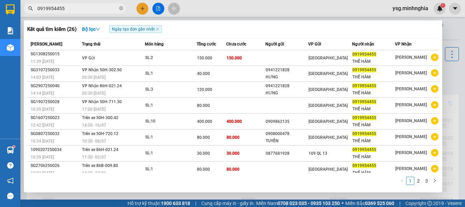
click at [65, 6] on input "0919954455" at bounding box center [77, 8] width 80 height 7
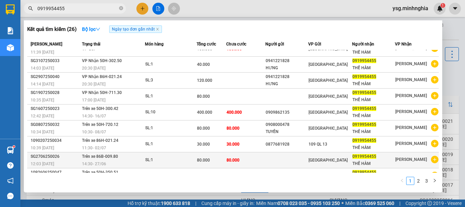
scroll to position [37, 0]
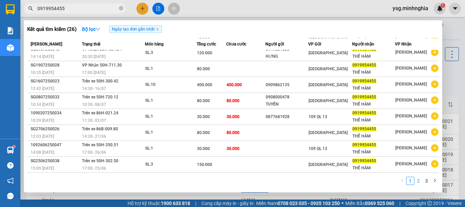
click at [418, 182] on link "2" at bounding box center [417, 180] width 7 height 7
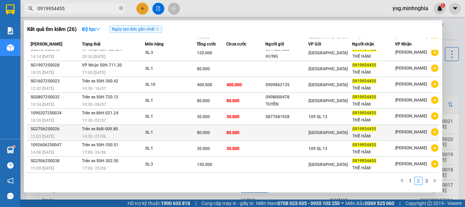
scroll to position [0, 0]
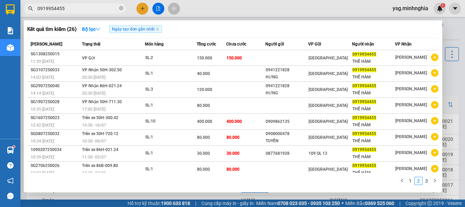
drag, startPoint x: 117, startPoint y: 8, endPoint x: 126, endPoint y: 8, distance: 9.5
click at [123, 8] on span "0919954455" at bounding box center [75, 8] width 102 height 10
click at [122, 7] on icon "close-circle" at bounding box center [121, 8] width 4 height 4
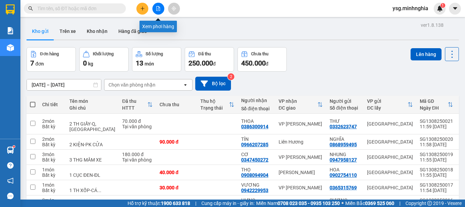
click at [157, 6] on icon "file-add" at bounding box center [158, 8] width 5 height 5
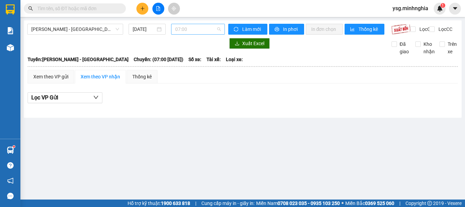
click at [204, 31] on span "07:00" at bounding box center [198, 29] width 46 height 10
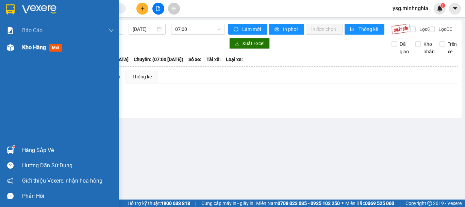
click at [15, 44] on div at bounding box center [10, 48] width 12 height 12
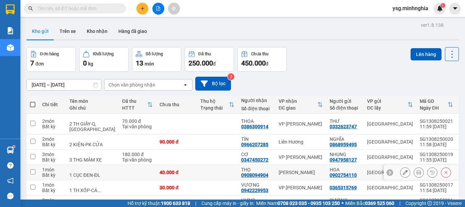
scroll to position [90, 0]
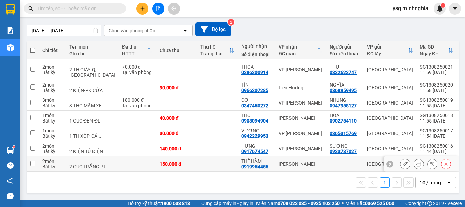
click at [403, 158] on button at bounding box center [405, 164] width 10 height 12
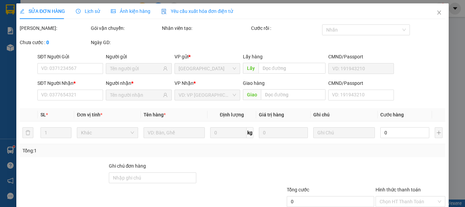
type input "0919954455"
type input "150.000"
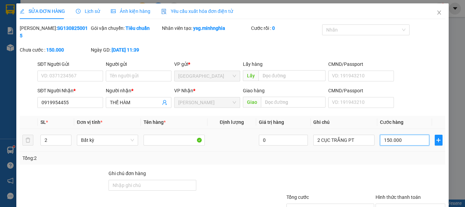
click at [401, 135] on input "150.000" at bounding box center [404, 140] width 49 height 11
type input "1"
type input "14"
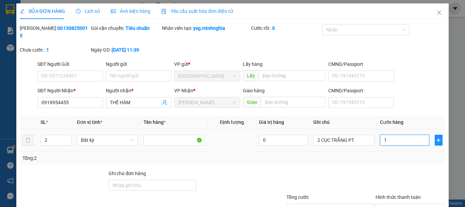
type input "14"
type input "140"
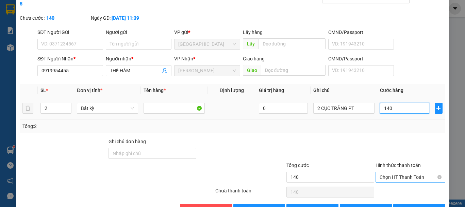
scroll to position [46, 0]
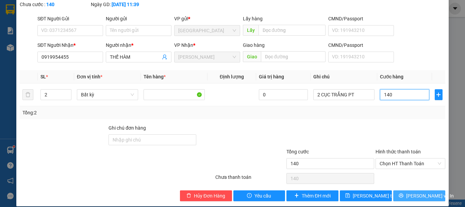
type input "140"
type input "140.000"
click at [411, 192] on span "[PERSON_NAME] và In" at bounding box center [430, 195] width 48 height 7
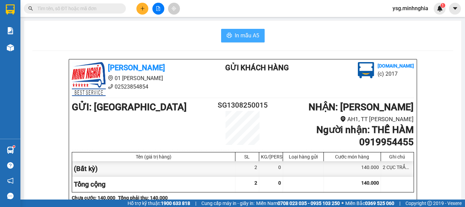
click at [235, 34] on span "In mẫu A5" at bounding box center [247, 35] width 24 height 9
click at [226, 36] on icon "printer" at bounding box center [228, 35] width 5 height 5
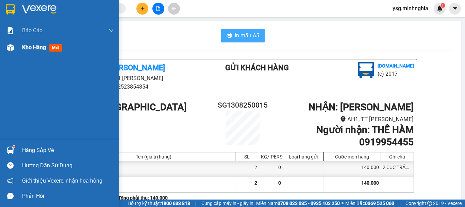
click at [4, 47] on div at bounding box center [10, 48] width 12 height 12
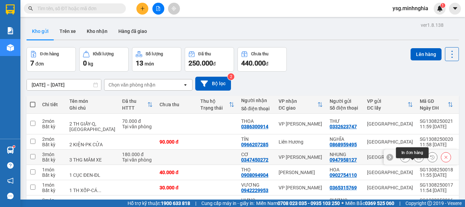
click at [414, 163] on button at bounding box center [419, 158] width 10 height 12
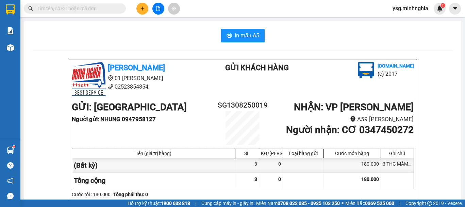
scroll to position [350, 0]
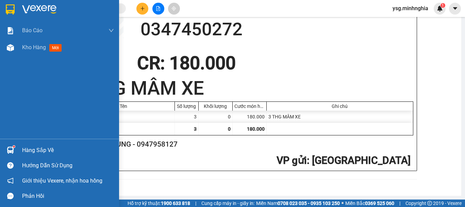
click at [12, 53] on div at bounding box center [10, 48] width 12 height 12
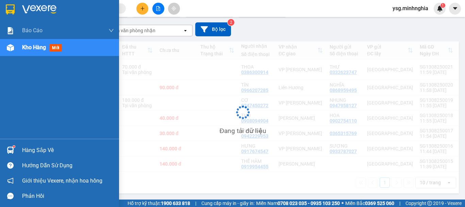
scroll to position [90, 0]
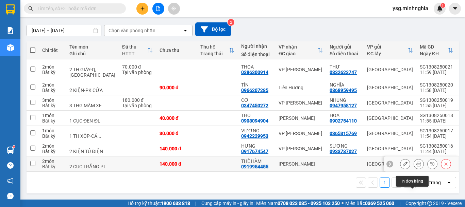
click at [416, 162] on icon at bounding box center [418, 164] width 5 height 5
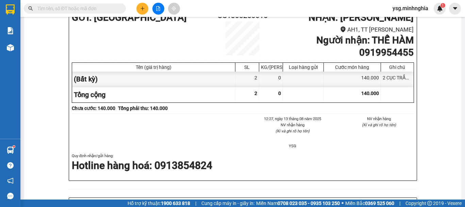
scroll to position [342, 0]
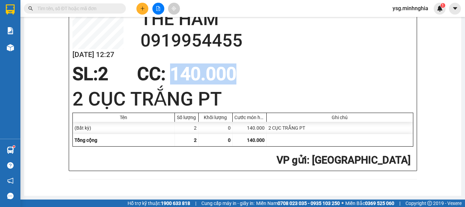
drag, startPoint x: 167, startPoint y: 72, endPoint x: 267, endPoint y: 72, distance: 100.0
click at [267, 72] on div "SL: 2 CC : 140.000" at bounding box center [238, 74] width 341 height 20
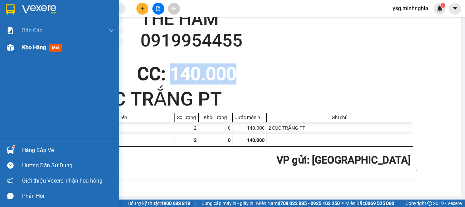
click at [11, 46] on img at bounding box center [10, 47] width 7 height 7
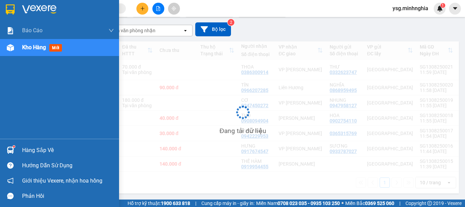
scroll to position [90, 0]
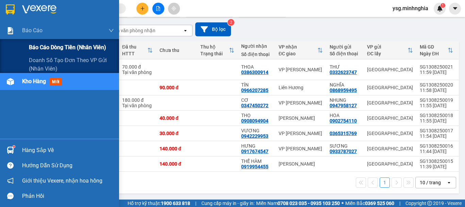
click at [58, 47] on span "Báo cáo dòng tiền (nhân viên)" at bounding box center [67, 47] width 77 height 9
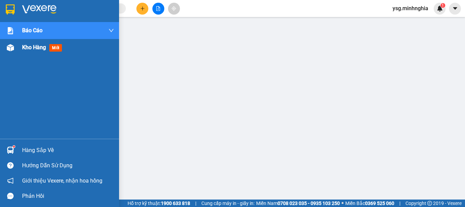
click at [9, 50] on img at bounding box center [10, 47] width 7 height 7
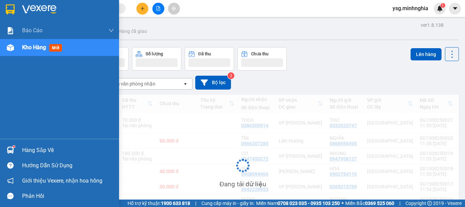
click at [9, 50] on img at bounding box center [10, 47] width 7 height 7
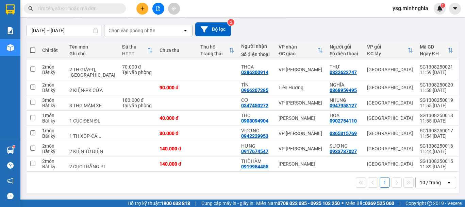
scroll to position [82, 0]
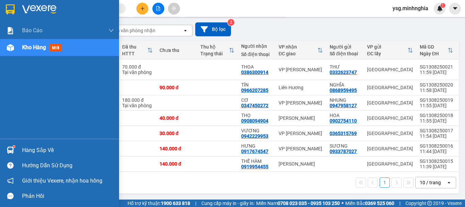
click at [16, 39] on div "Kho hàng mới" at bounding box center [59, 47] width 119 height 17
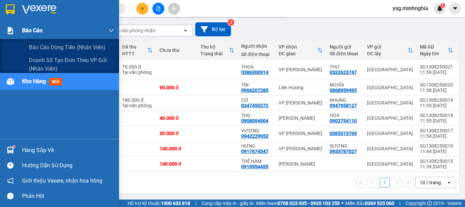
click at [19, 36] on div "Báo cáo" at bounding box center [59, 30] width 119 height 17
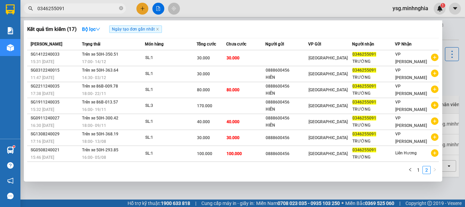
drag, startPoint x: 68, startPoint y: 9, endPoint x: 0, endPoint y: 13, distance: 68.4
click at [0, 13] on section "Kết quả tìm kiếm ( 17 ) Bộ lọc Ngày tạo đơn gần nhất Mã ĐH Trạng thái Món hàng …" at bounding box center [232, 103] width 465 height 207
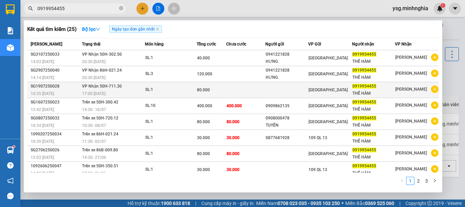
type input "0919954455"
click at [211, 90] on div "80.000" at bounding box center [211, 89] width 29 height 7
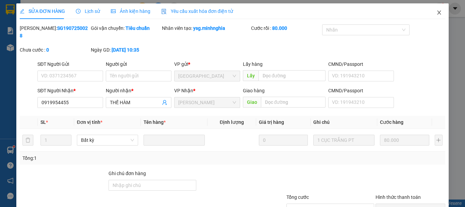
type input "0919954455"
type input "80.000"
click at [436, 12] on span "Close" at bounding box center [438, 12] width 19 height 19
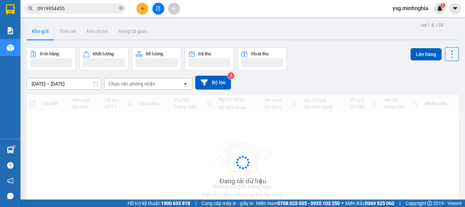
click at [89, 8] on input "0919954455" at bounding box center [77, 8] width 80 height 7
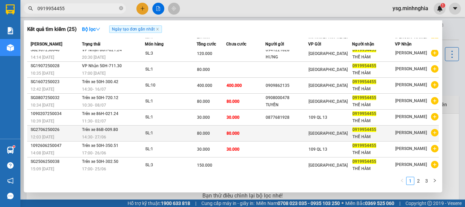
scroll to position [37, 0]
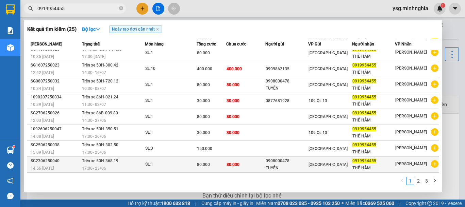
click at [256, 168] on td "80.000" at bounding box center [245, 165] width 39 height 16
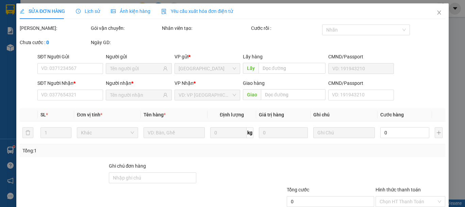
type input "0908000478"
type input "0919954455"
type input "80.000"
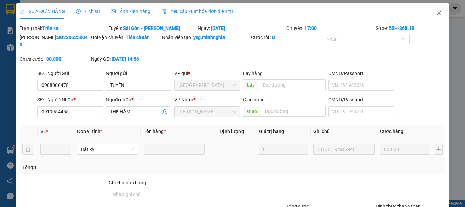
click at [436, 11] on span "Close" at bounding box center [438, 12] width 19 height 19
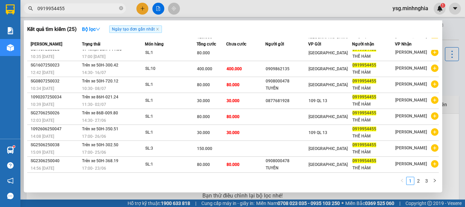
drag, startPoint x: 87, startPoint y: 5, endPoint x: 0, endPoint y: 9, distance: 87.1
click at [0, 9] on section "Kết quả tìm kiếm ( 25 ) Bộ lọc Ngày tạo đơn gần nhất Mã ĐH Trạng thái Món hàng …" at bounding box center [232, 103] width 465 height 207
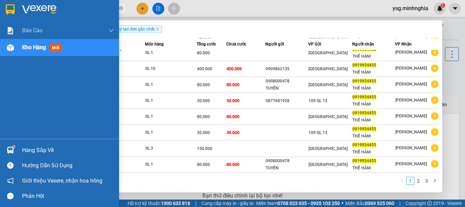
paste input "7674547"
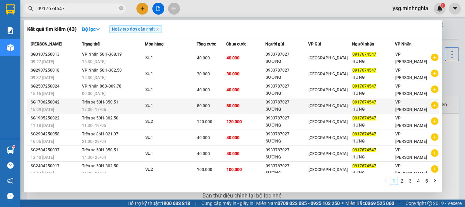
type input "0917674547"
click at [226, 105] on span "80.000" at bounding box center [232, 106] width 13 height 5
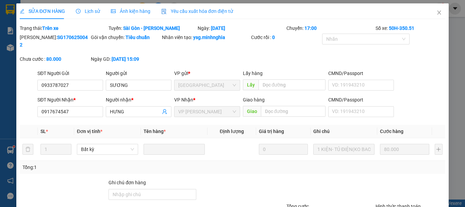
type input "0933787027"
type input "0917674547"
type input "80.000"
click at [437, 12] on icon "close" at bounding box center [439, 13] width 4 height 4
